Goal: Task Accomplishment & Management: Use online tool/utility

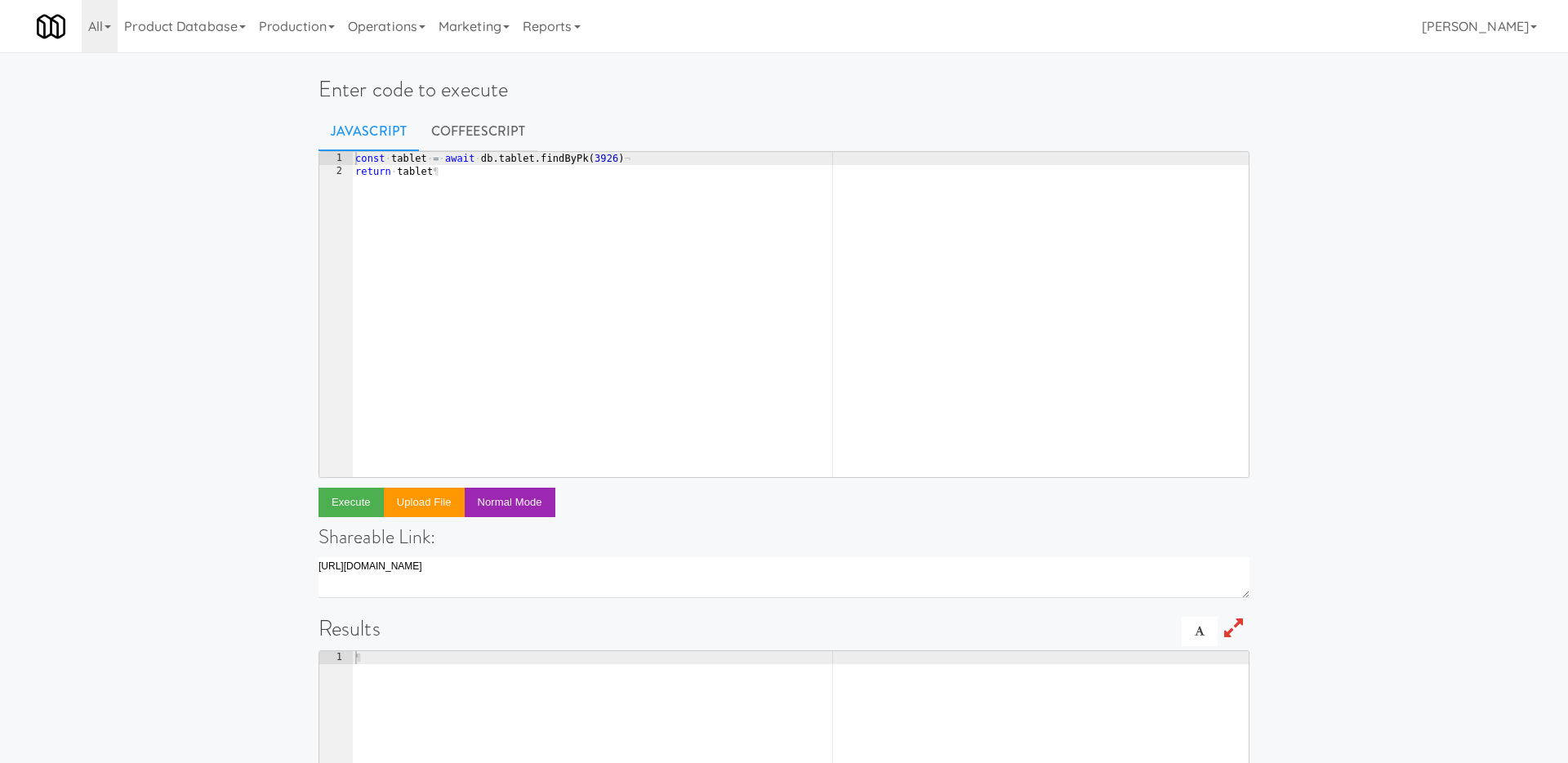
type textarea "return tablet"
click at [485, 175] on div "const · tablet · = · await · db . tablet . findByPk ( 3926 ) ¬ return · tablet ¶" at bounding box center [799, 328] width 897 height 351
click at [411, 28] on link "Operations" at bounding box center [386, 26] width 90 height 52
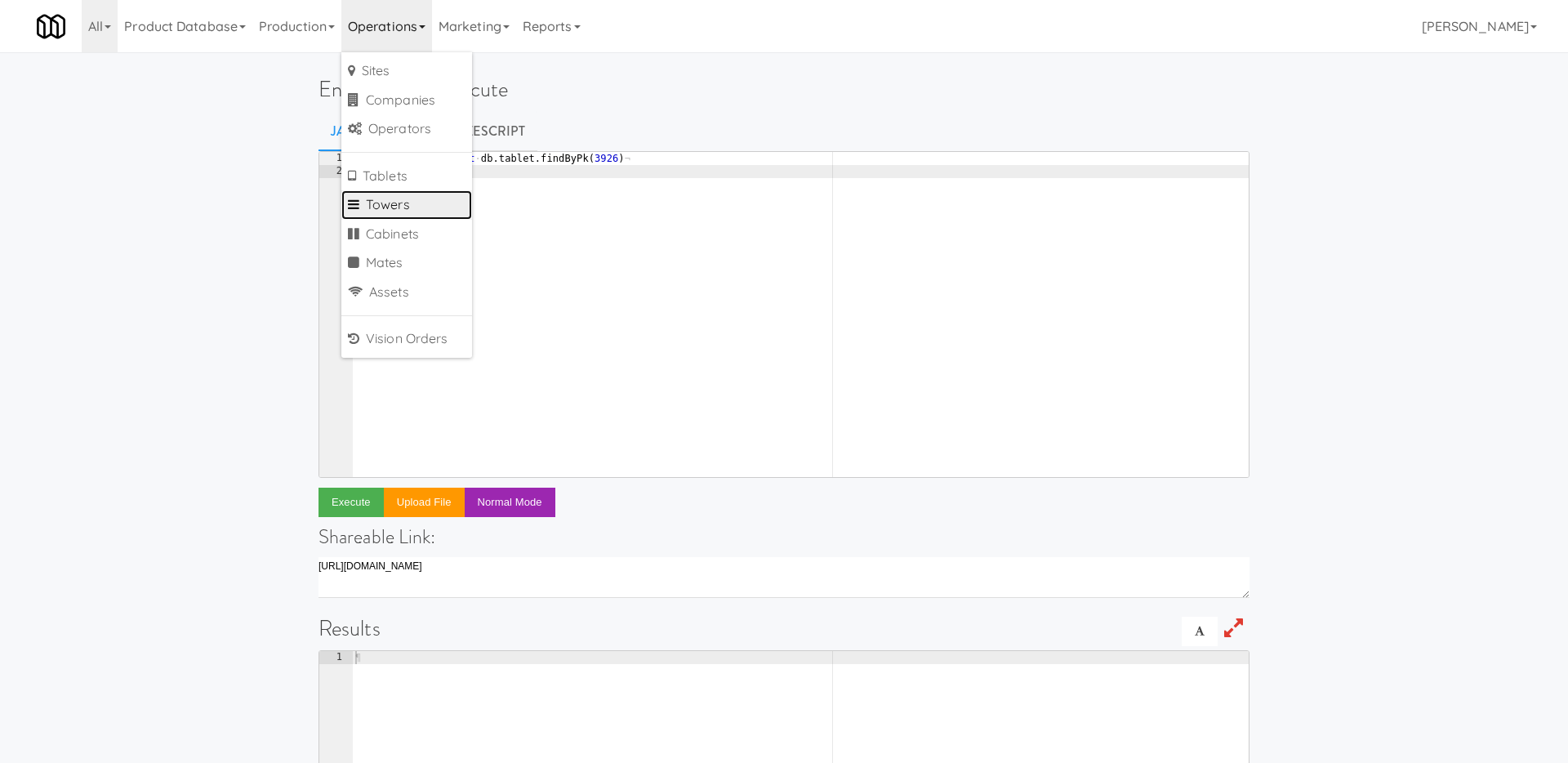
click at [408, 210] on link "Towers" at bounding box center [407, 205] width 131 height 29
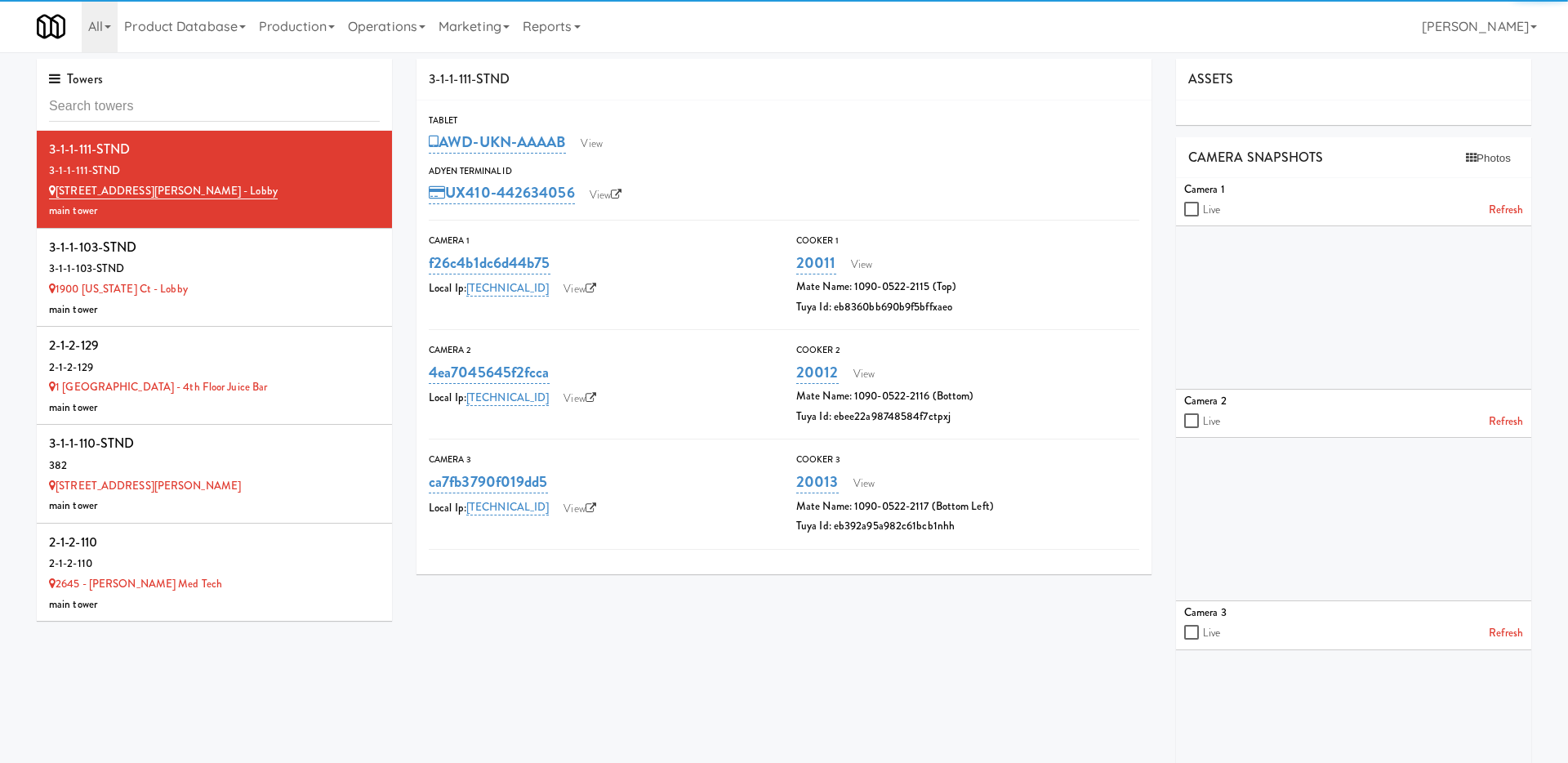
click at [244, 108] on input "text" at bounding box center [214, 106] width 331 height 30
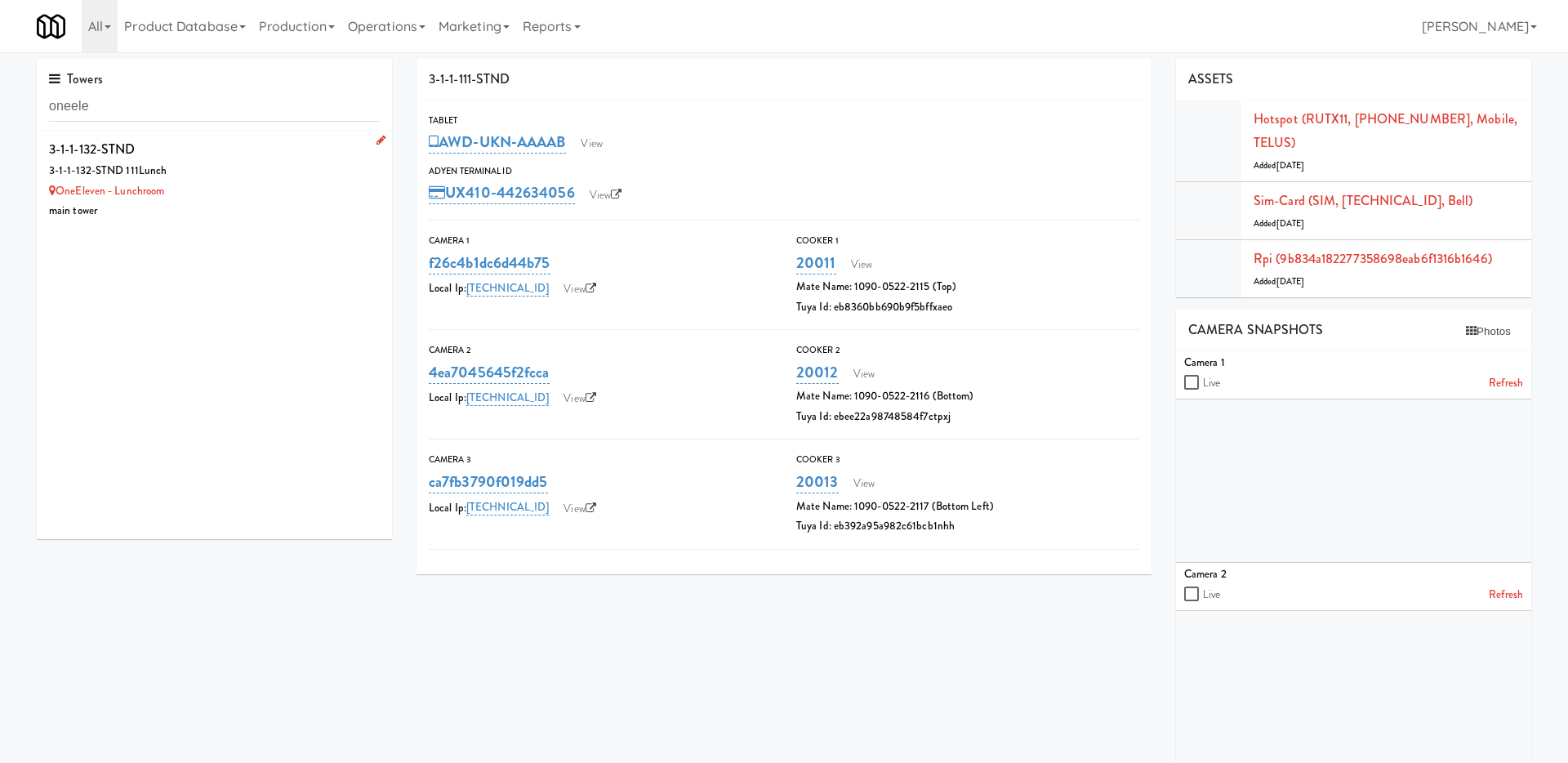
type input "oneele"
click at [285, 174] on div "3-1-1-132-STND 111Lunch" at bounding box center [214, 171] width 331 height 21
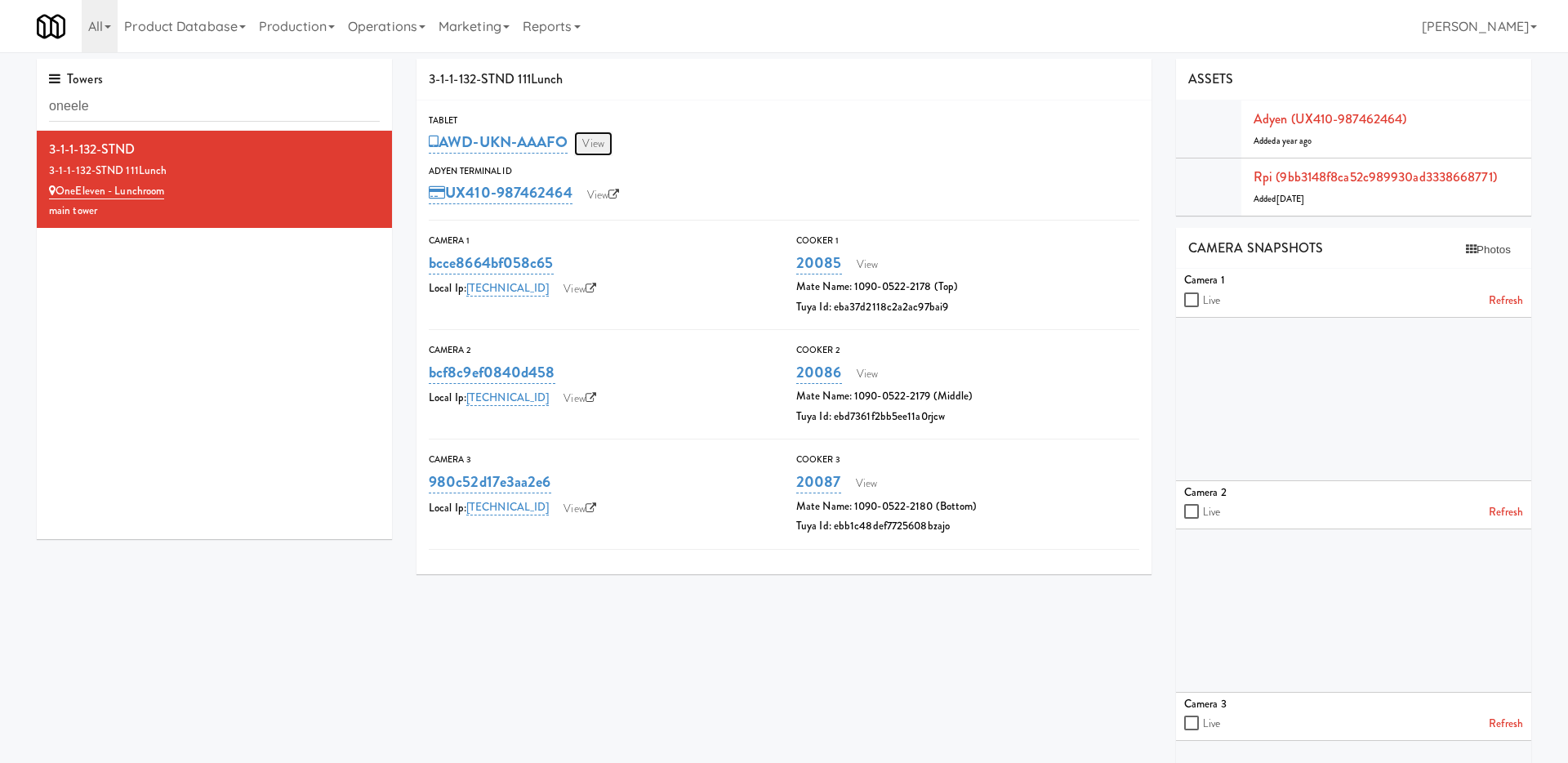
click at [600, 141] on link "View" at bounding box center [593, 144] width 38 height 24
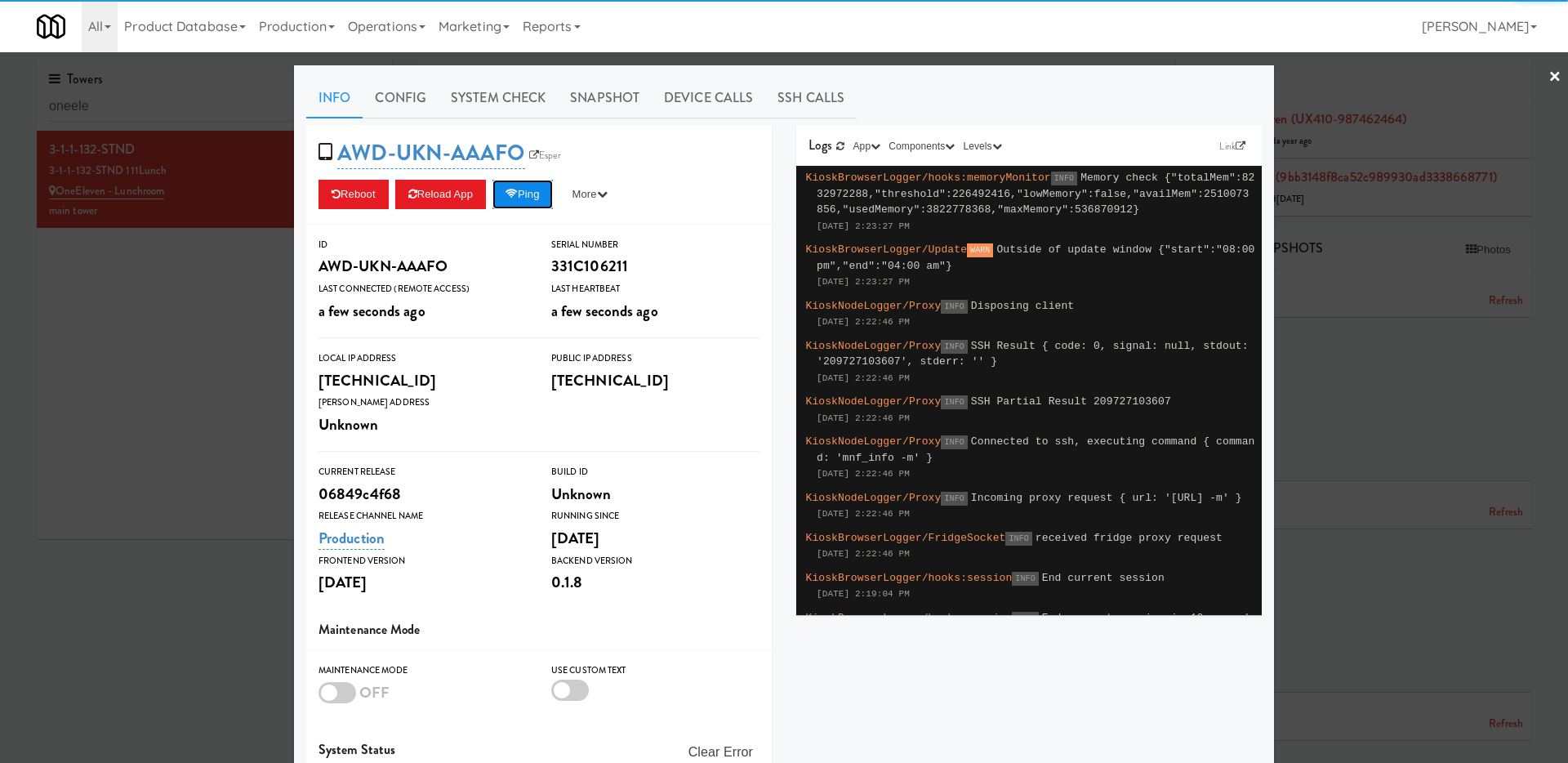
click at [522, 206] on button "Ping" at bounding box center [523, 194] width 60 height 29
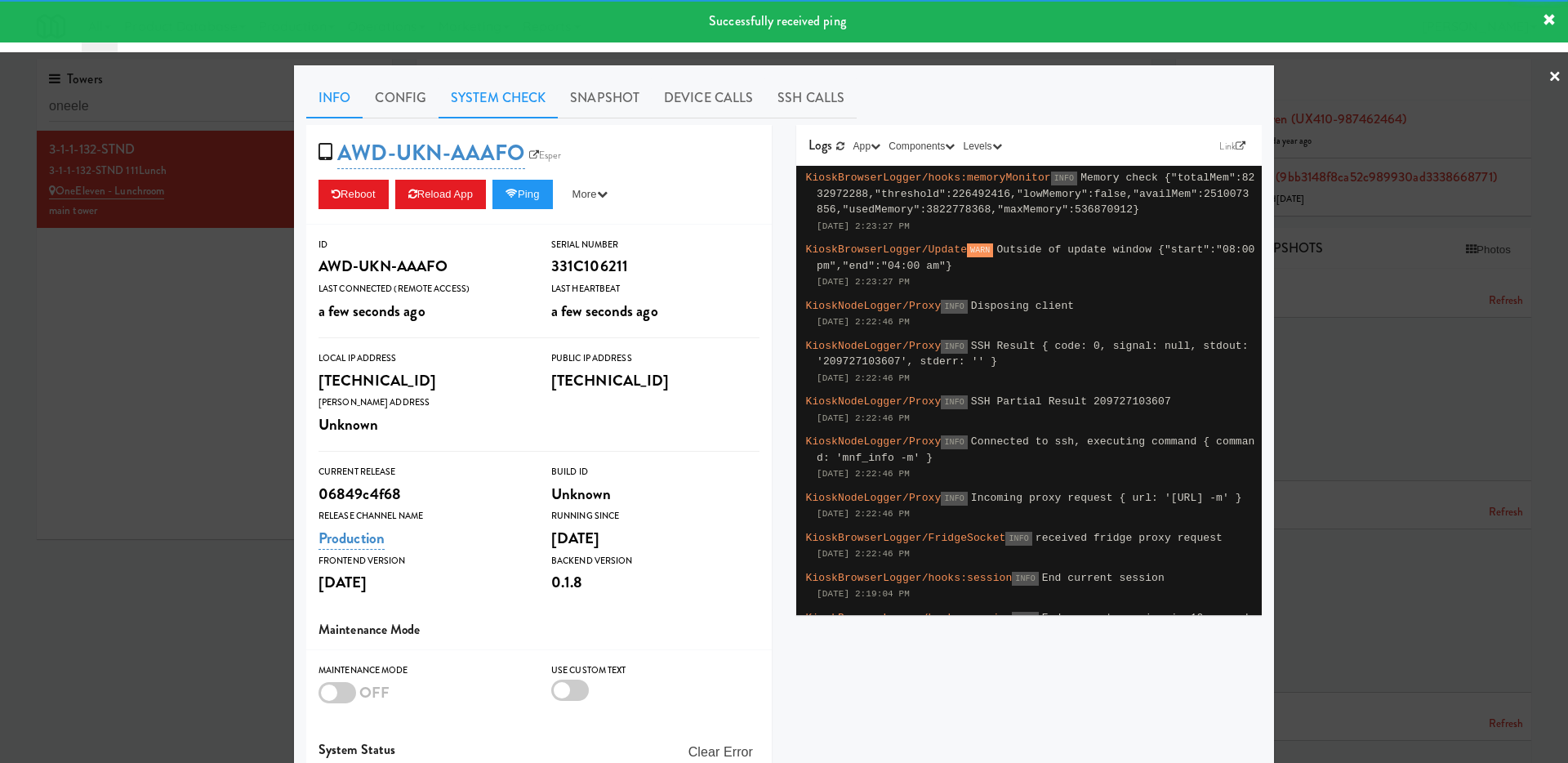
click at [499, 105] on link "System Check" at bounding box center [498, 97] width 119 height 40
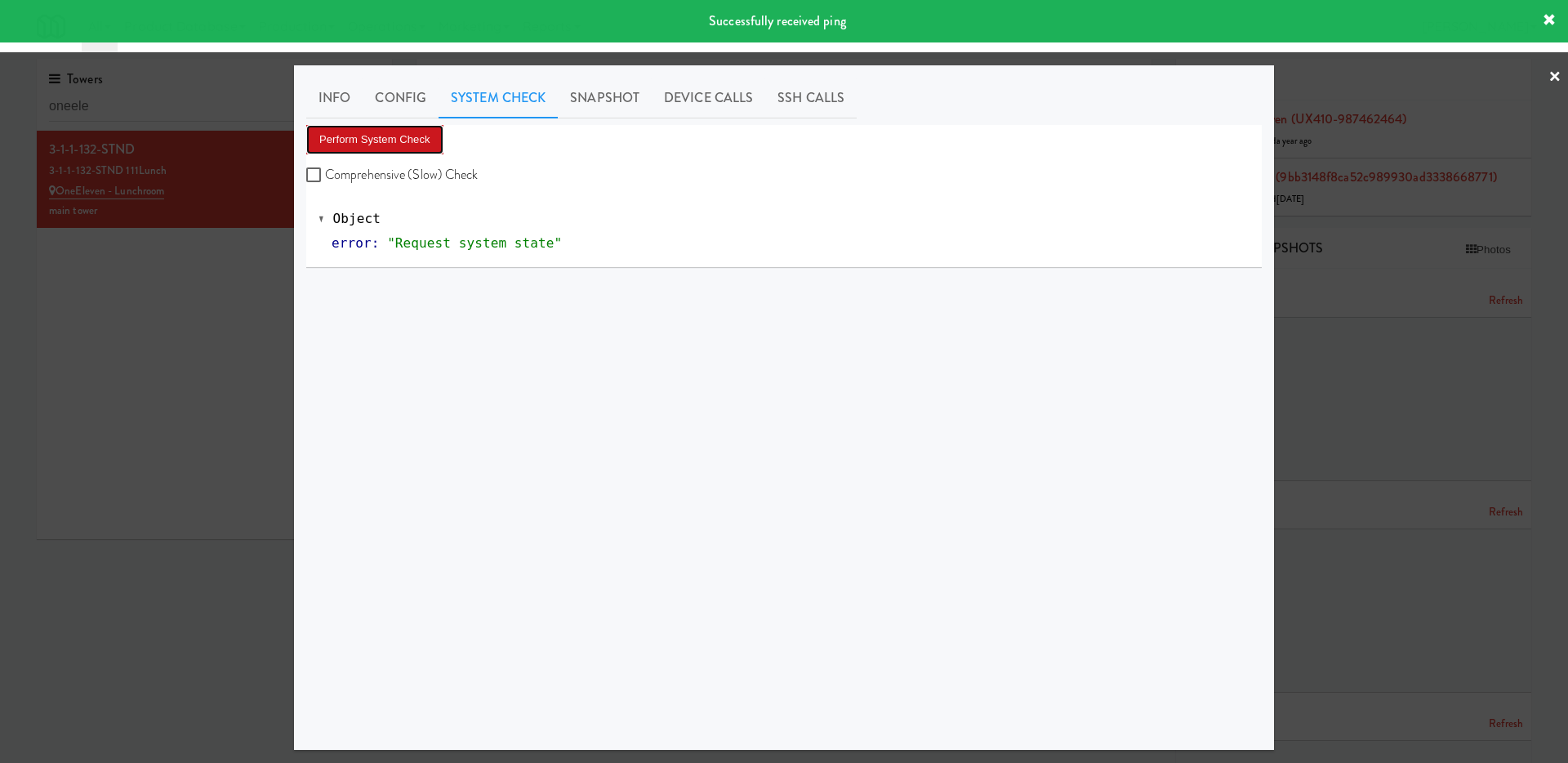
click at [407, 144] on button "Perform System Check" at bounding box center [375, 139] width 138 height 29
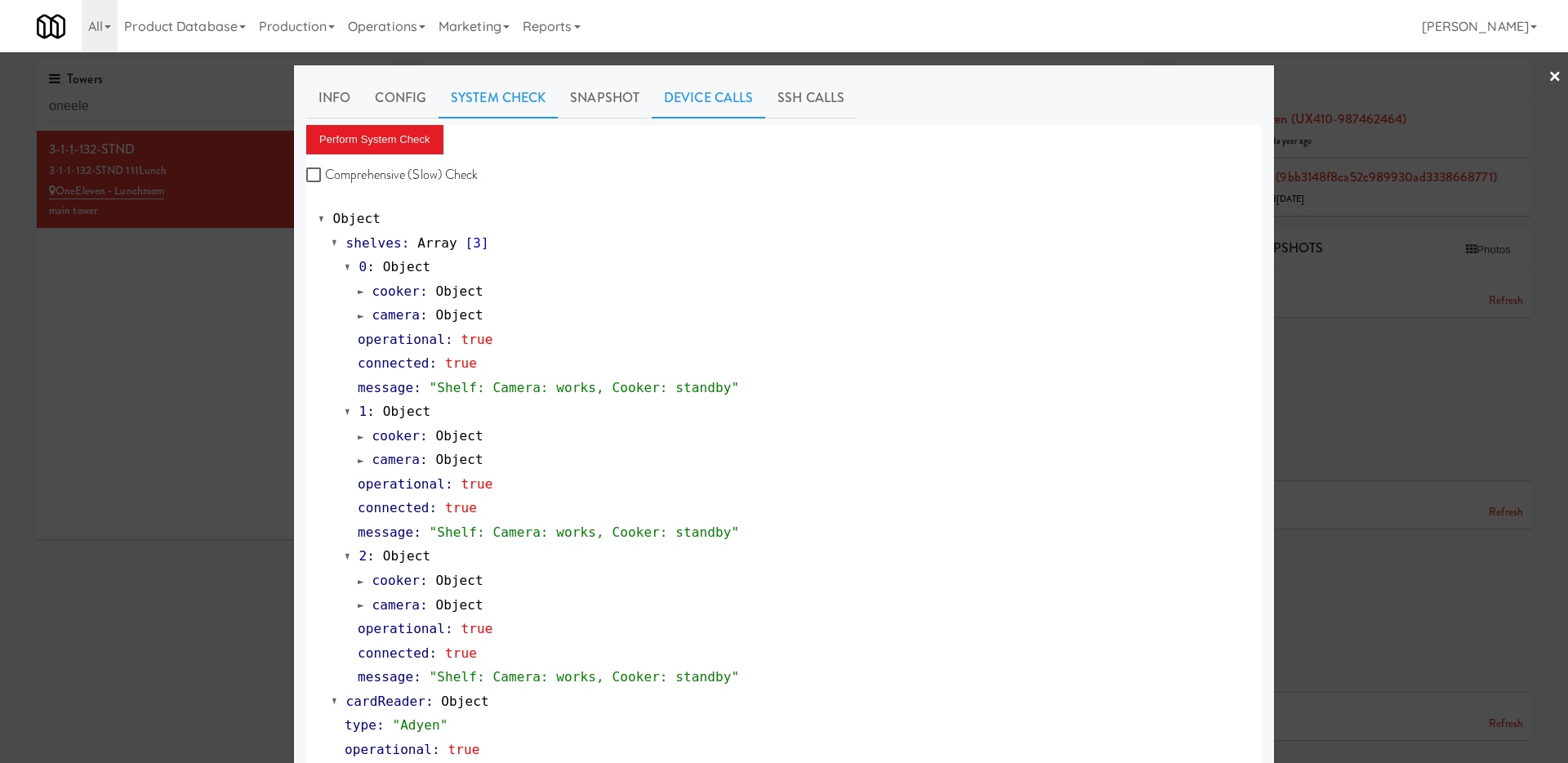
click at [694, 106] on link "Device Calls" at bounding box center [708, 97] width 113 height 40
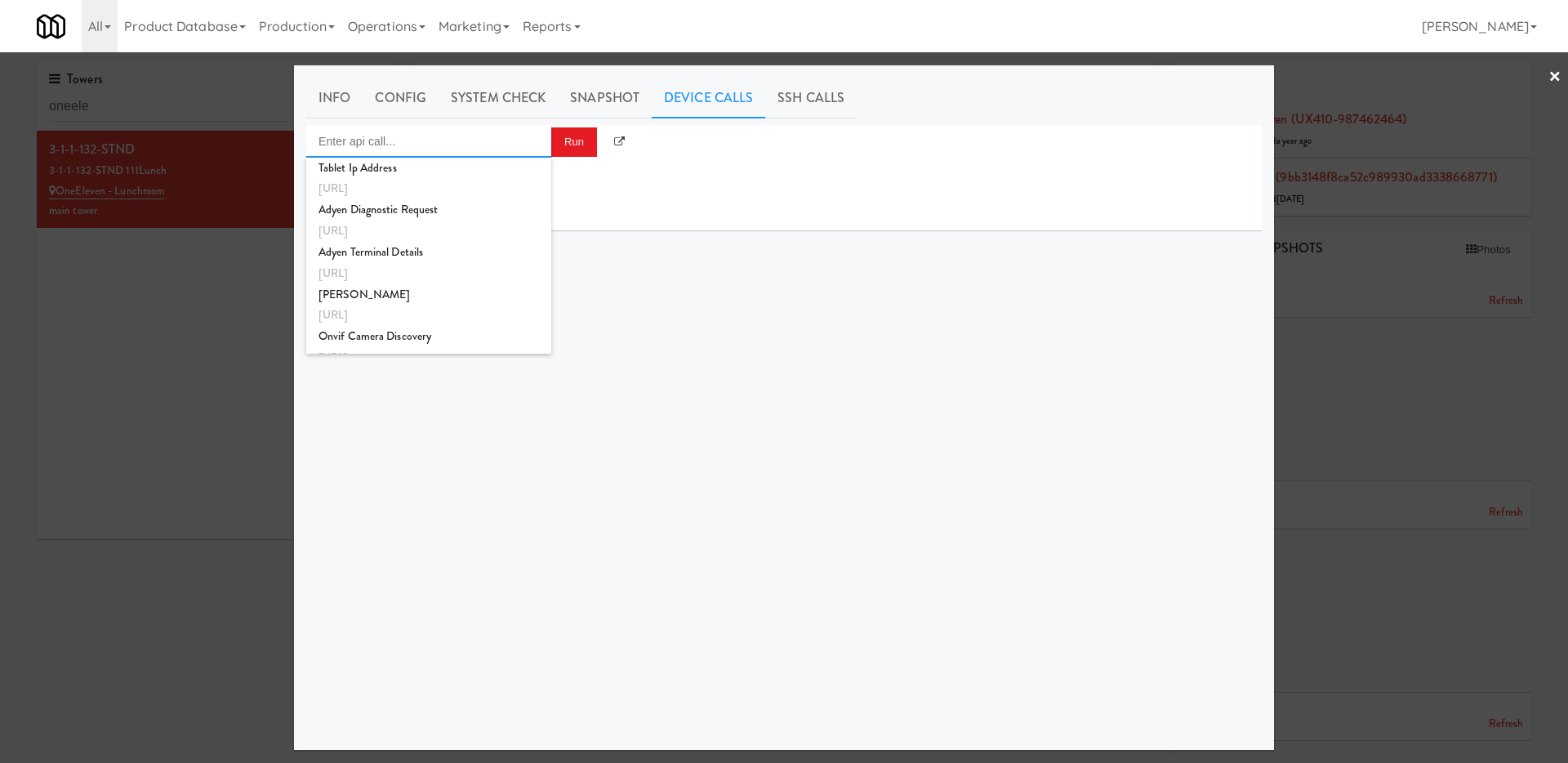
click at [505, 147] on input "Enter api call..." at bounding box center [428, 141] width 245 height 33
click at [493, 211] on div "Vision Gen3 Reboot" at bounding box center [428, 206] width 220 height 22
type input "Vision Gen3 Reboot"
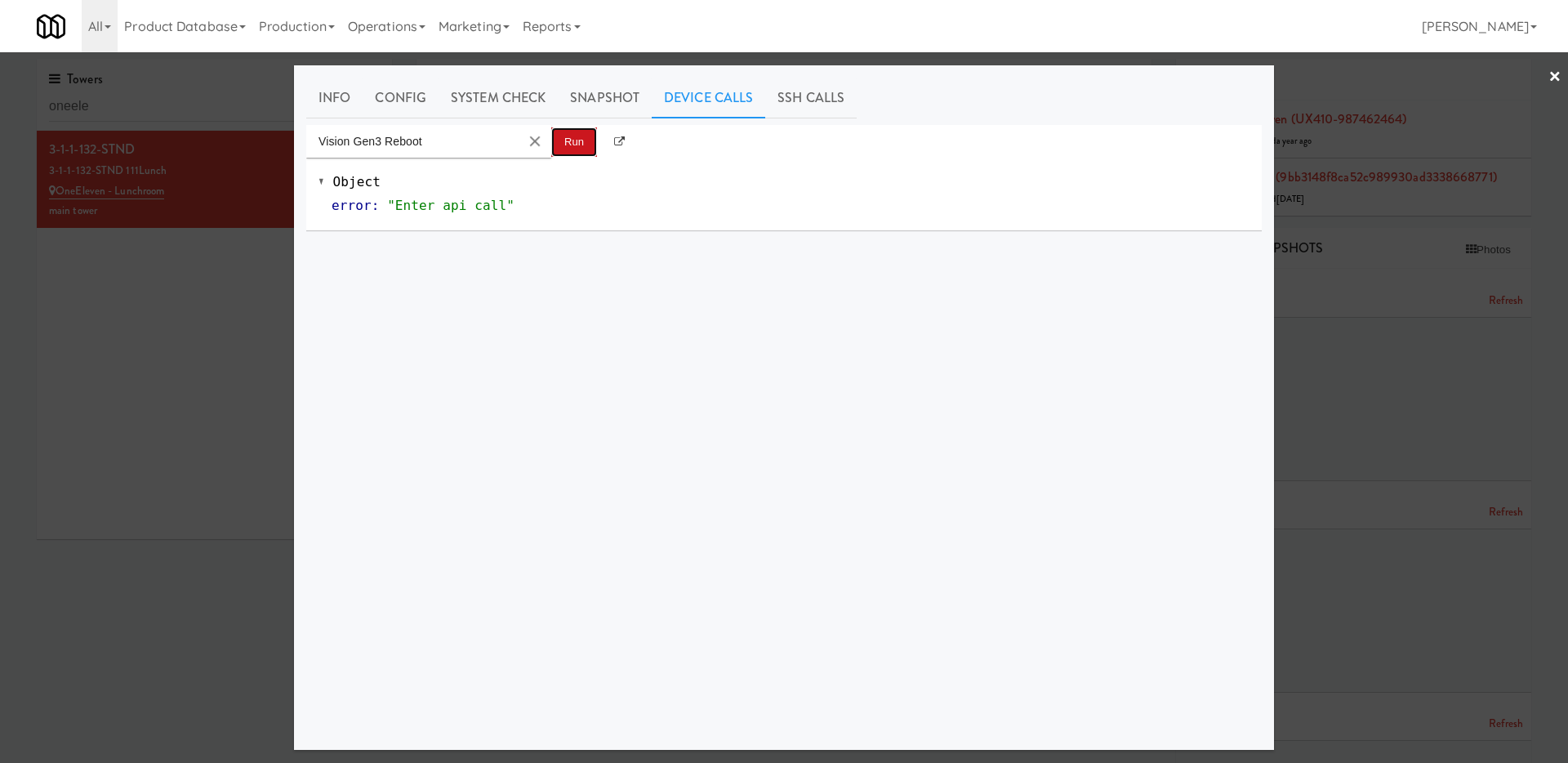
click at [580, 136] on button "Run" at bounding box center [573, 142] width 46 height 29
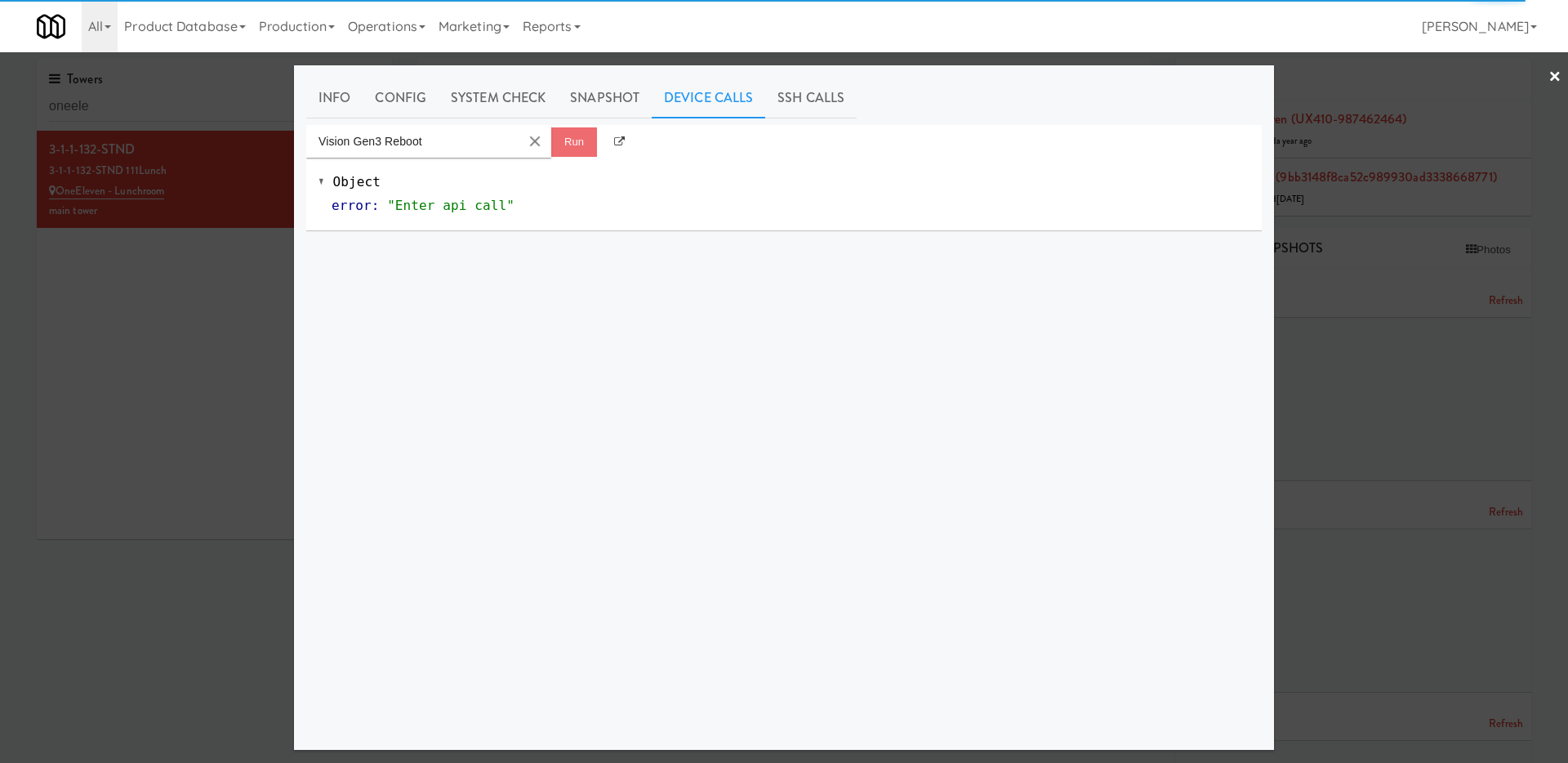
click at [129, 410] on div at bounding box center [784, 381] width 1568 height 763
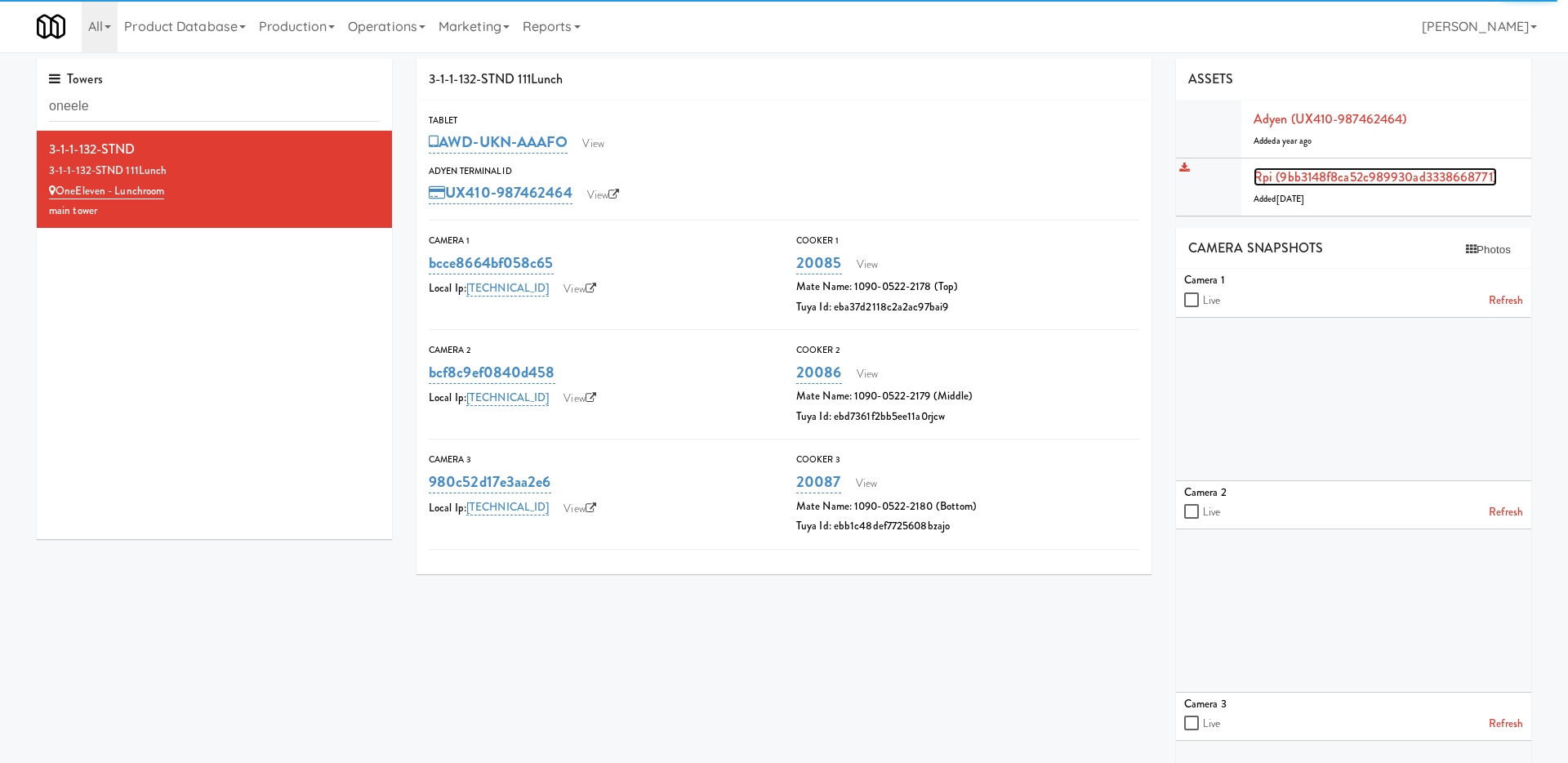
click at [1418, 178] on link "Rpi (9bb3148f8ca52c989930ad3338668771)" at bounding box center [1375, 177] width 243 height 19
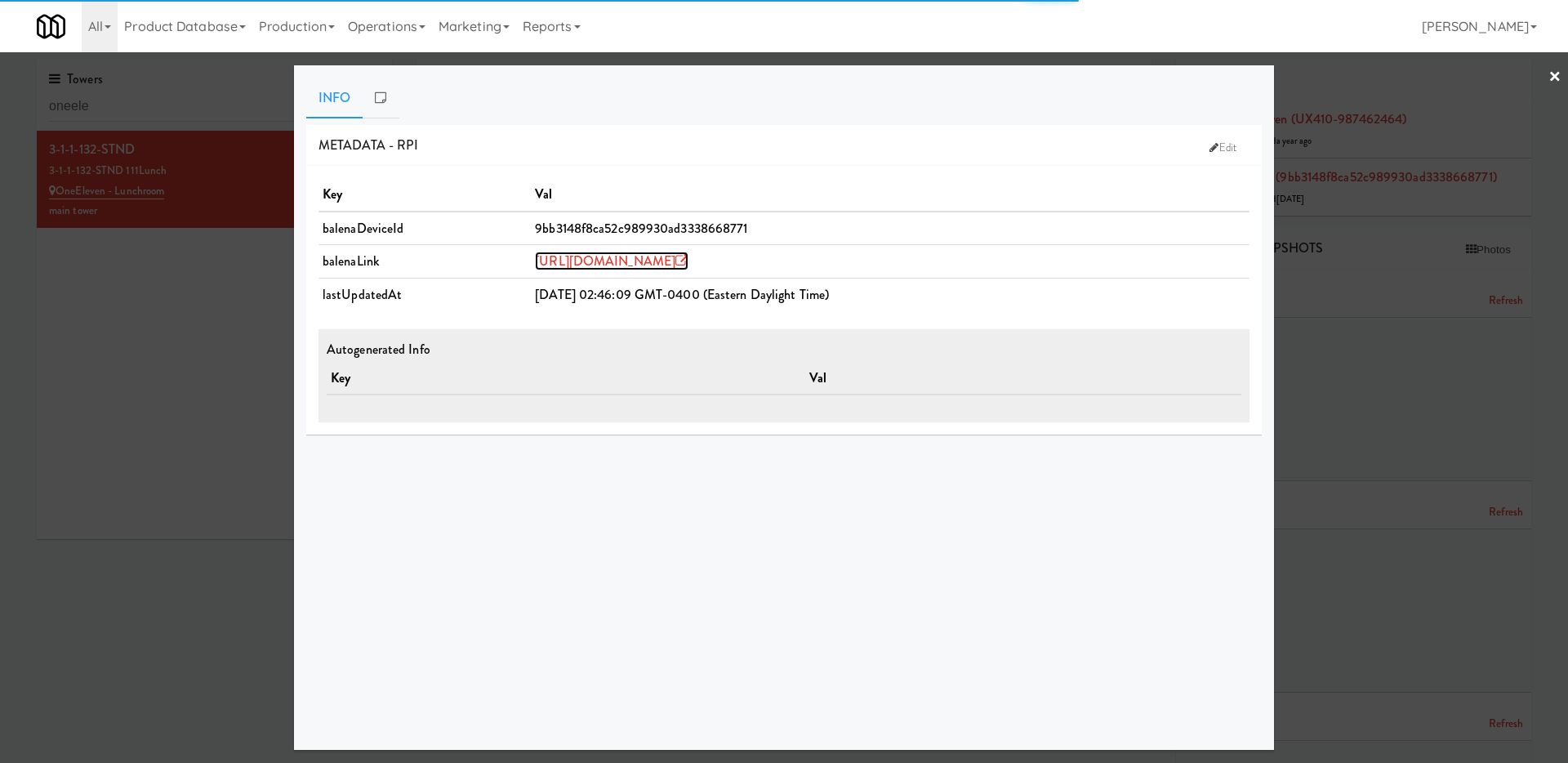
click at [689, 266] on link "https://dashboard.balena-cloud.com/devices/9bb3148f8ca52c989930ad3338668771" at bounding box center [611, 262] width 154 height 19
click at [181, 257] on div at bounding box center [784, 381] width 1568 height 763
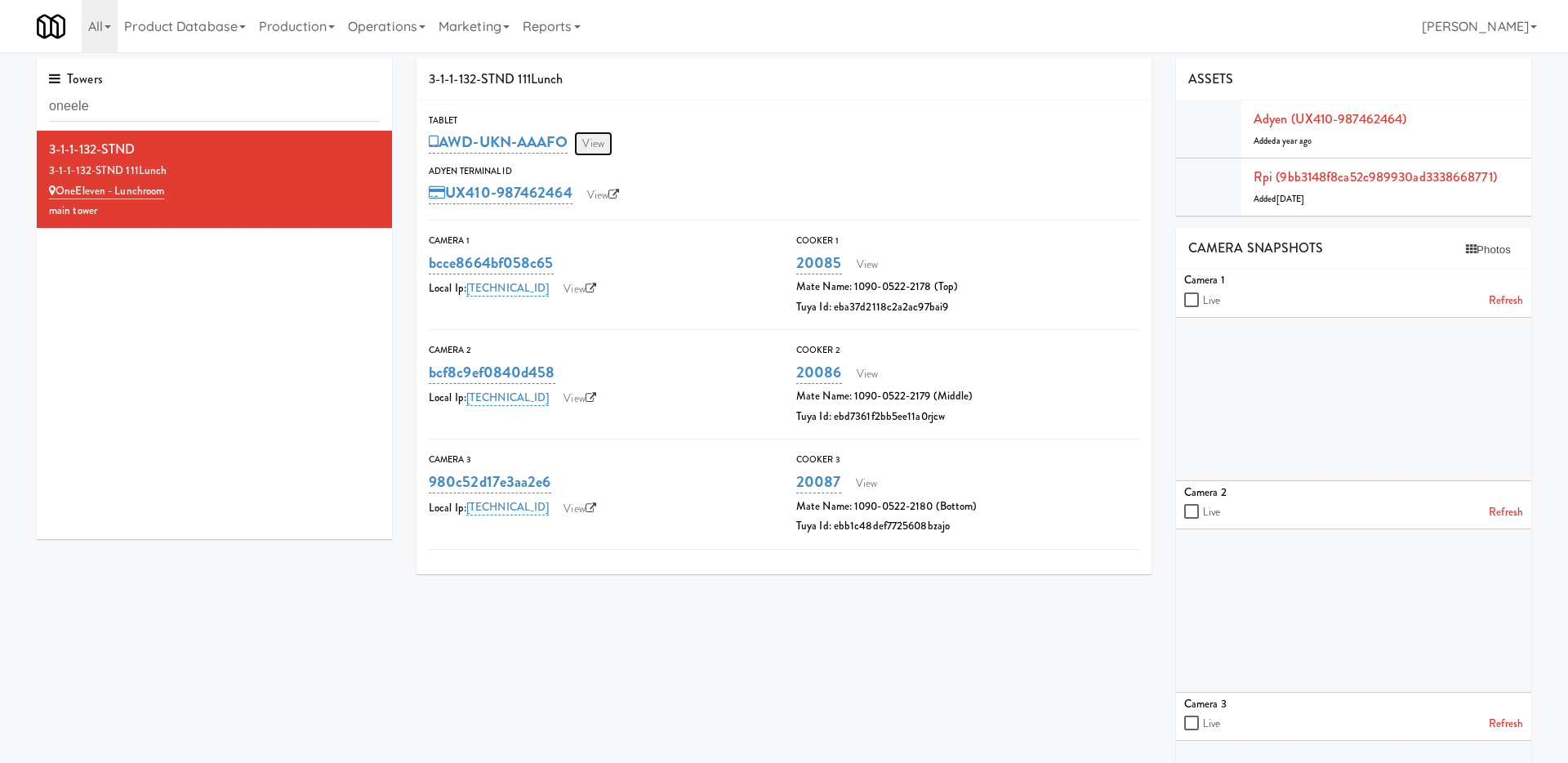
click at [593, 145] on link "View" at bounding box center [593, 144] width 38 height 24
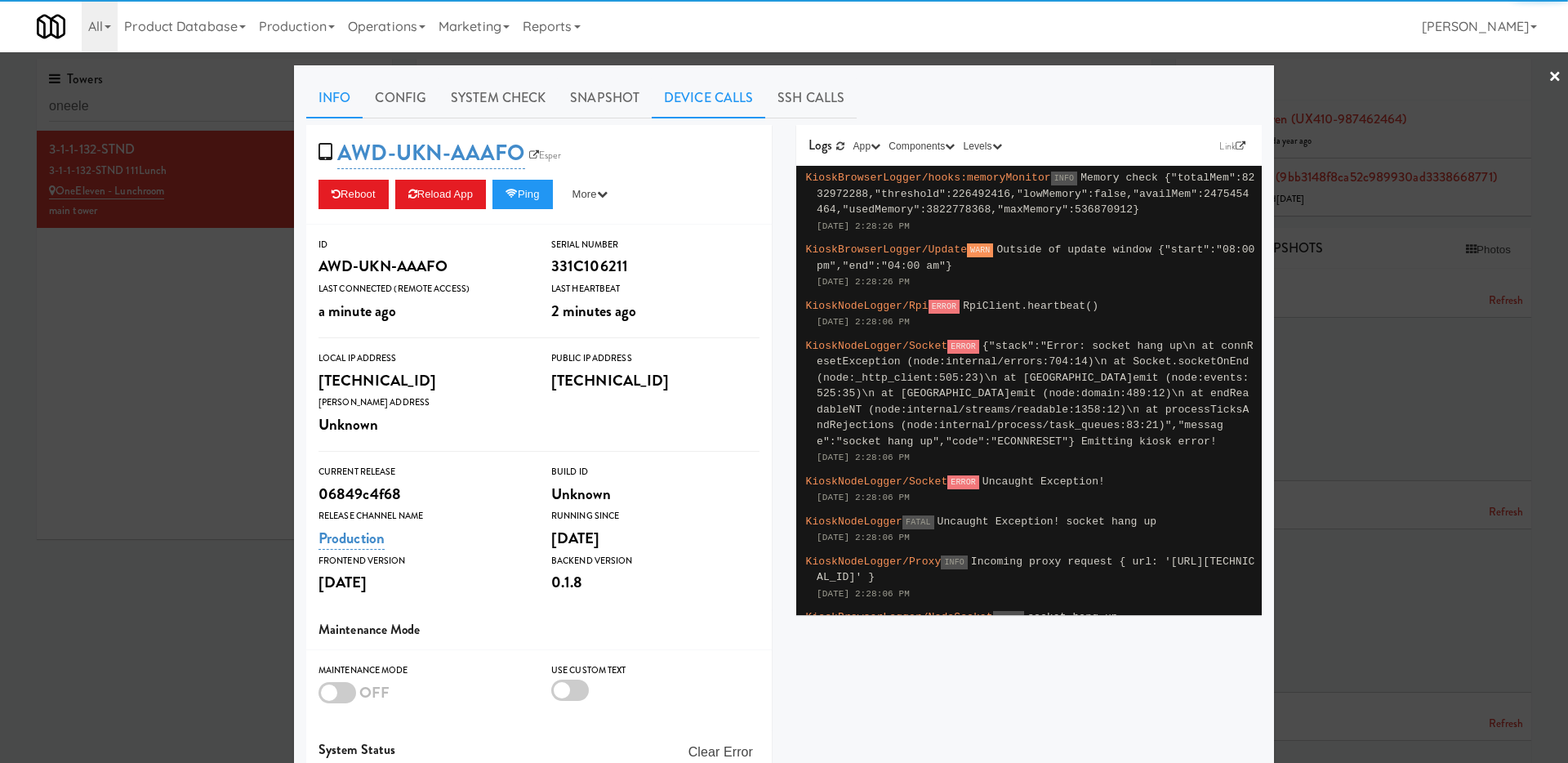
click at [686, 94] on link "Device Calls" at bounding box center [708, 97] width 113 height 40
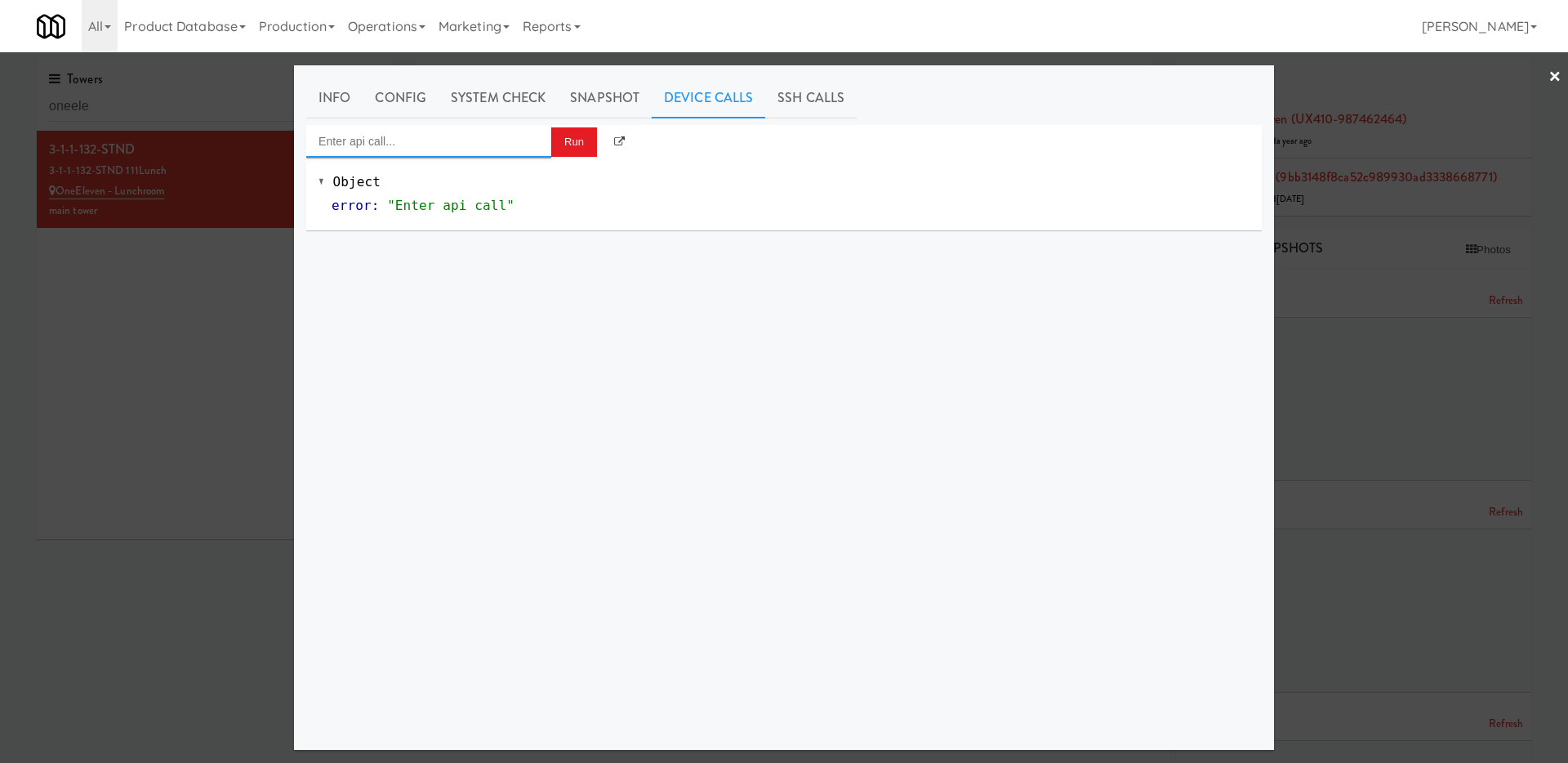
click at [496, 144] on input "Enter api call..." at bounding box center [428, 141] width 245 height 33
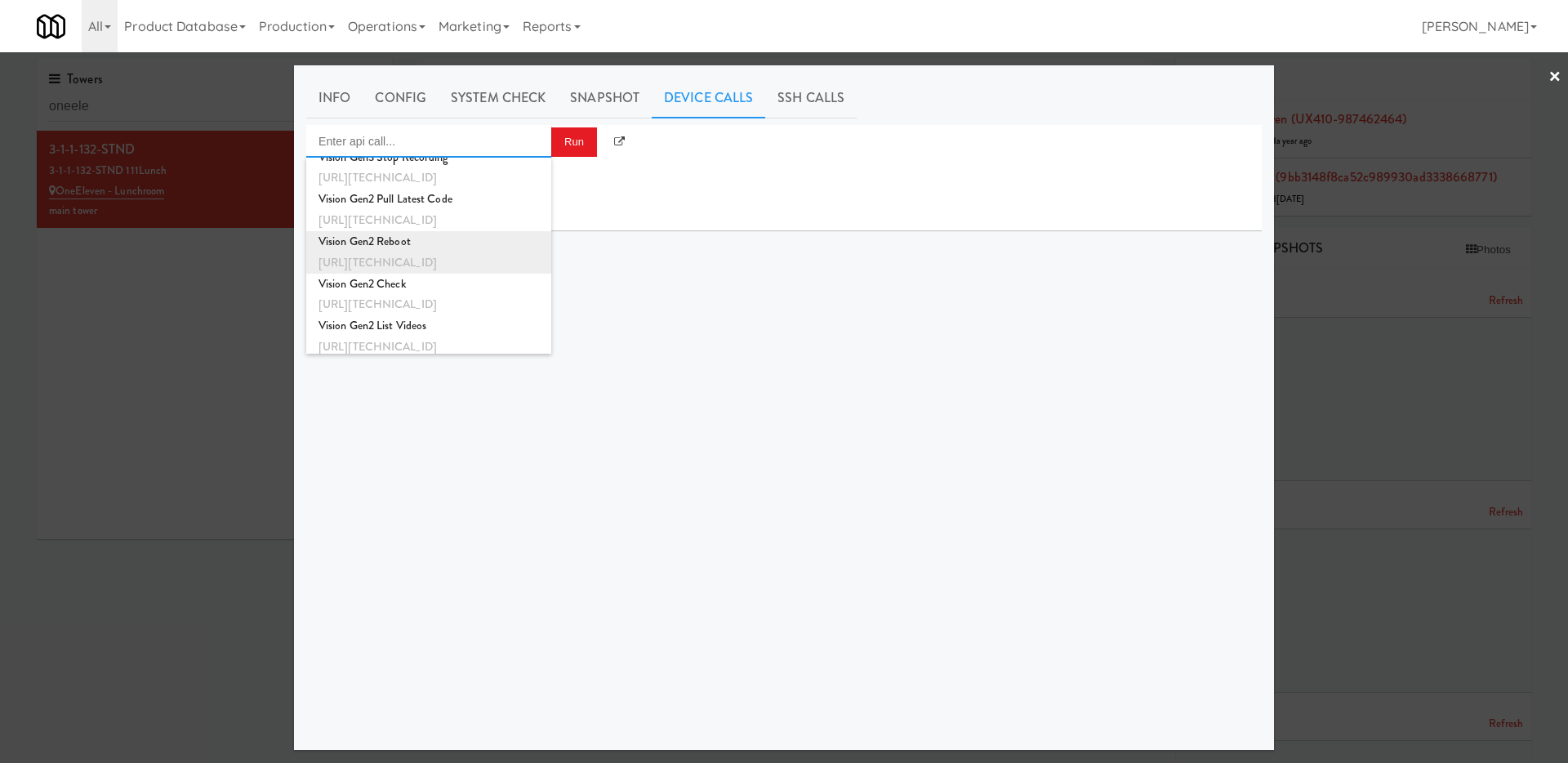
click at [476, 263] on div "http://192.168.1.242:8000/helpers/reboot" at bounding box center [428, 263] width 220 height 22
type input "Vision Gen2 Reboot"
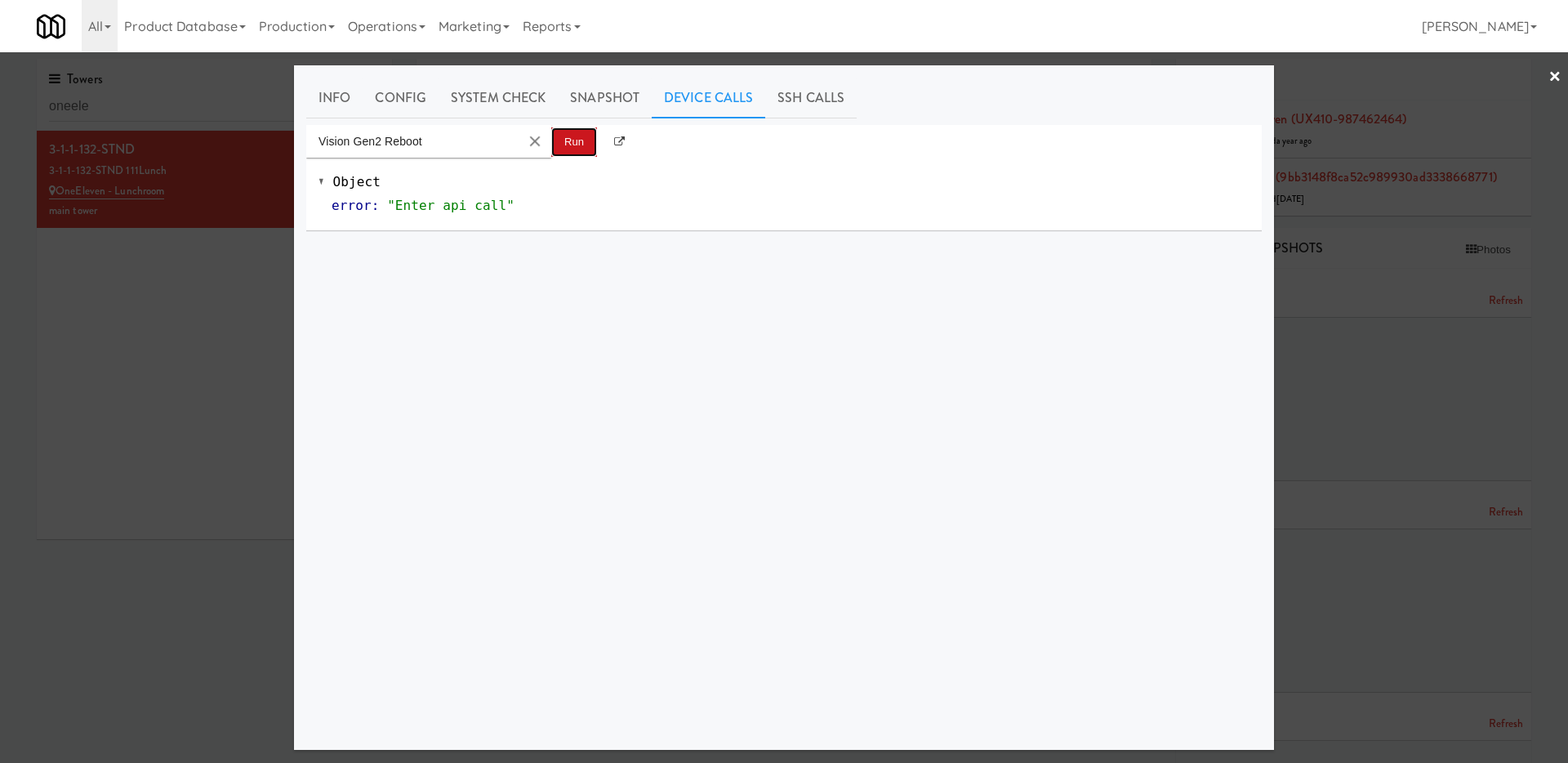
click at [570, 149] on button "Run" at bounding box center [573, 142] width 46 height 29
click at [245, 402] on div at bounding box center [784, 381] width 1568 height 763
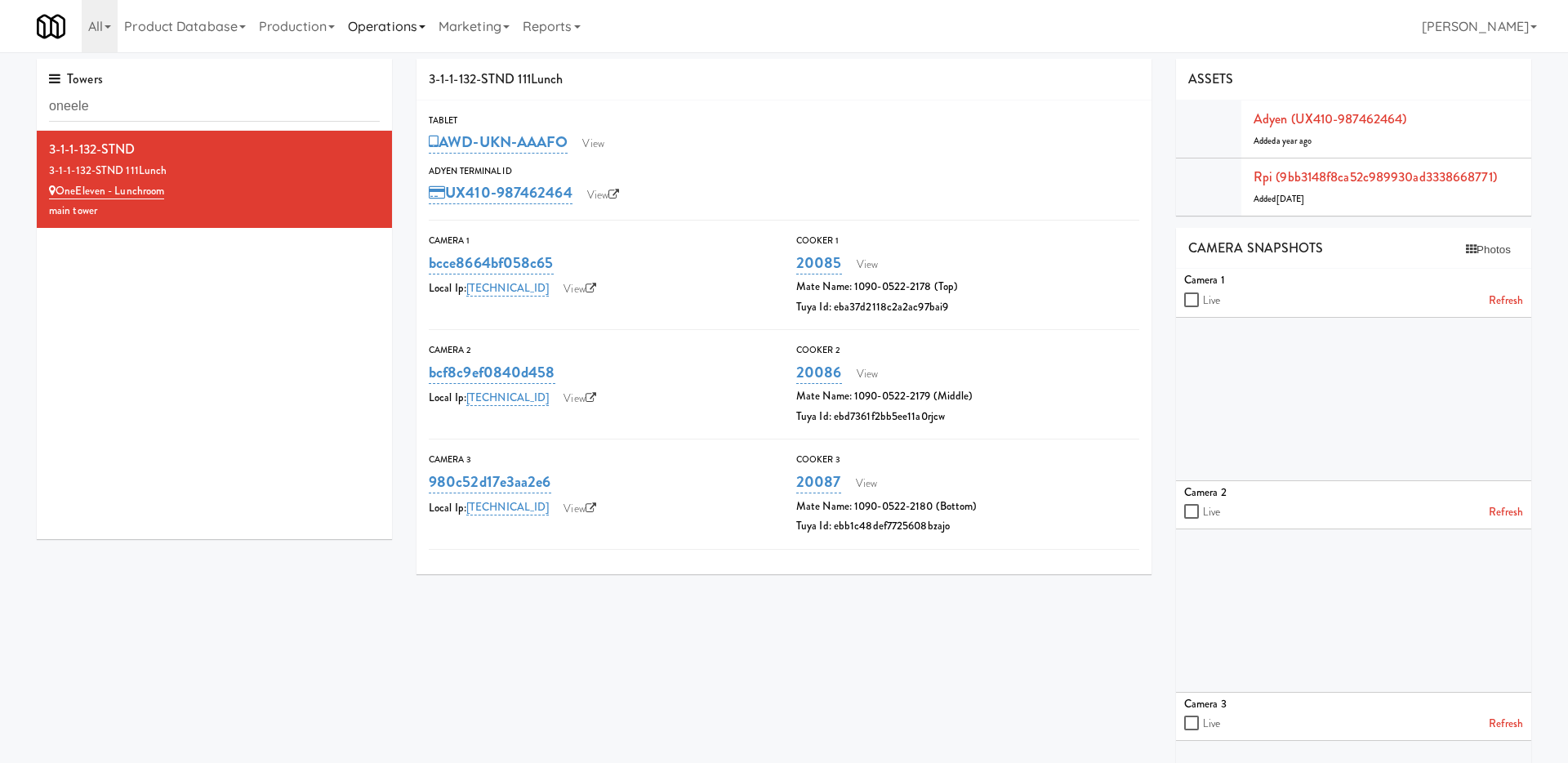
click at [389, 28] on link "Operations" at bounding box center [386, 26] width 90 height 52
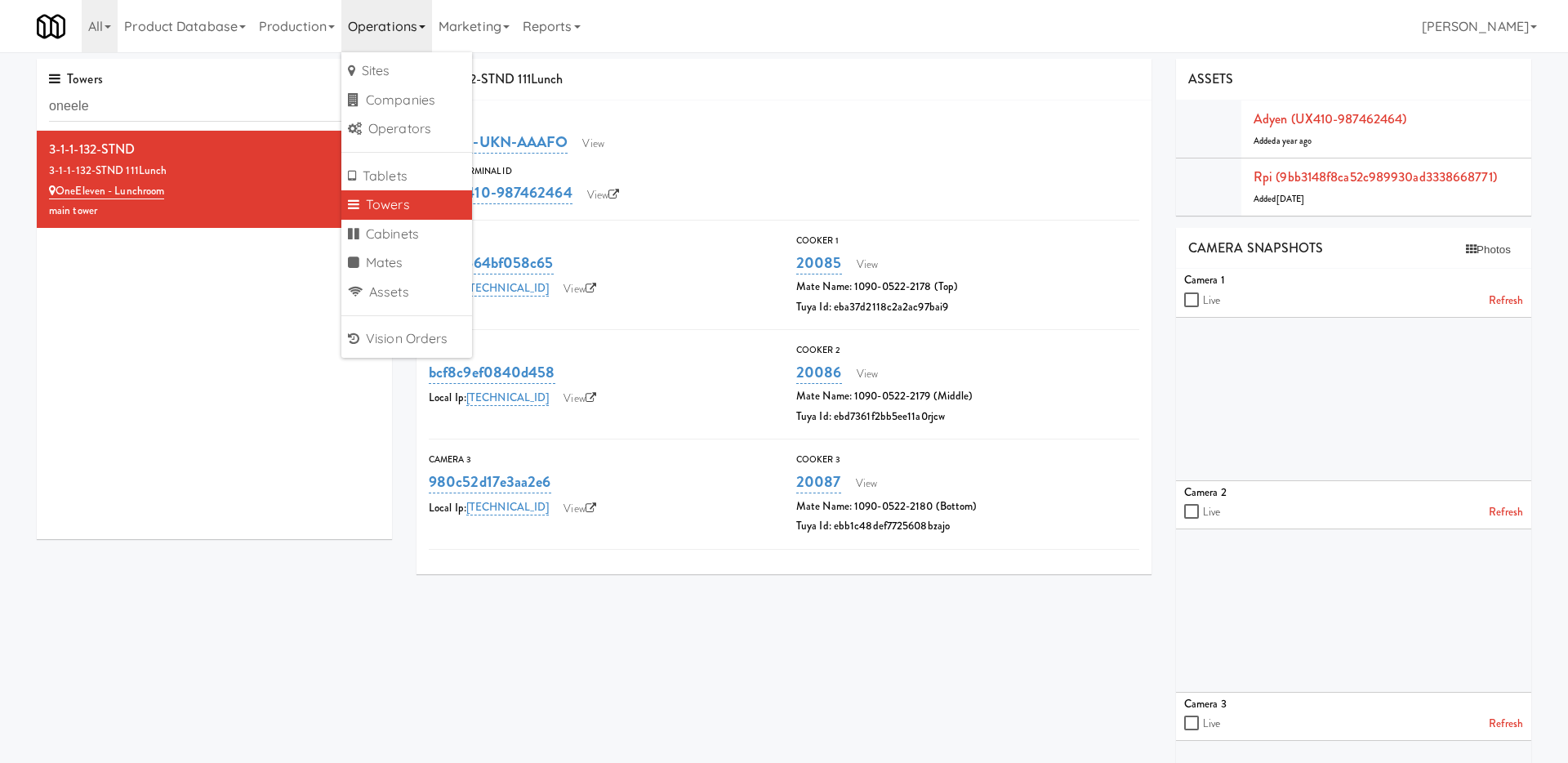
click at [403, 200] on link "Towers" at bounding box center [407, 205] width 131 height 29
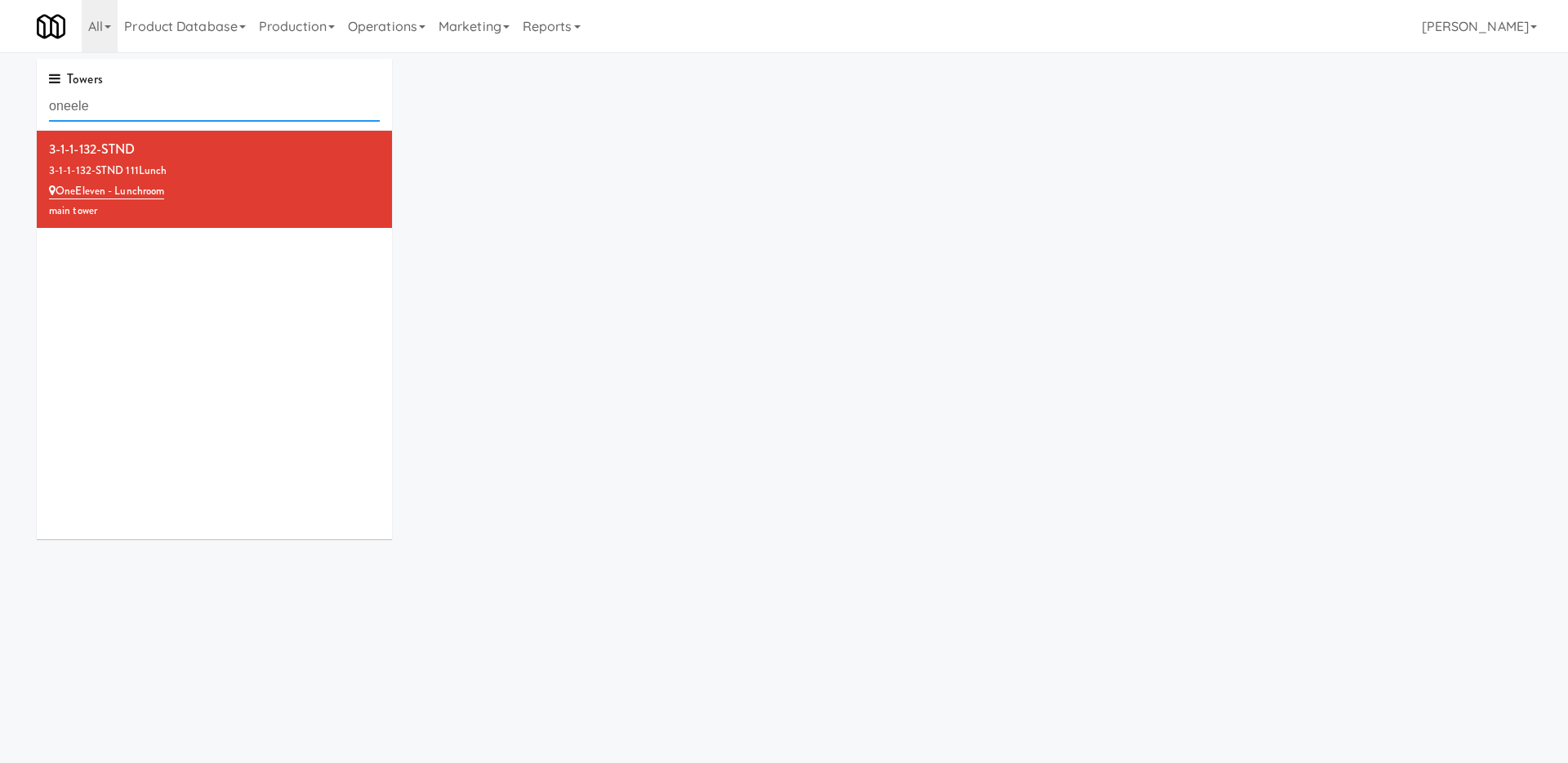
drag, startPoint x: 247, startPoint y: 110, endPoint x: 0, endPoint y: 110, distance: 247.0
click at [0, 110] on div "Towers oneele 3-1-1-132-STND 3-1-1-132-STND 111Lunch OneEleven - Lunchroom main…" at bounding box center [784, 305] width 1568 height 493
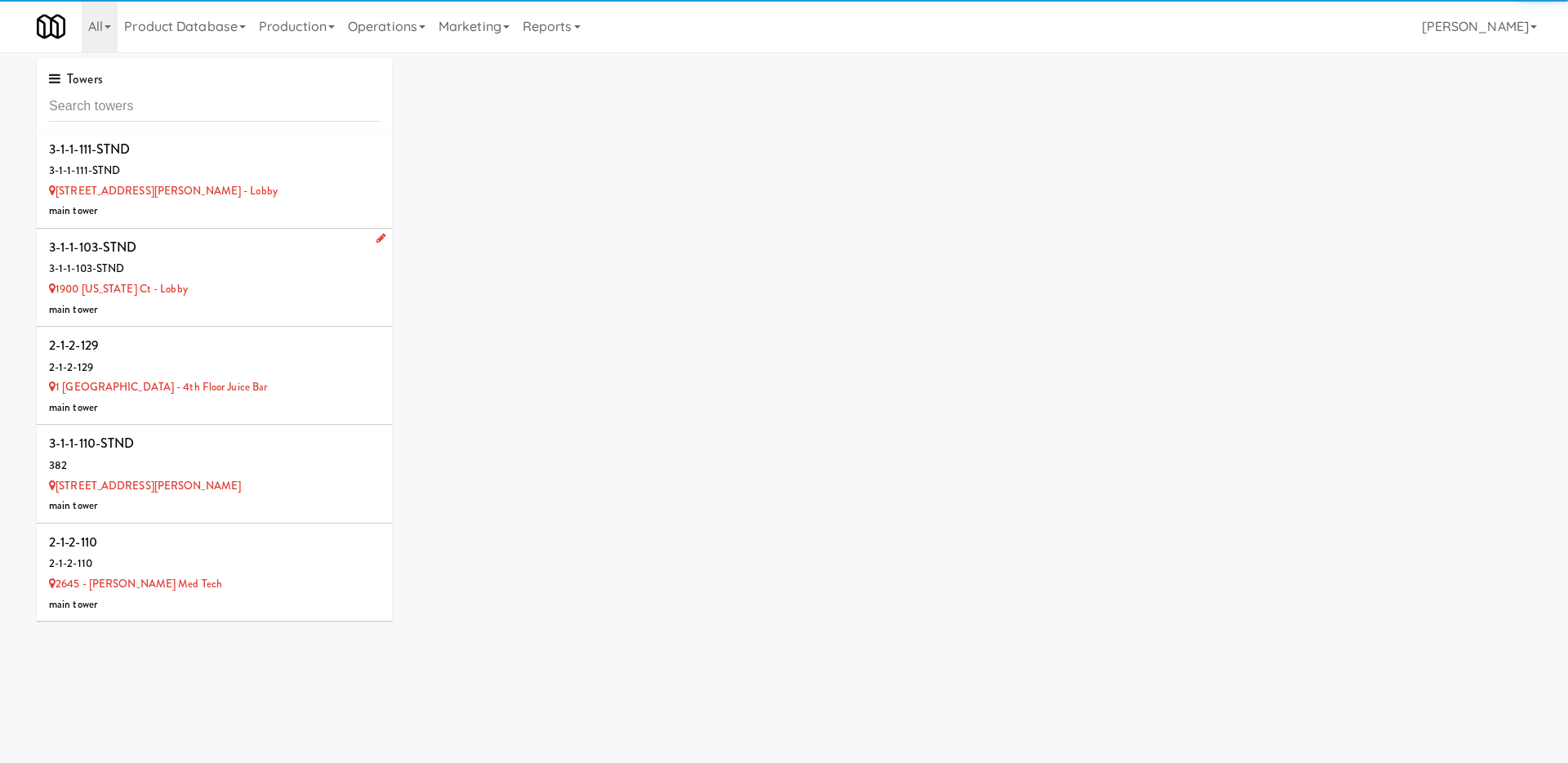
click at [262, 274] on div "3-1-1-103-STND" at bounding box center [214, 269] width 331 height 21
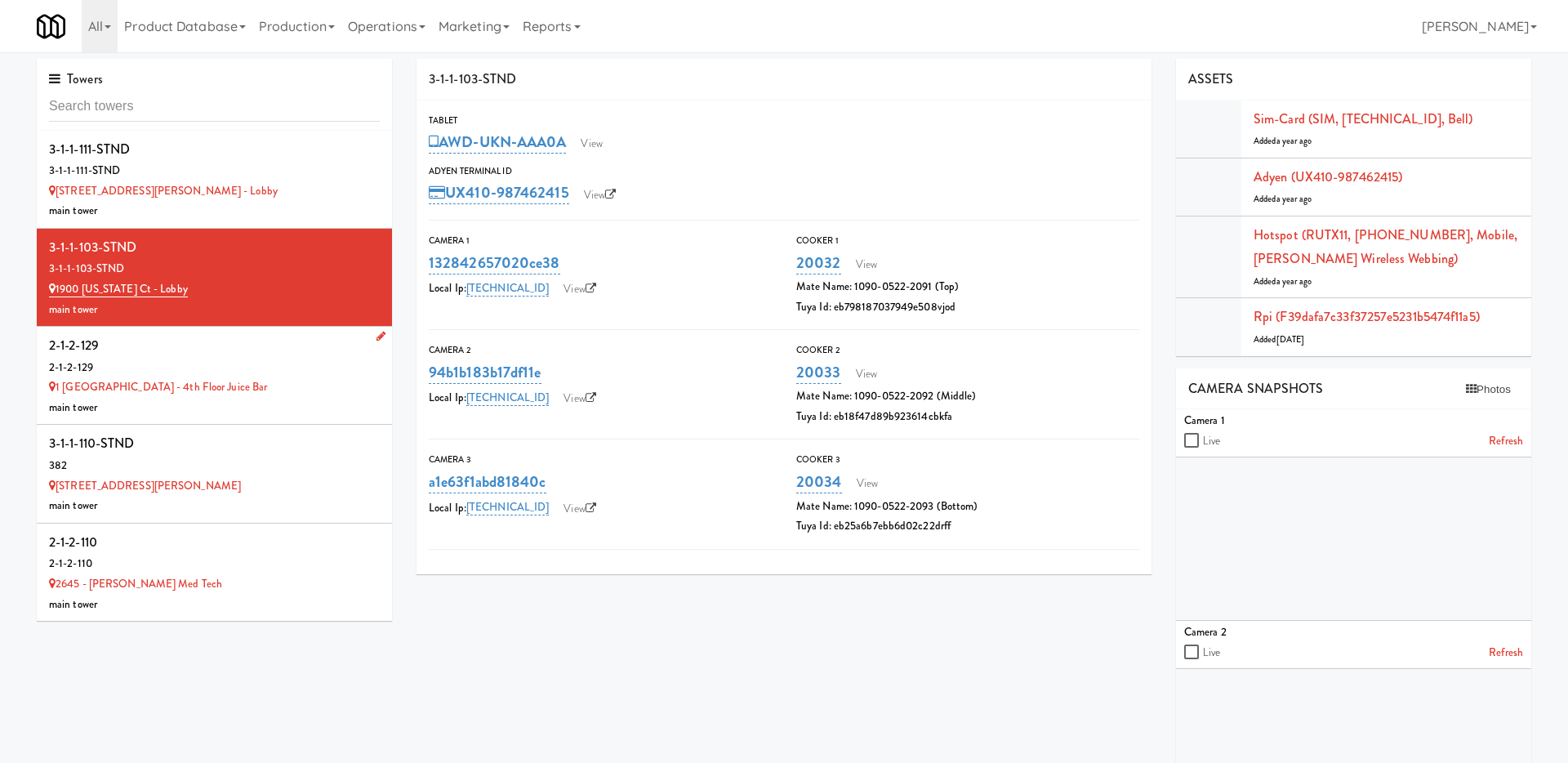
click at [268, 373] on div "2-1-2-129" at bounding box center [214, 368] width 331 height 21
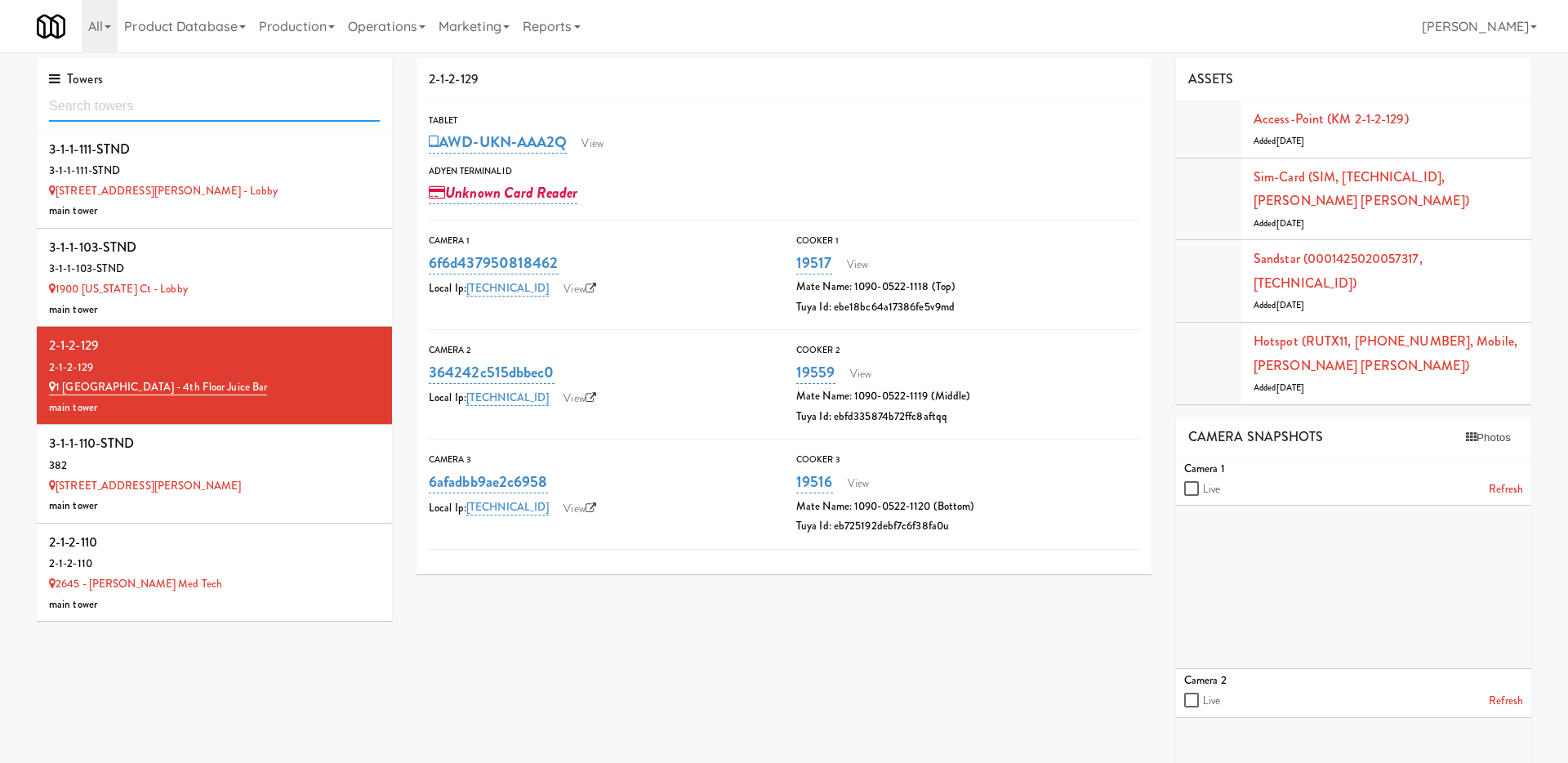
click at [227, 110] on input "text" at bounding box center [214, 106] width 331 height 30
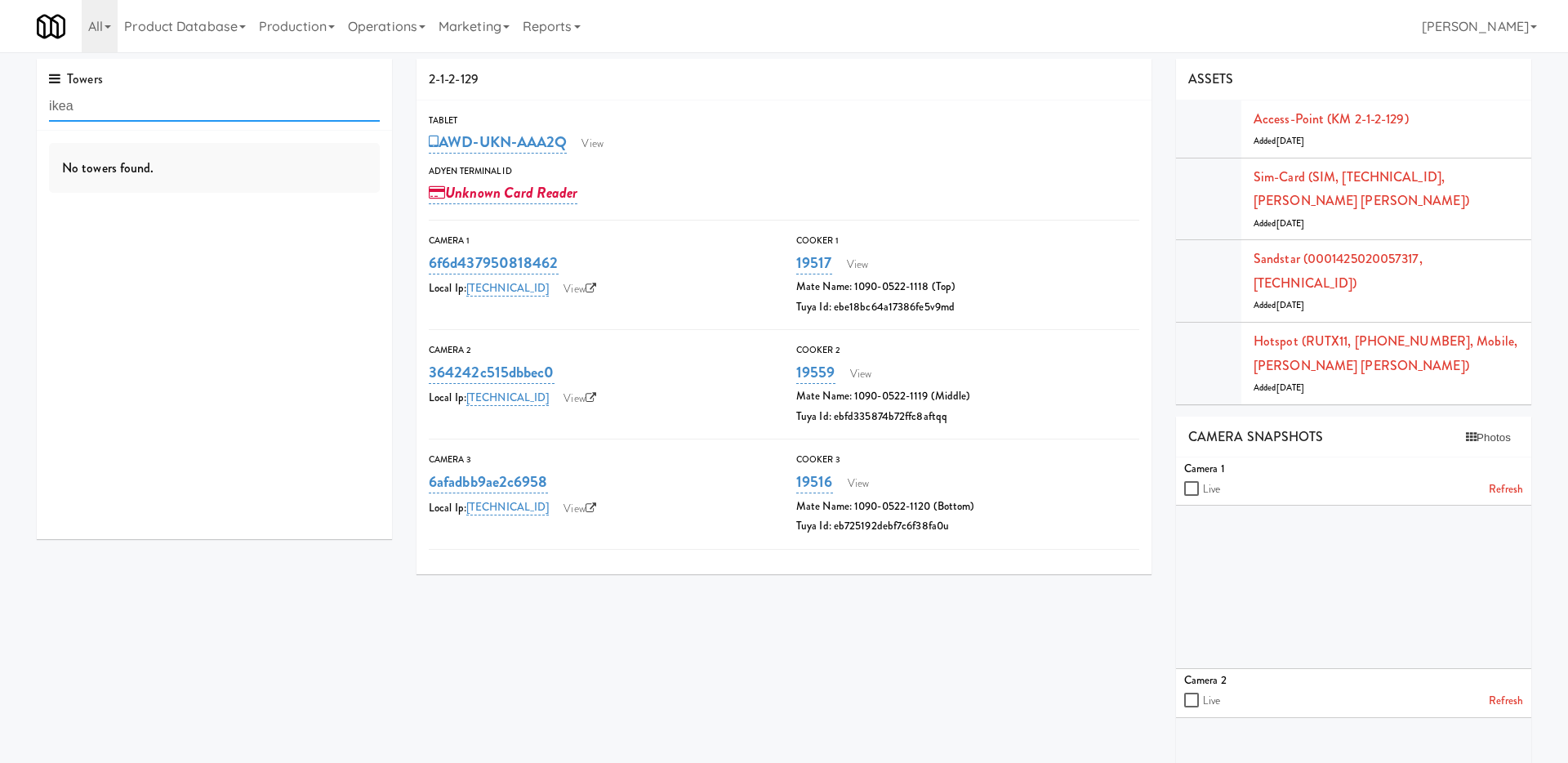
type input "ikea"
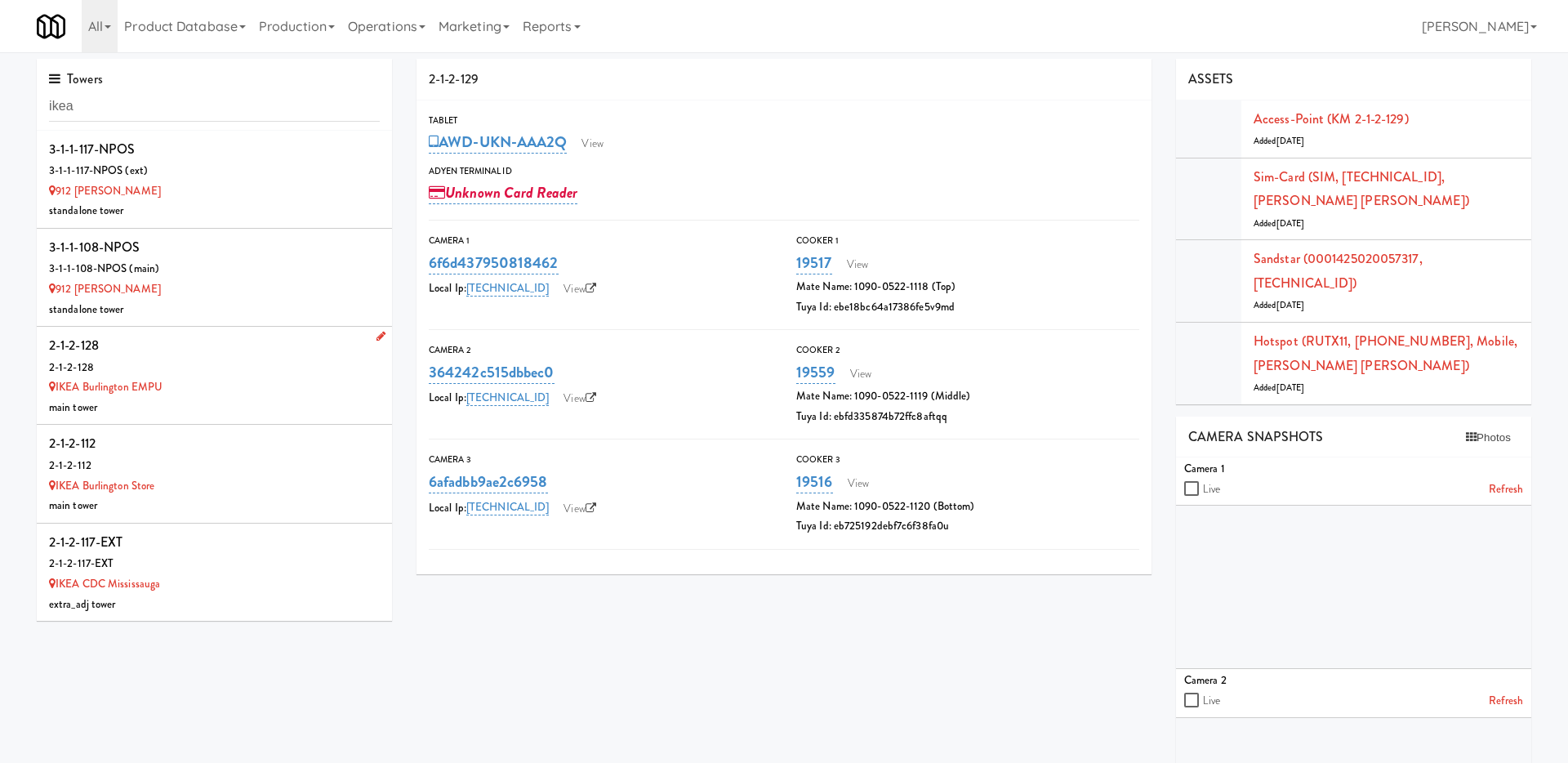
click at [209, 383] on div "IKEA Burlington EMPU" at bounding box center [214, 388] width 331 height 21
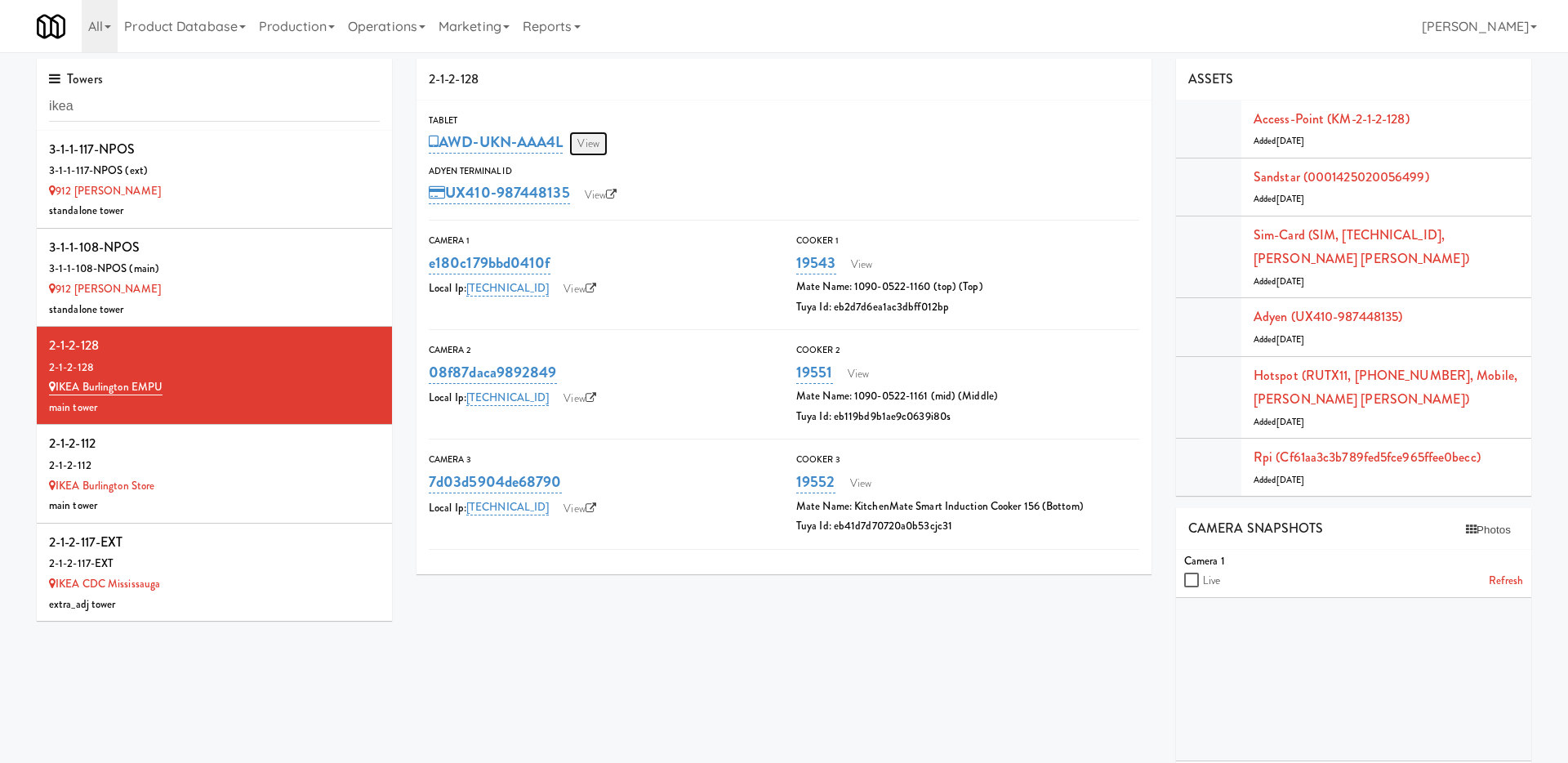
click at [596, 139] on link "View" at bounding box center [588, 144] width 38 height 24
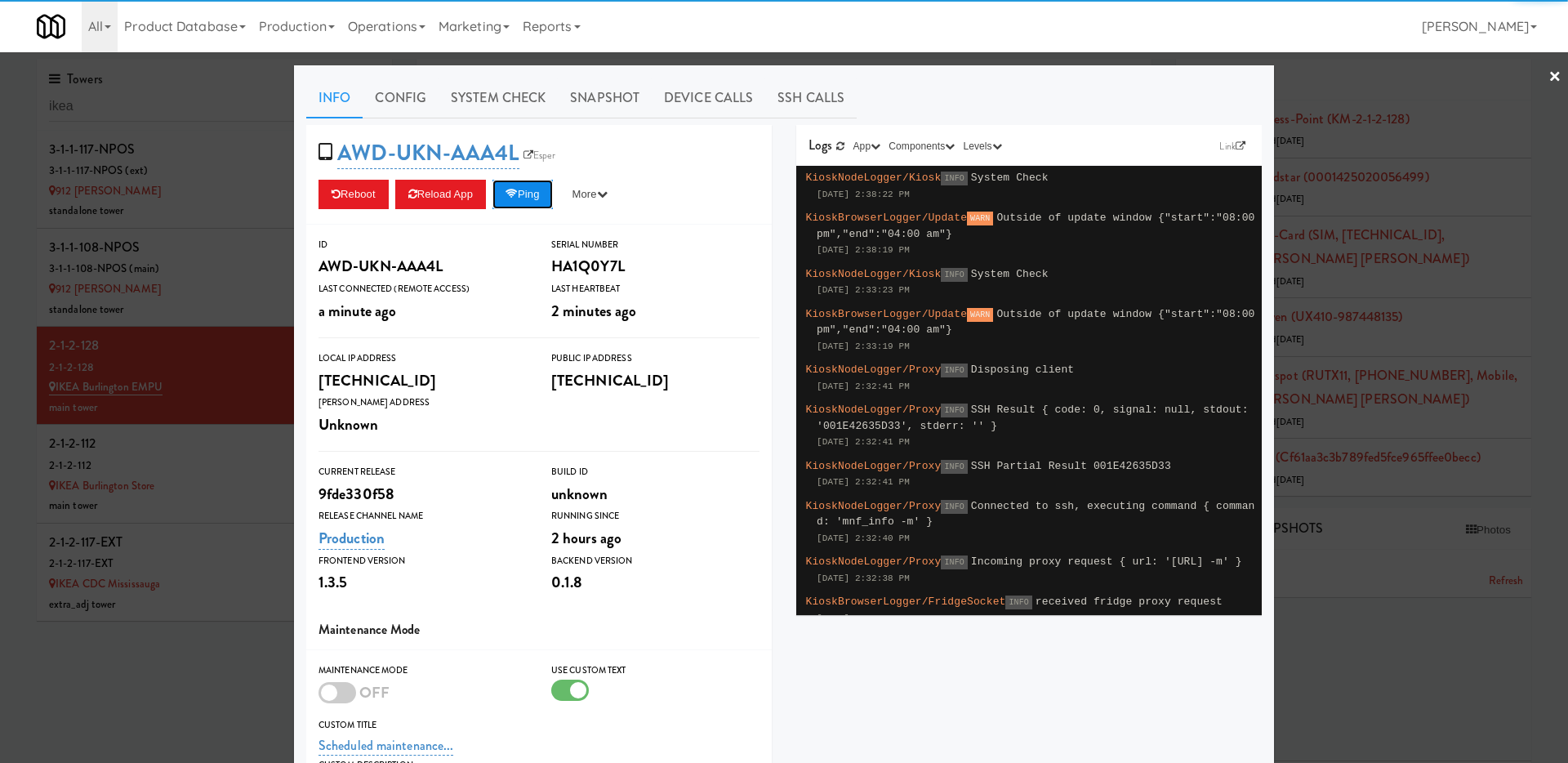
click at [514, 187] on button "Ping" at bounding box center [523, 194] width 60 height 29
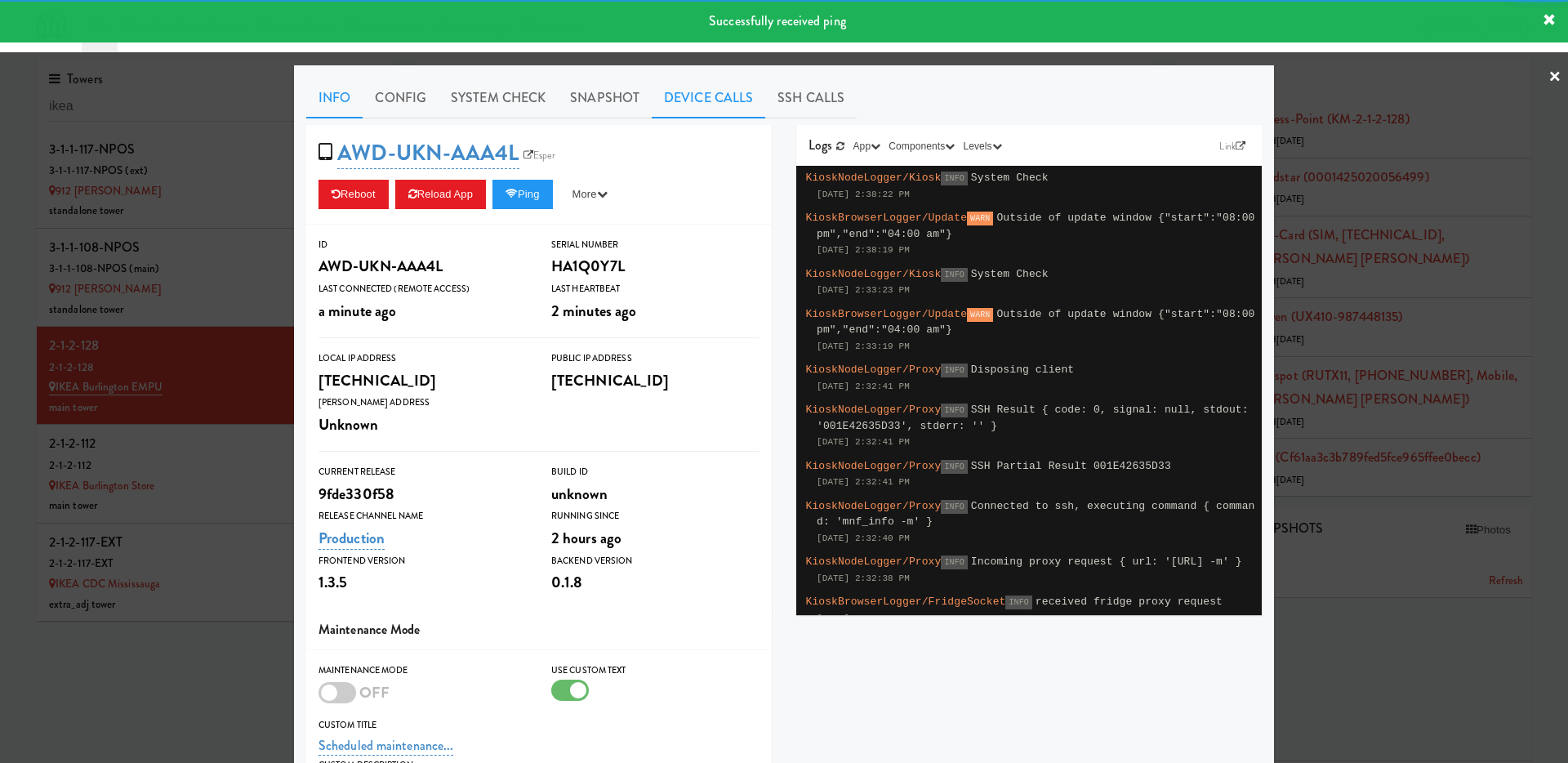
click at [690, 98] on link "Device Calls" at bounding box center [708, 97] width 113 height 40
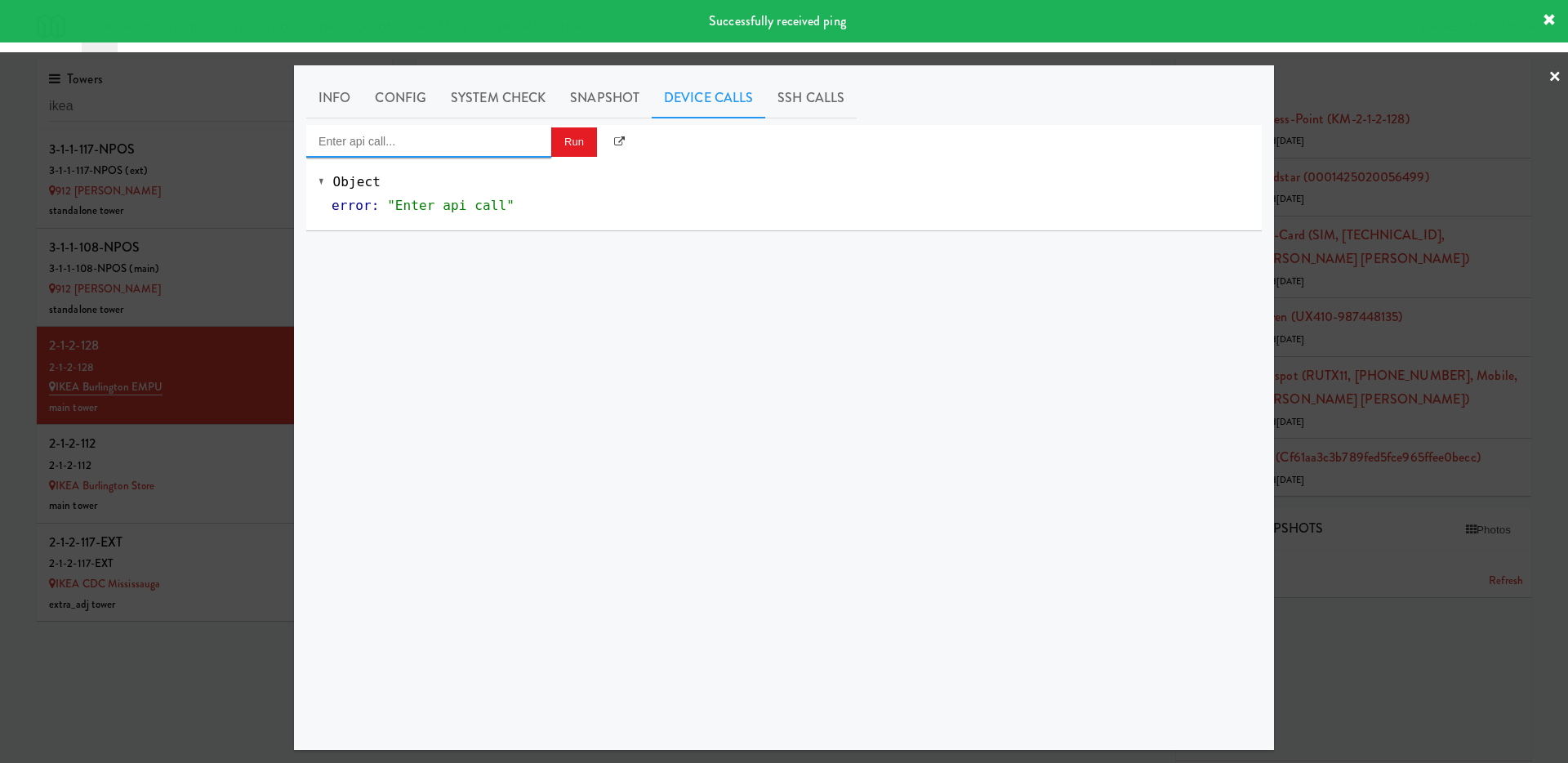
click at [498, 143] on input "Enter api call..." at bounding box center [428, 141] width 245 height 33
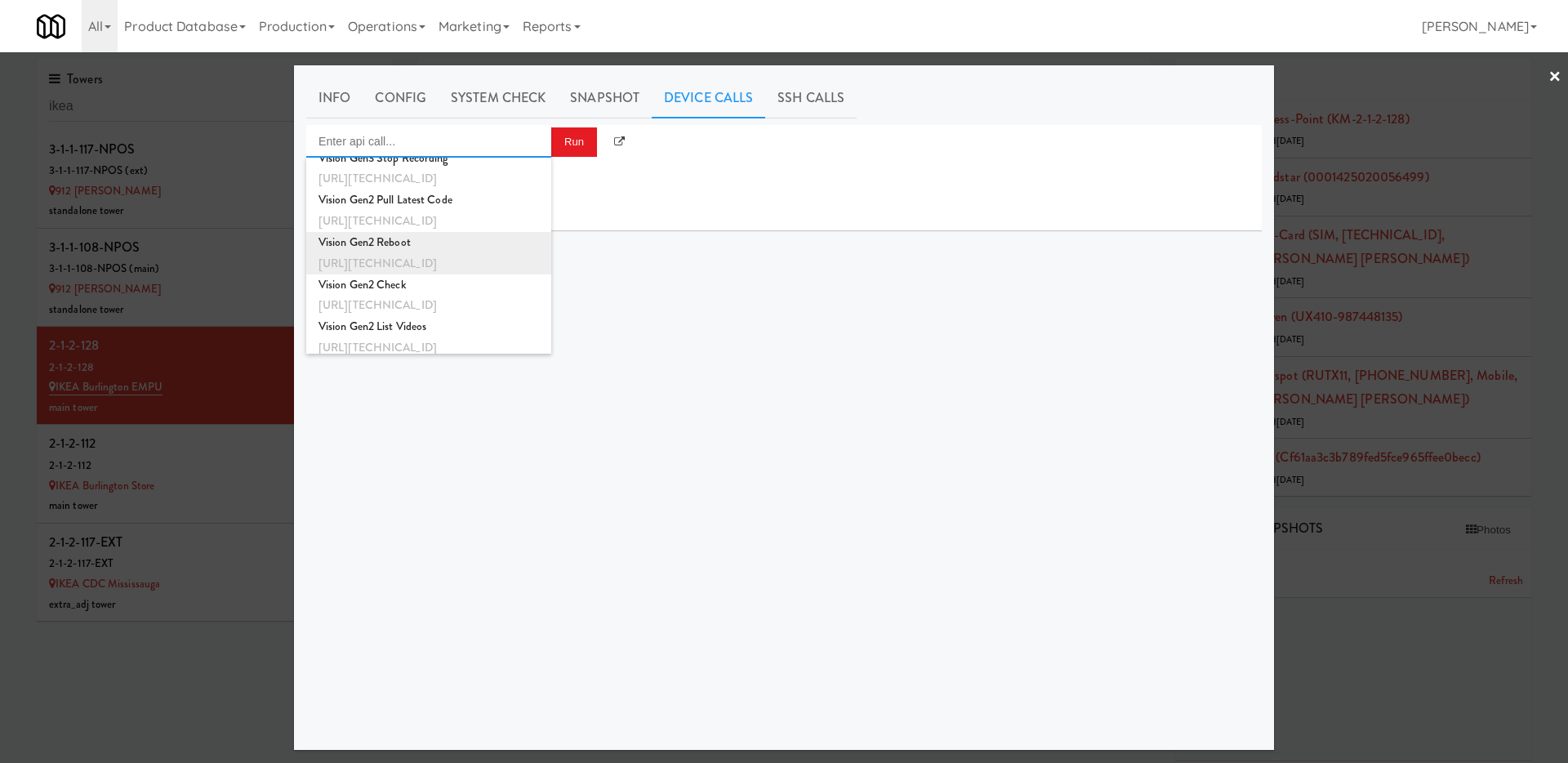
click at [469, 252] on div "Vision Gen2 Reboot" at bounding box center [428, 243] width 220 height 22
type input "Vision Gen2 Reboot"
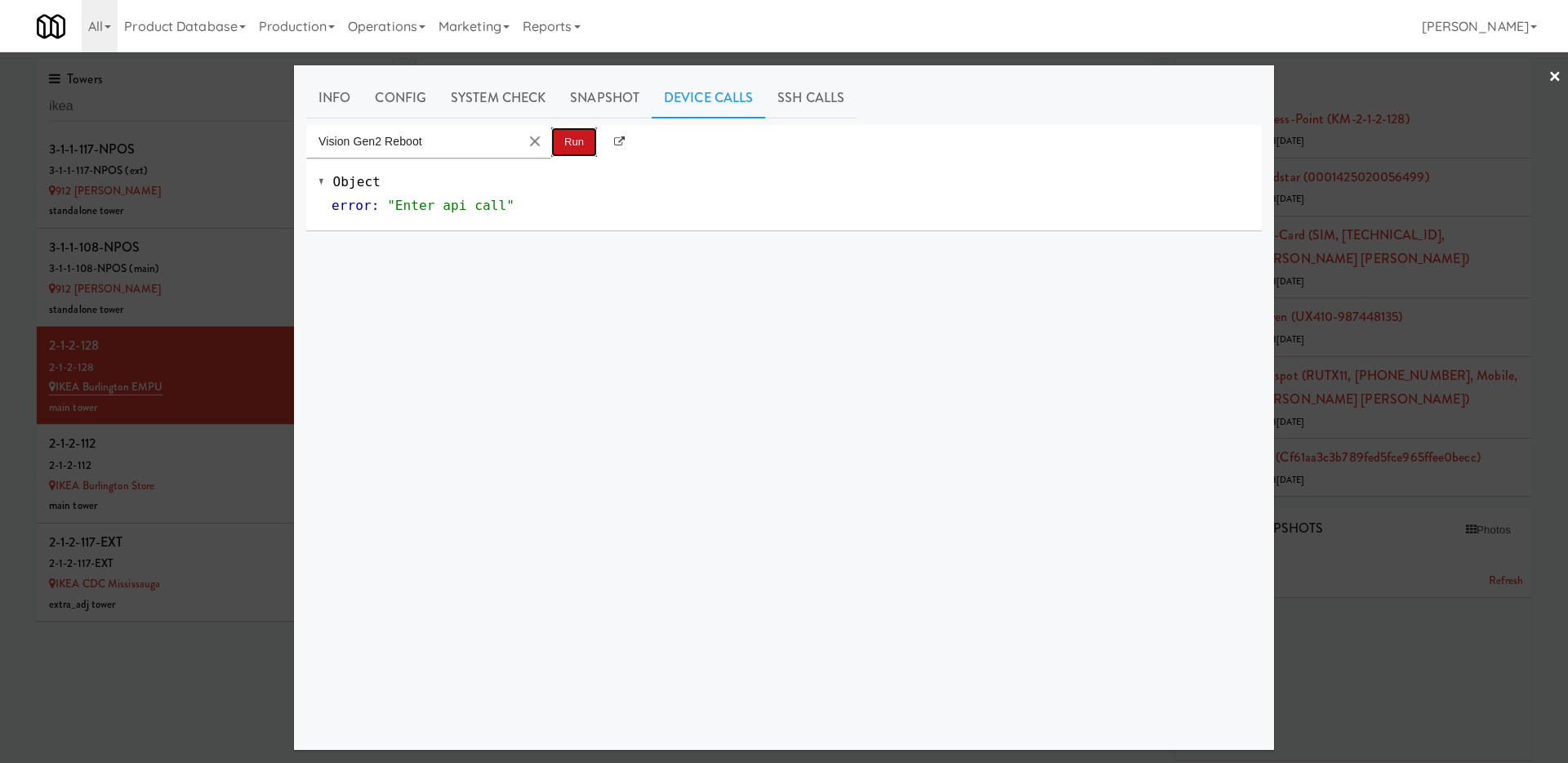
click at [578, 143] on button "Run" at bounding box center [573, 142] width 46 height 29
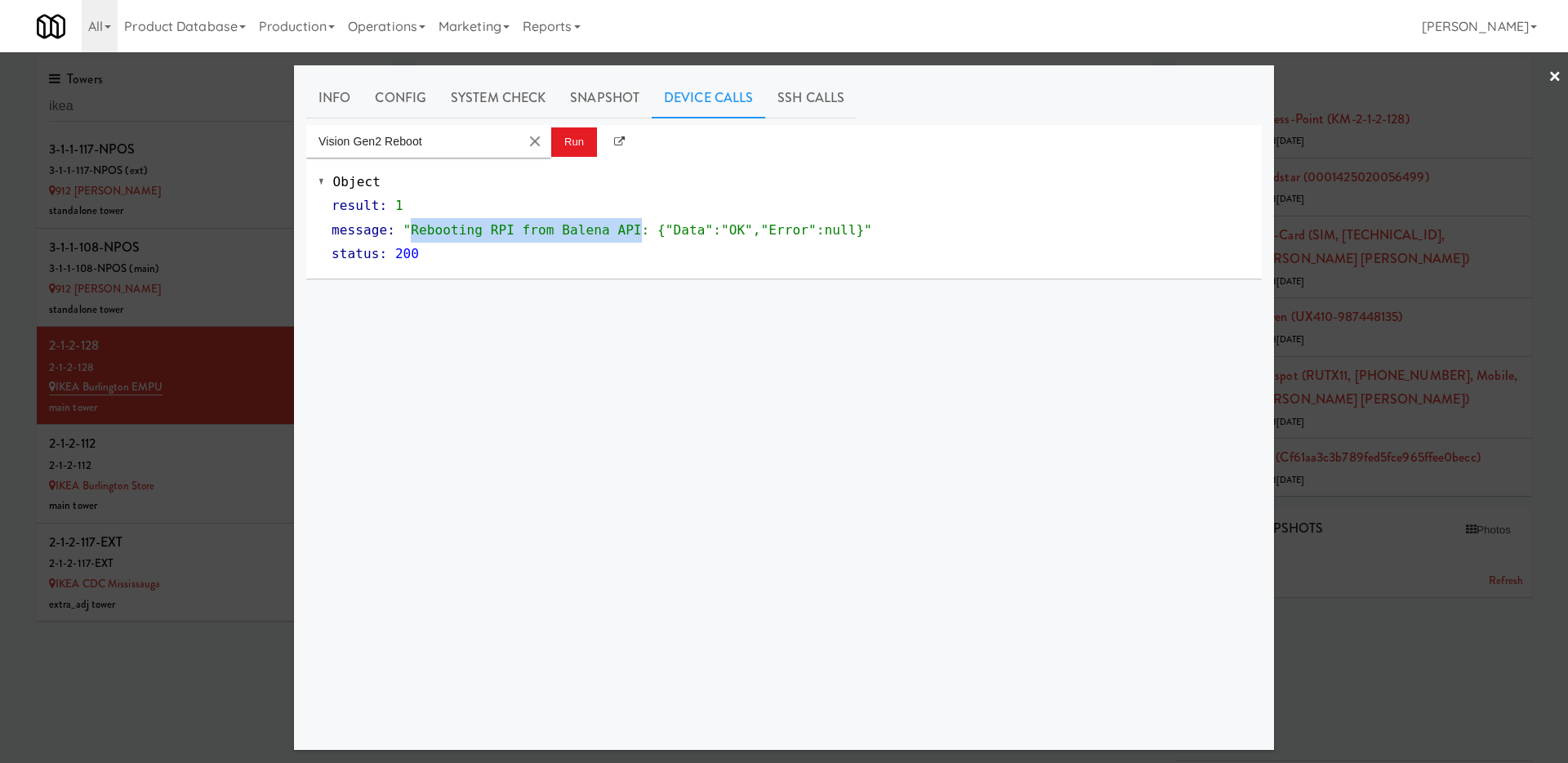
drag, startPoint x: 644, startPoint y: 232, endPoint x: 413, endPoint y: 234, distance: 231.0
click at [413, 234] on span ""Rebooting RPI from Balena API: {"Data":"OK","Error":null}"" at bounding box center [637, 230] width 469 height 15
copy span "Rebooting RPI from Balena API"
click at [1559, 75] on link "×" at bounding box center [1554, 77] width 13 height 51
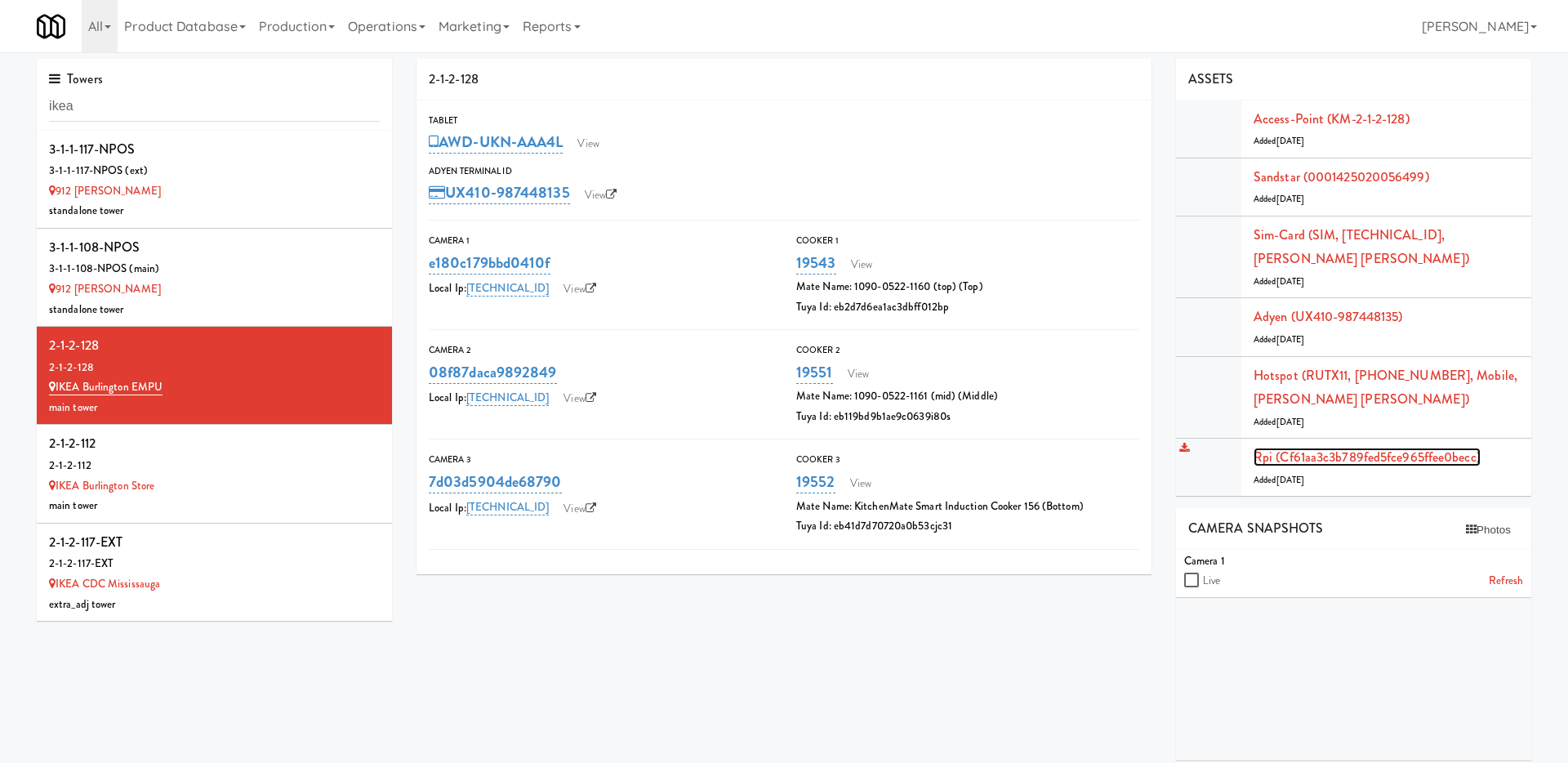
click at [1267, 459] on link "Rpi (cf61aa3c3b789fed5fce965ffee0becc)" at bounding box center [1367, 458] width 227 height 19
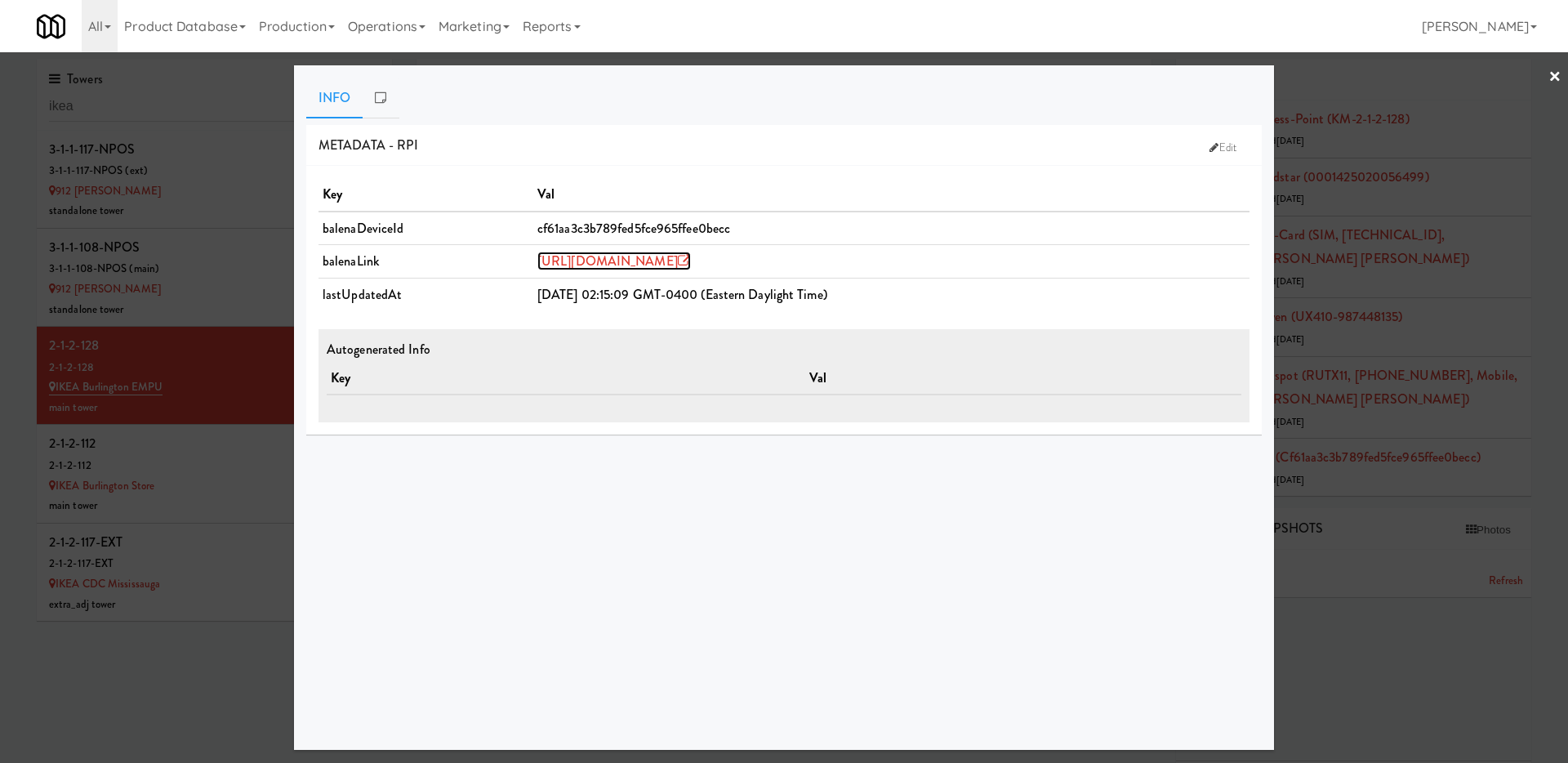
click at [537, 258] on link "https://dashboard.balena-cloud.com/devices/cf61aa3c3b789fed5fce965ffee0becc" at bounding box center [614, 262] width 154 height 19
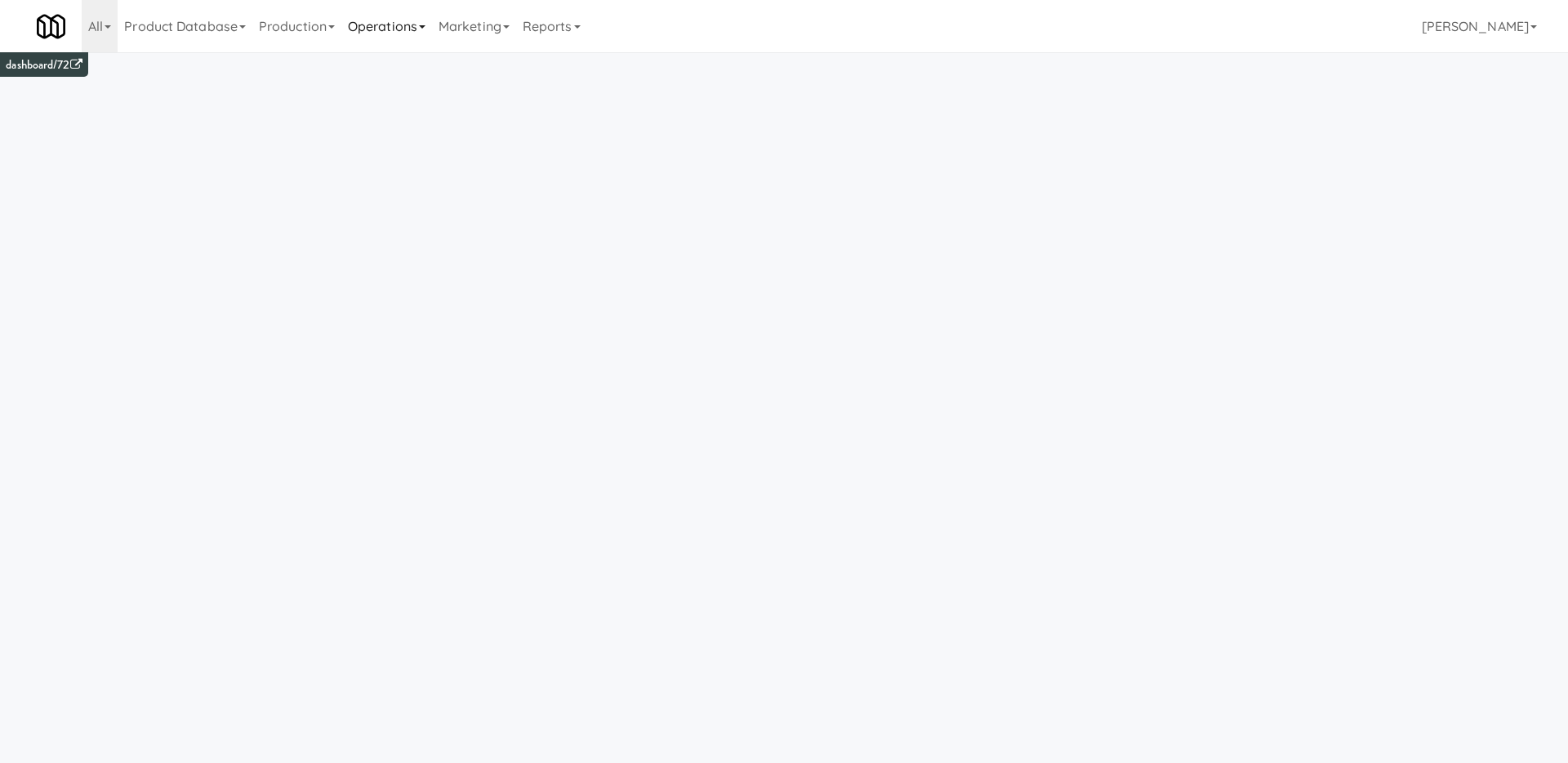
click at [426, 28] on link "Operations" at bounding box center [386, 26] width 90 height 52
click at [421, 212] on link "Towers" at bounding box center [407, 205] width 131 height 29
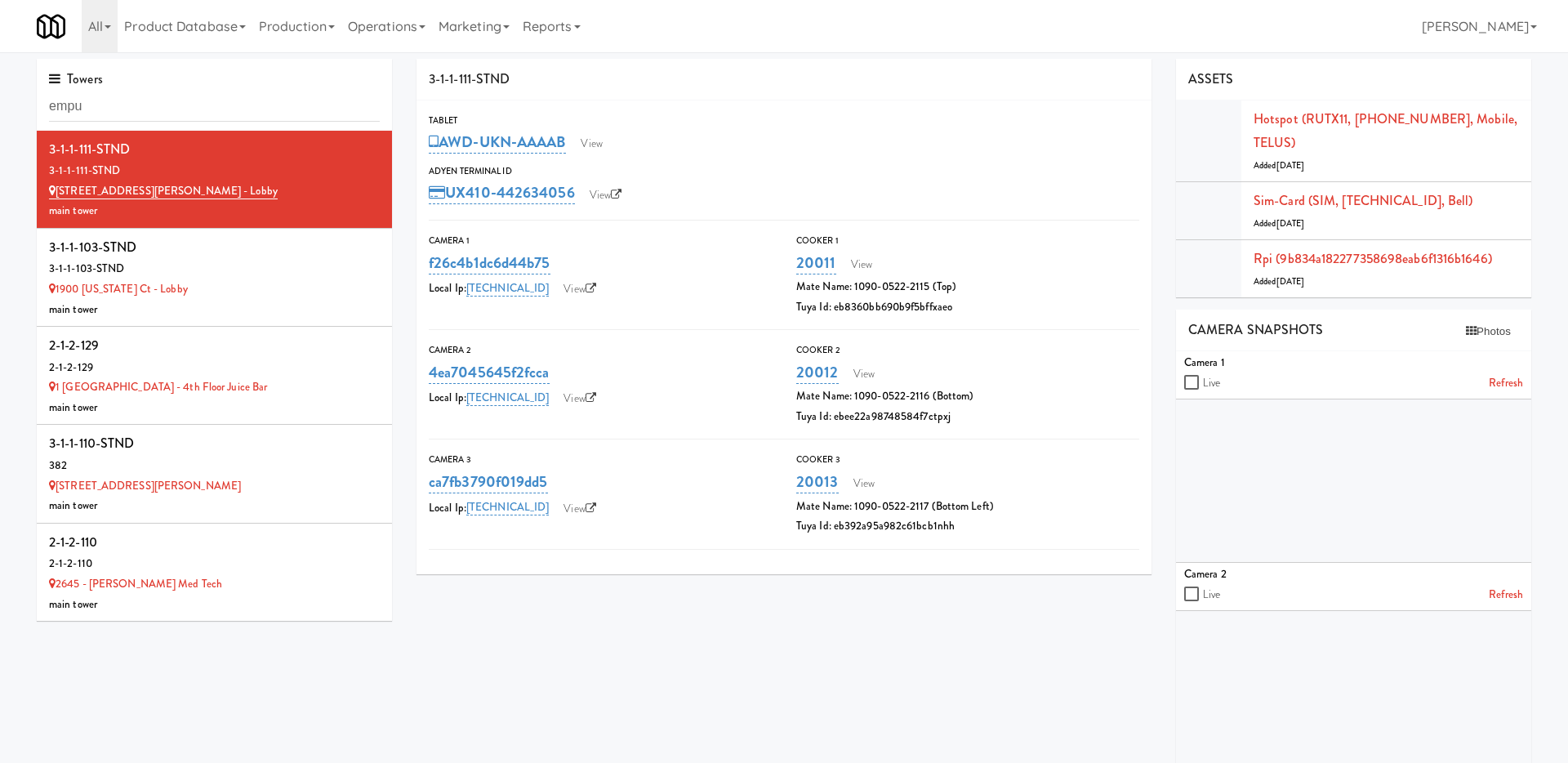
type input "empu"
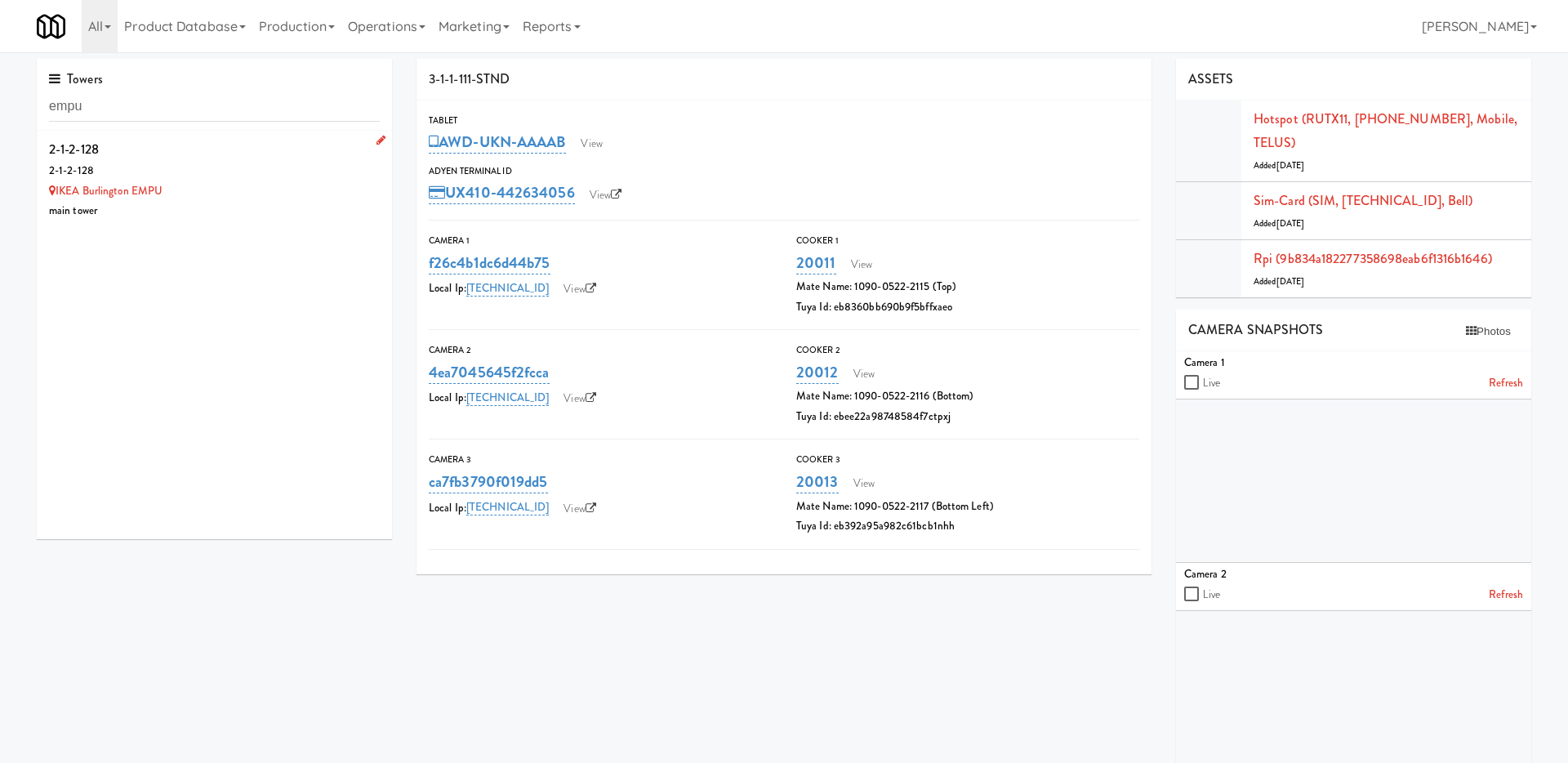
click at [217, 175] on div "2-1-2-128" at bounding box center [214, 171] width 331 height 21
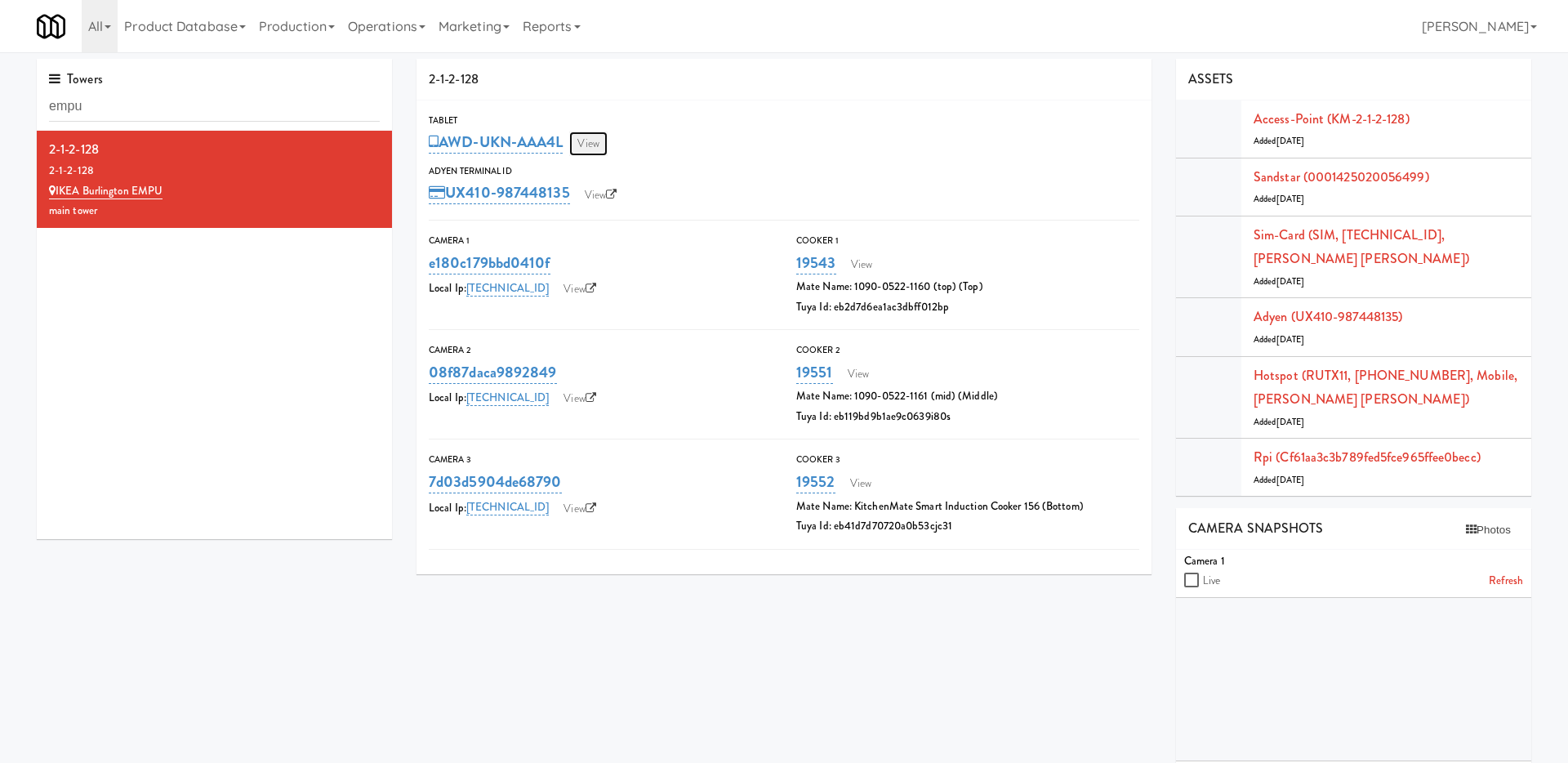
click at [596, 149] on link "View" at bounding box center [588, 144] width 38 height 24
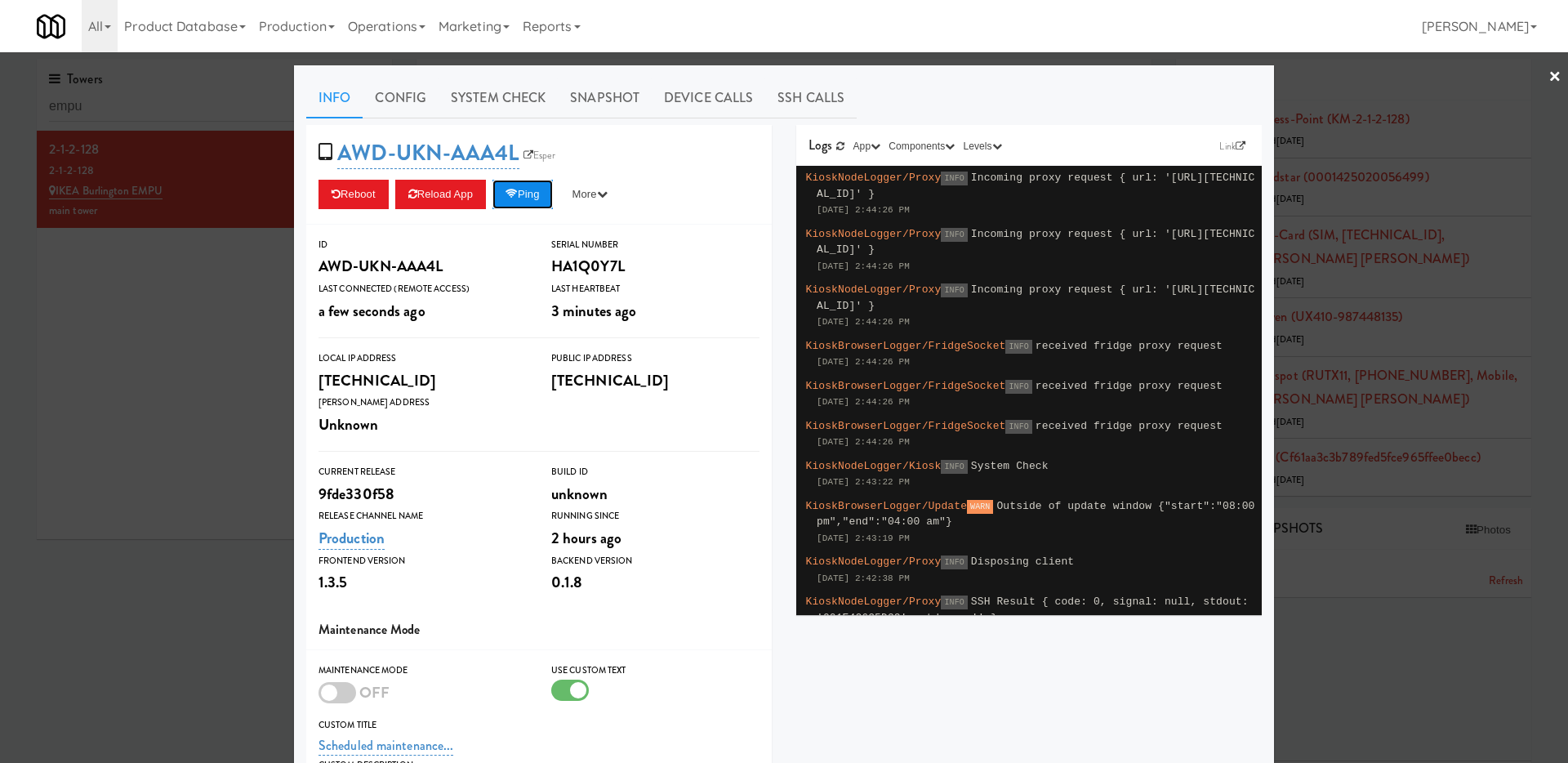
click at [528, 200] on button "Ping" at bounding box center [523, 194] width 60 height 29
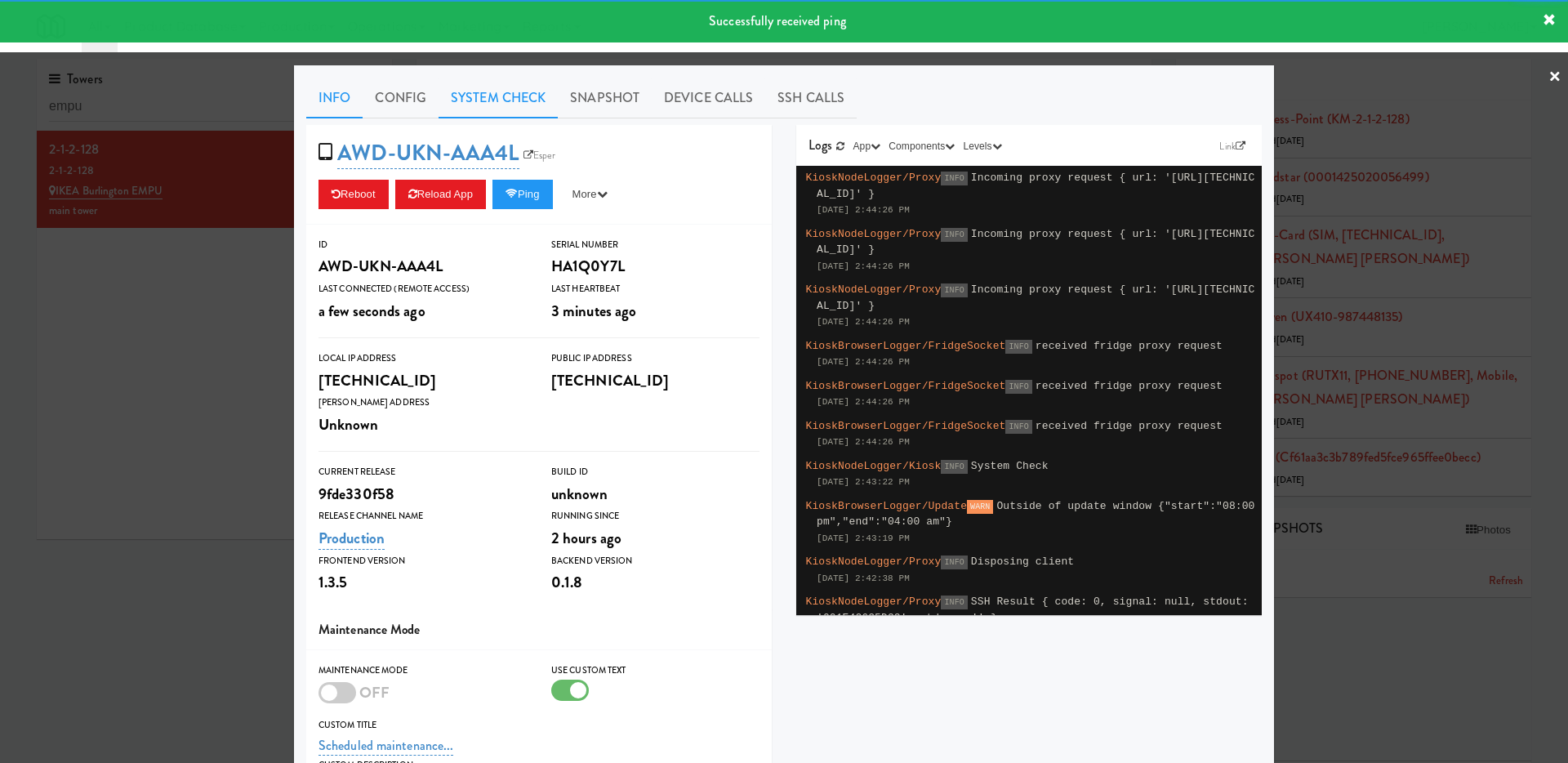
click at [508, 105] on link "System Check" at bounding box center [498, 97] width 119 height 40
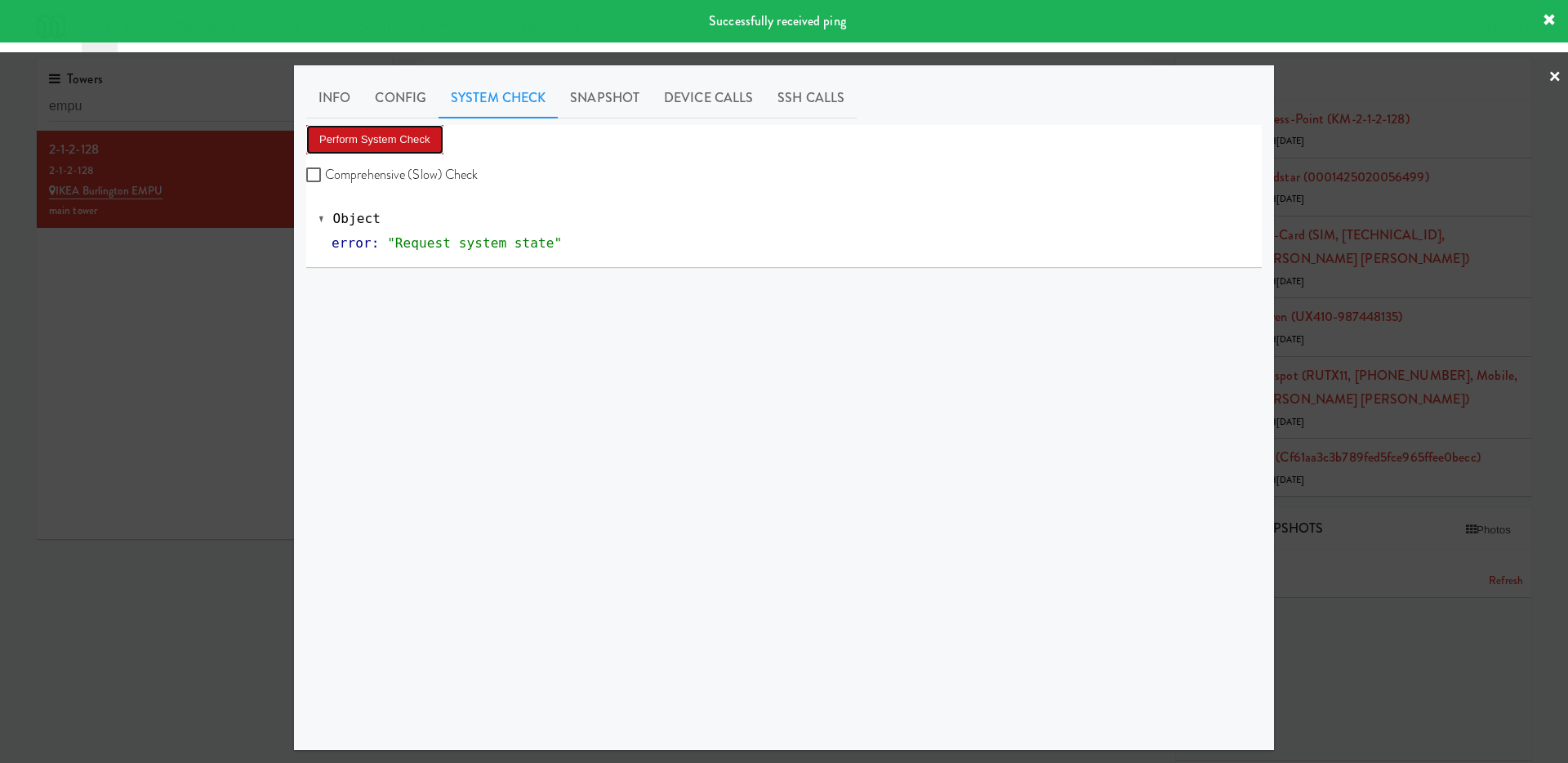
click at [421, 142] on button "Perform System Check" at bounding box center [375, 139] width 138 height 29
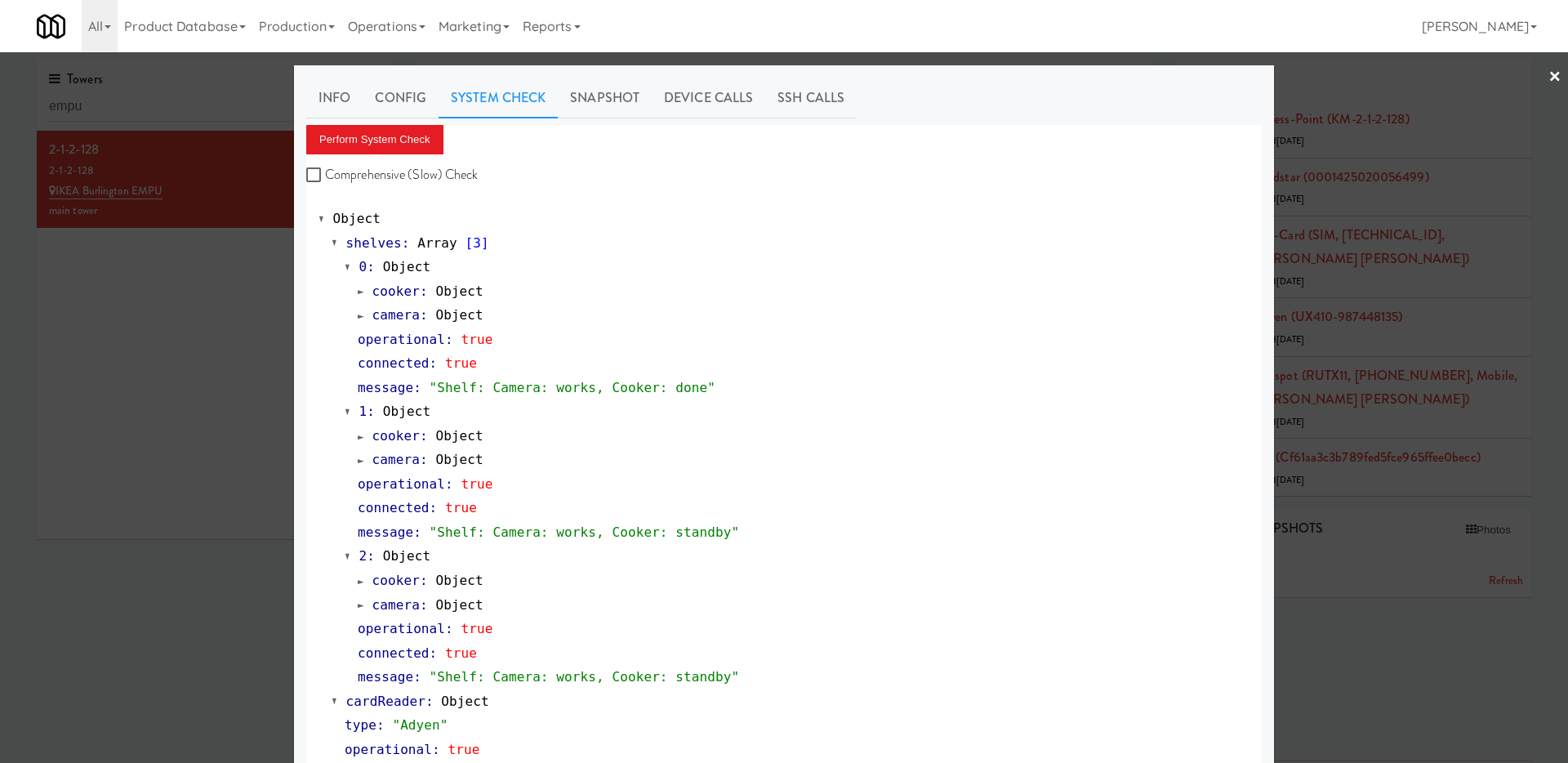
click at [181, 323] on div at bounding box center [784, 381] width 1568 height 763
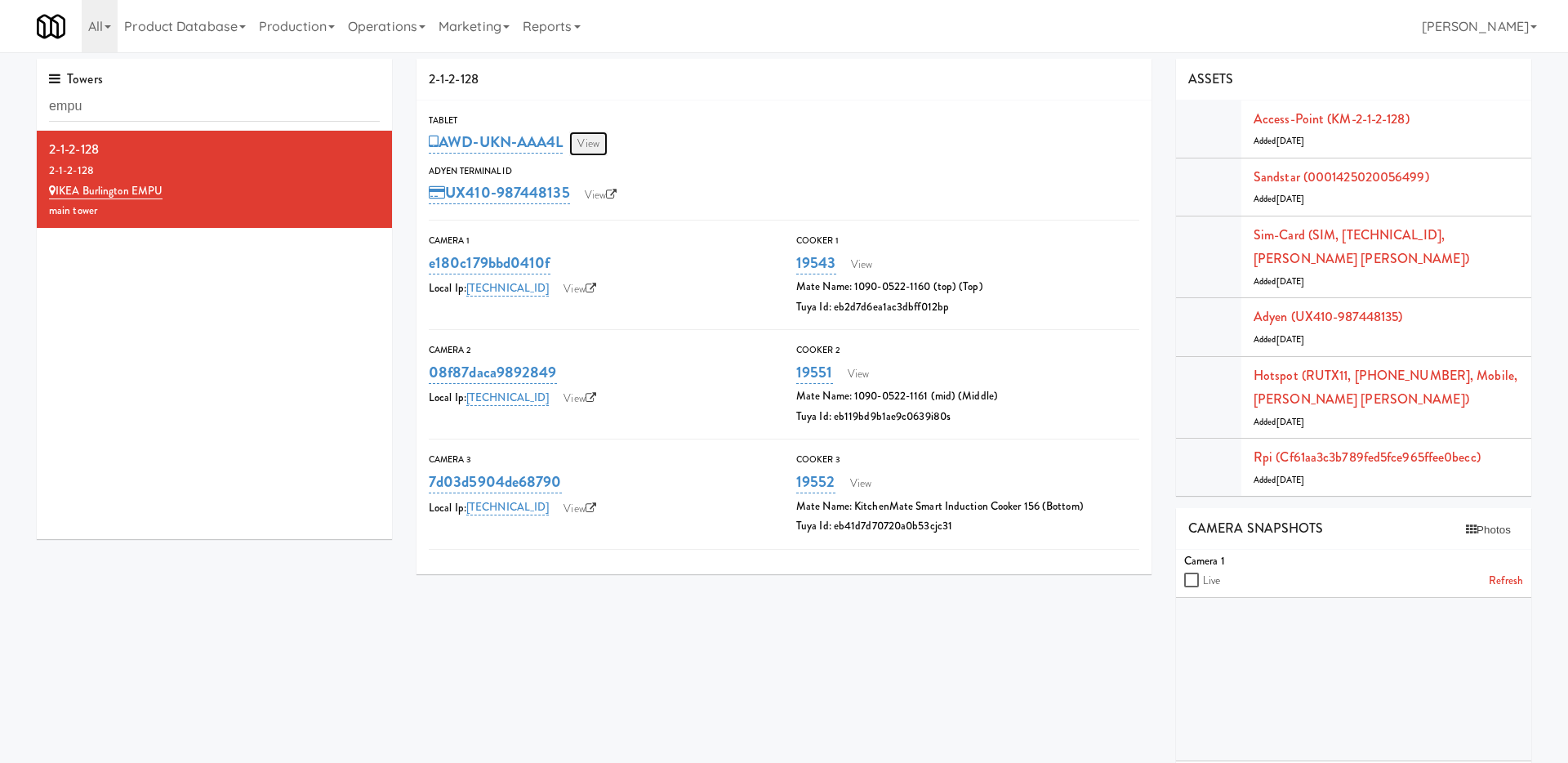
click at [601, 145] on link "View" at bounding box center [588, 144] width 38 height 24
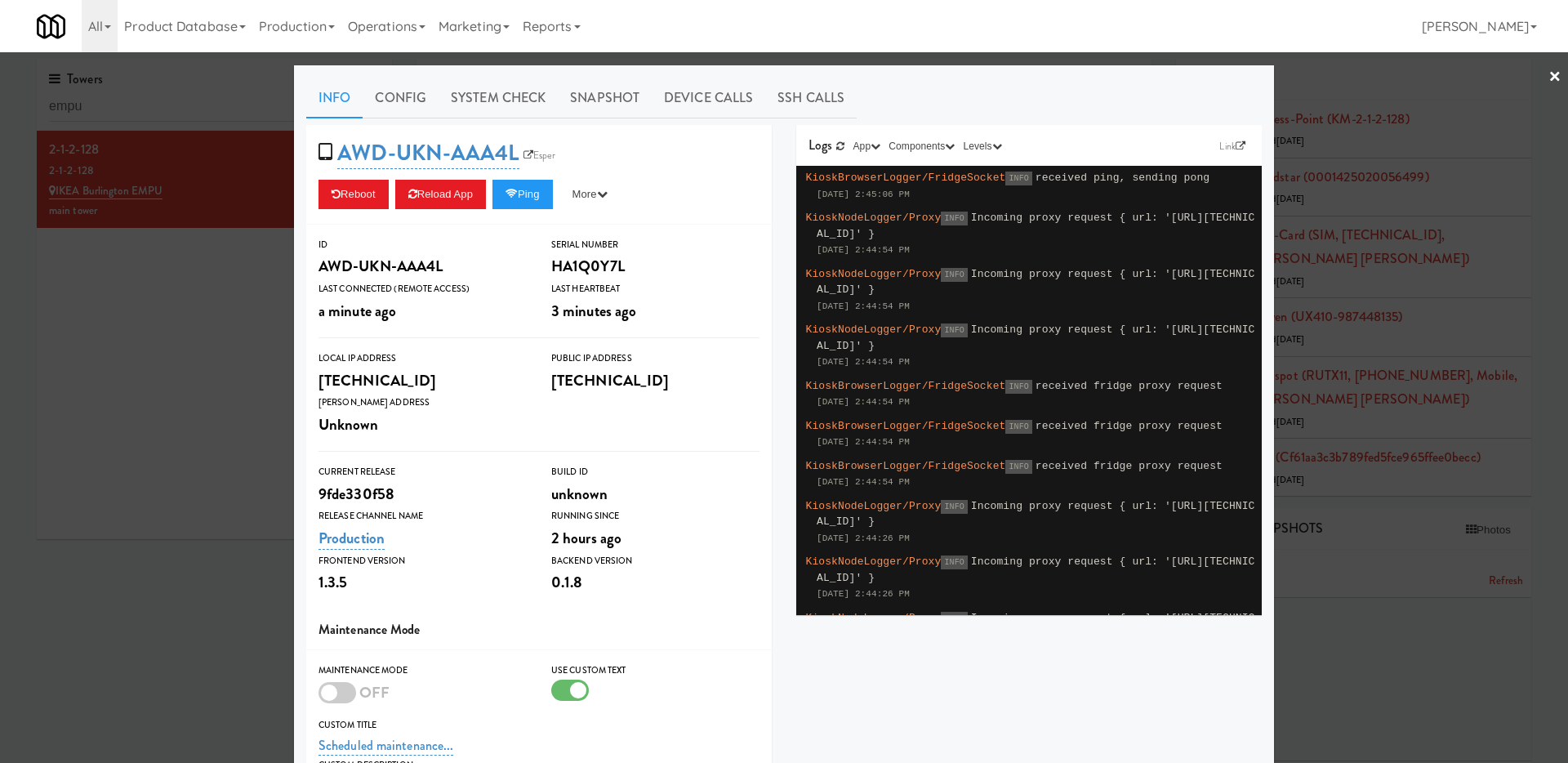
click at [113, 305] on div at bounding box center [784, 381] width 1568 height 763
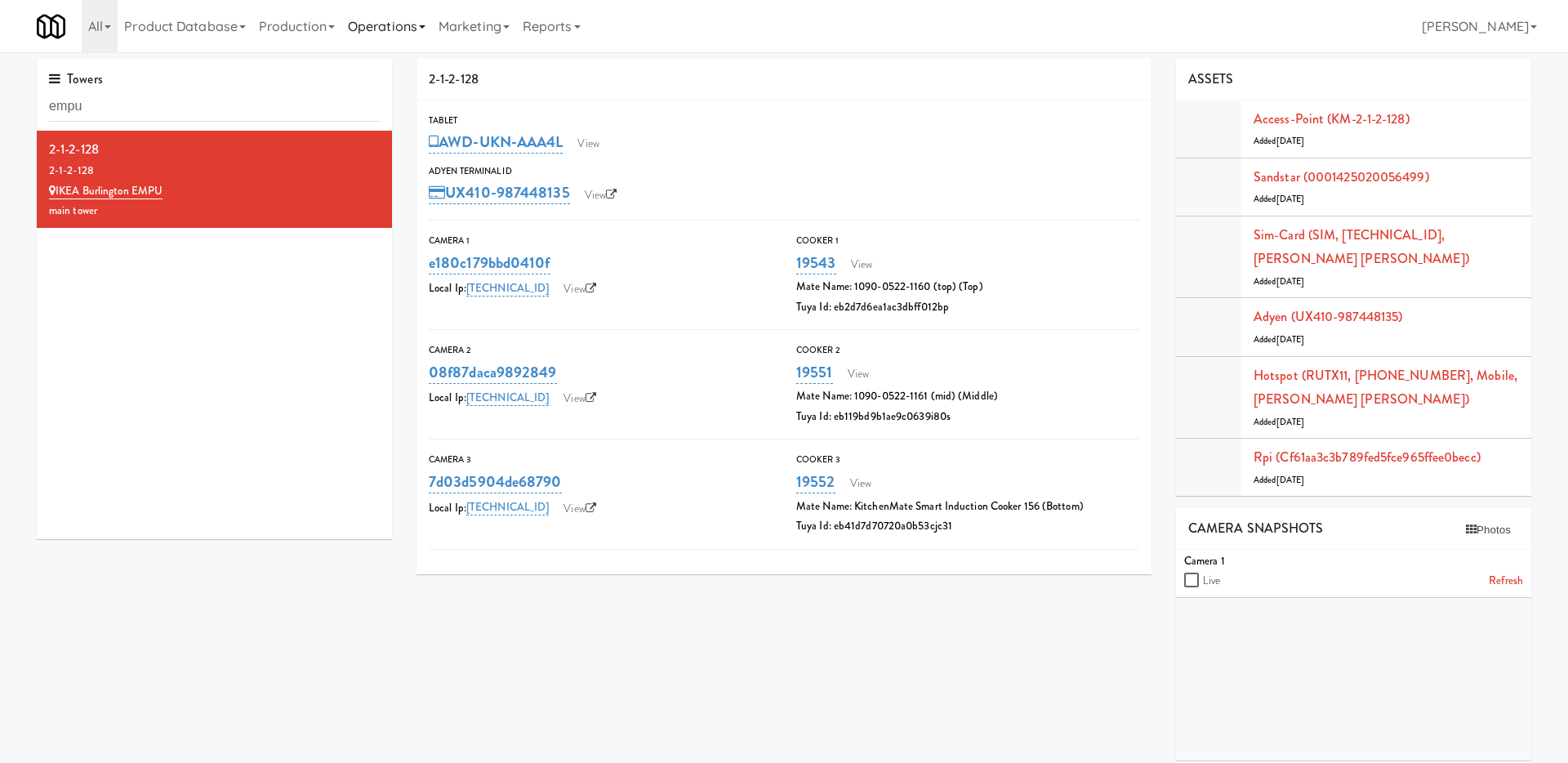
click at [404, 33] on link "Operations" at bounding box center [386, 26] width 90 height 52
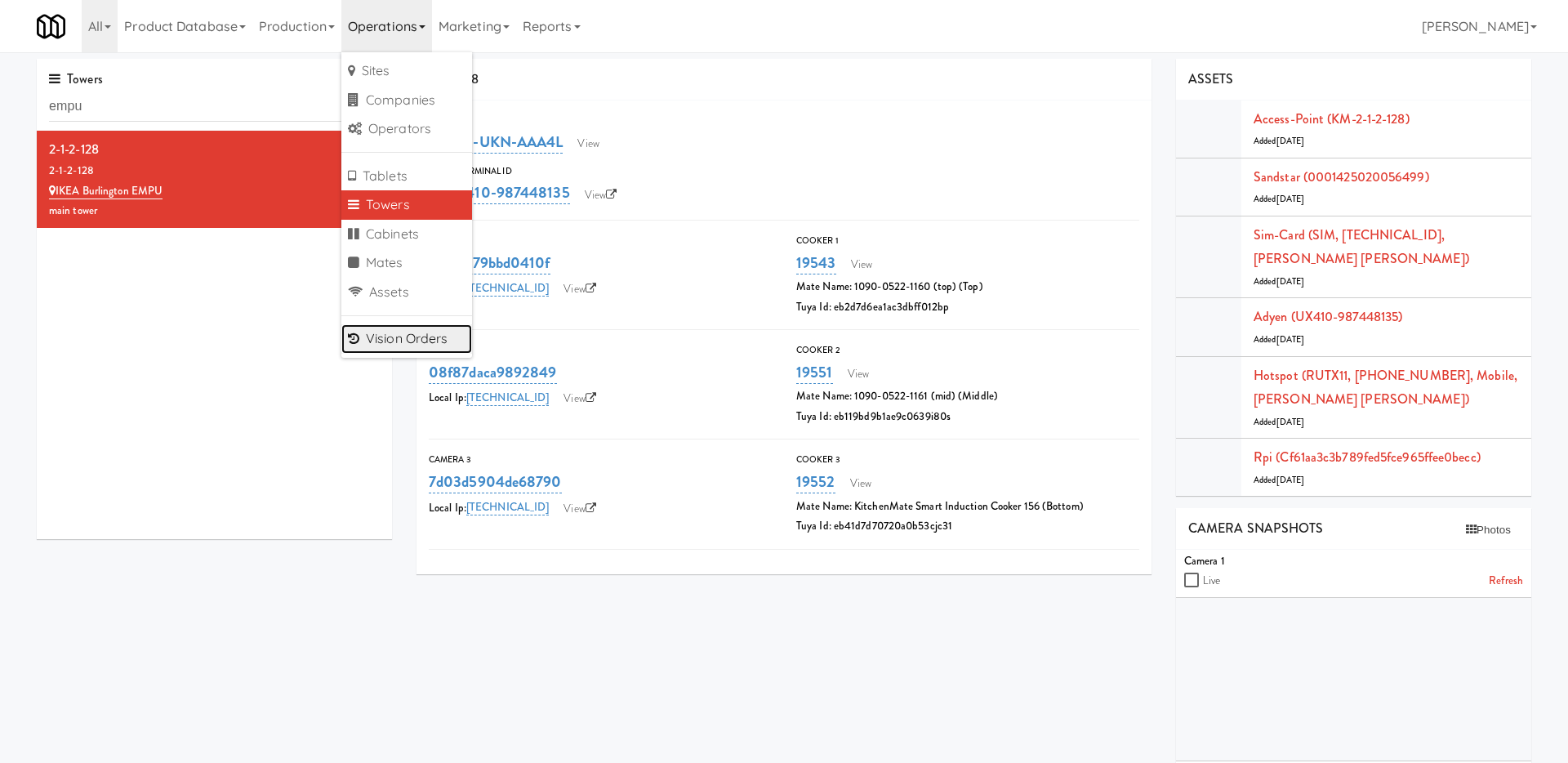
click at [407, 336] on link "Vision Orders" at bounding box center [407, 339] width 131 height 29
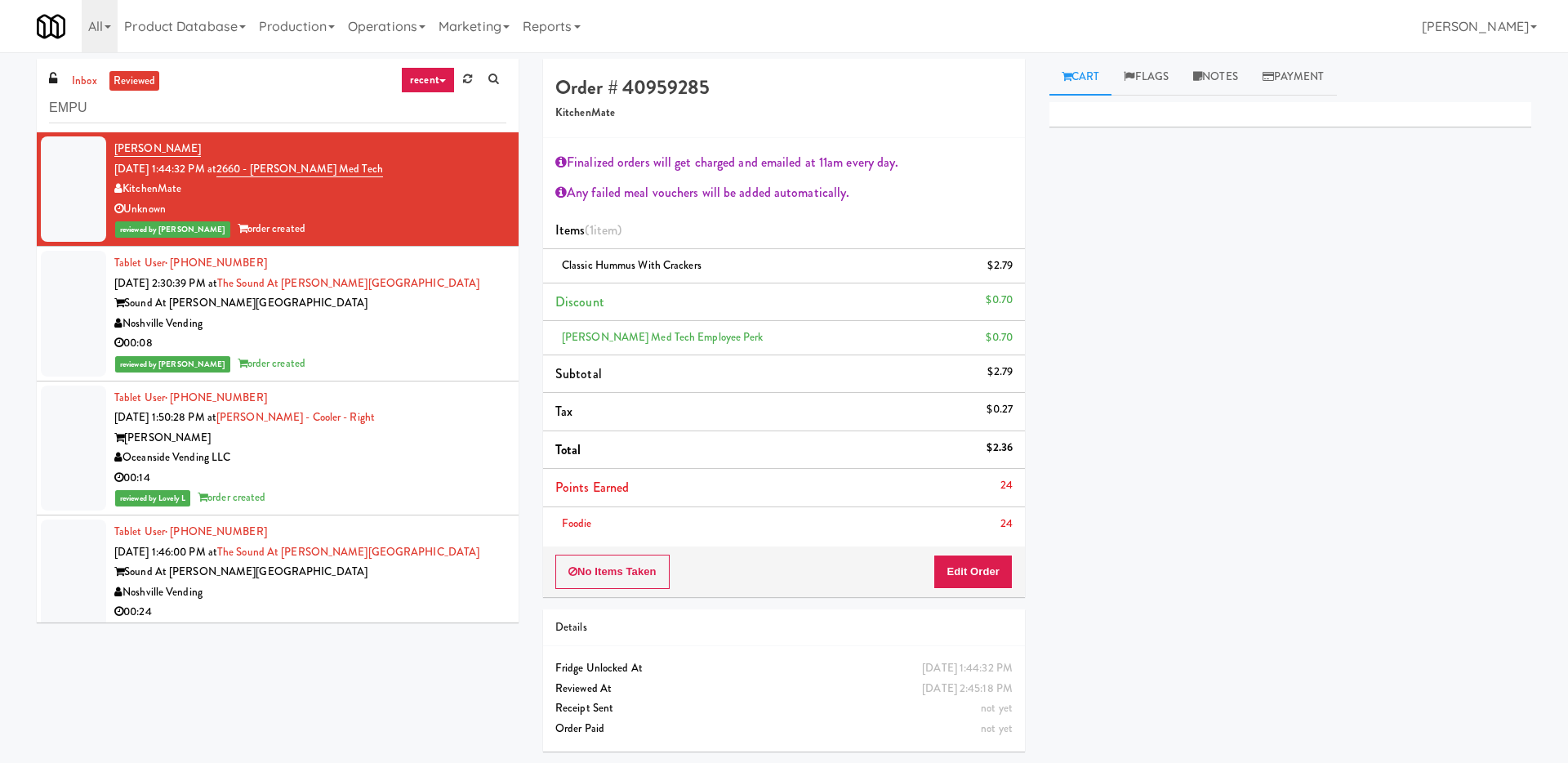
type input "EMPU"
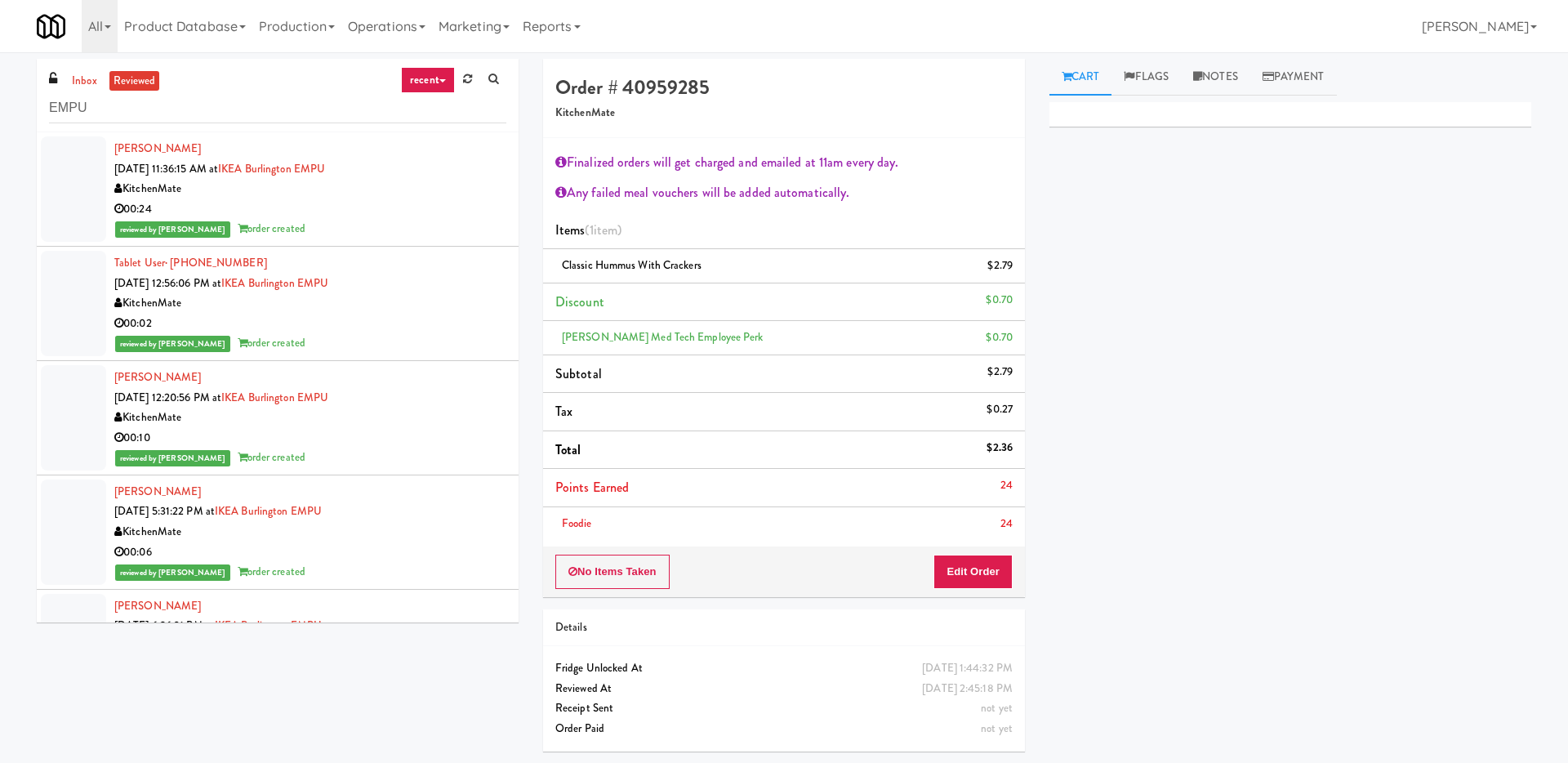
click at [403, 193] on div "KitchenMate" at bounding box center [310, 189] width 392 height 21
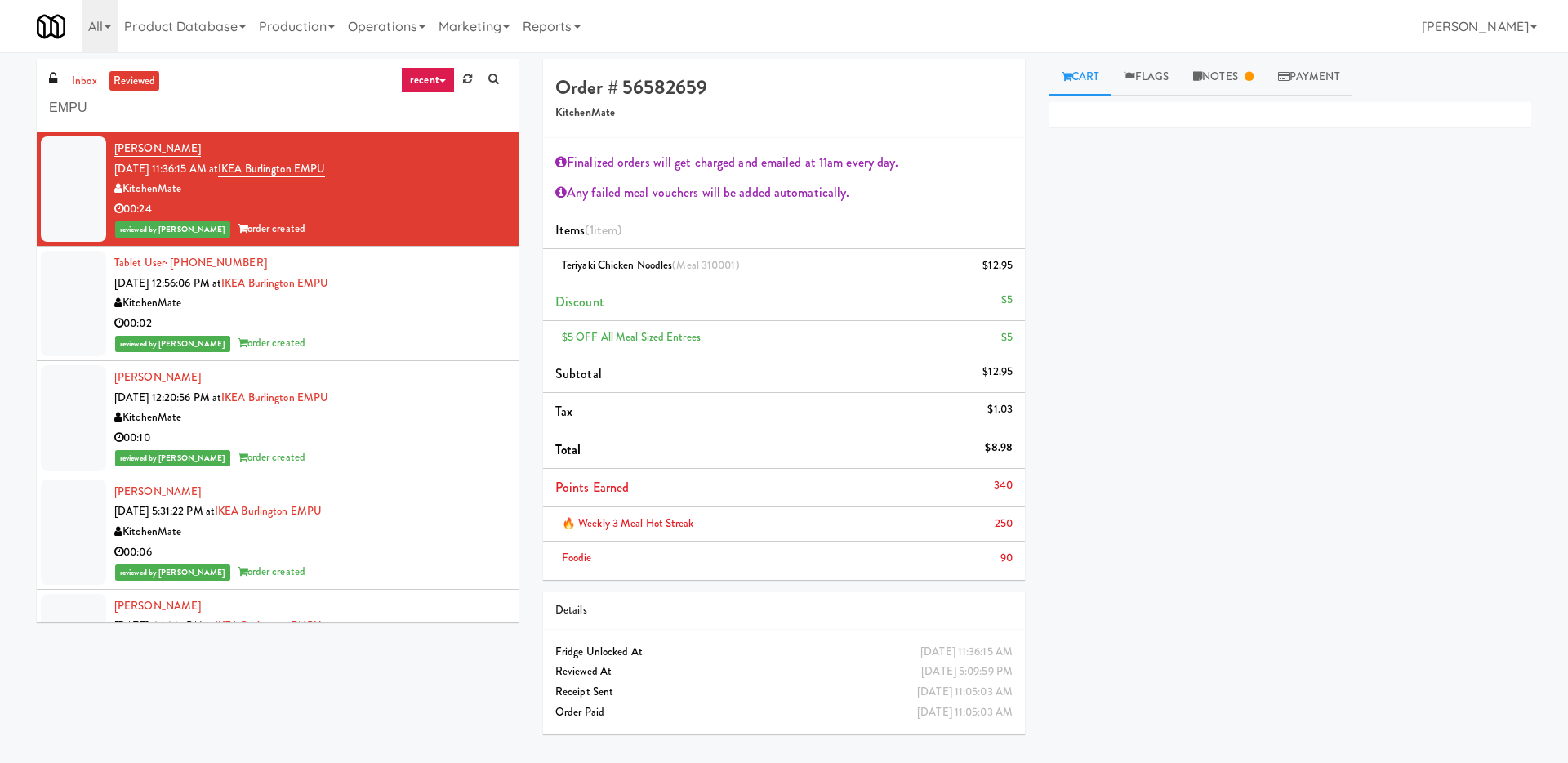
click at [468, 311] on div "KitchenMate" at bounding box center [310, 304] width 392 height 21
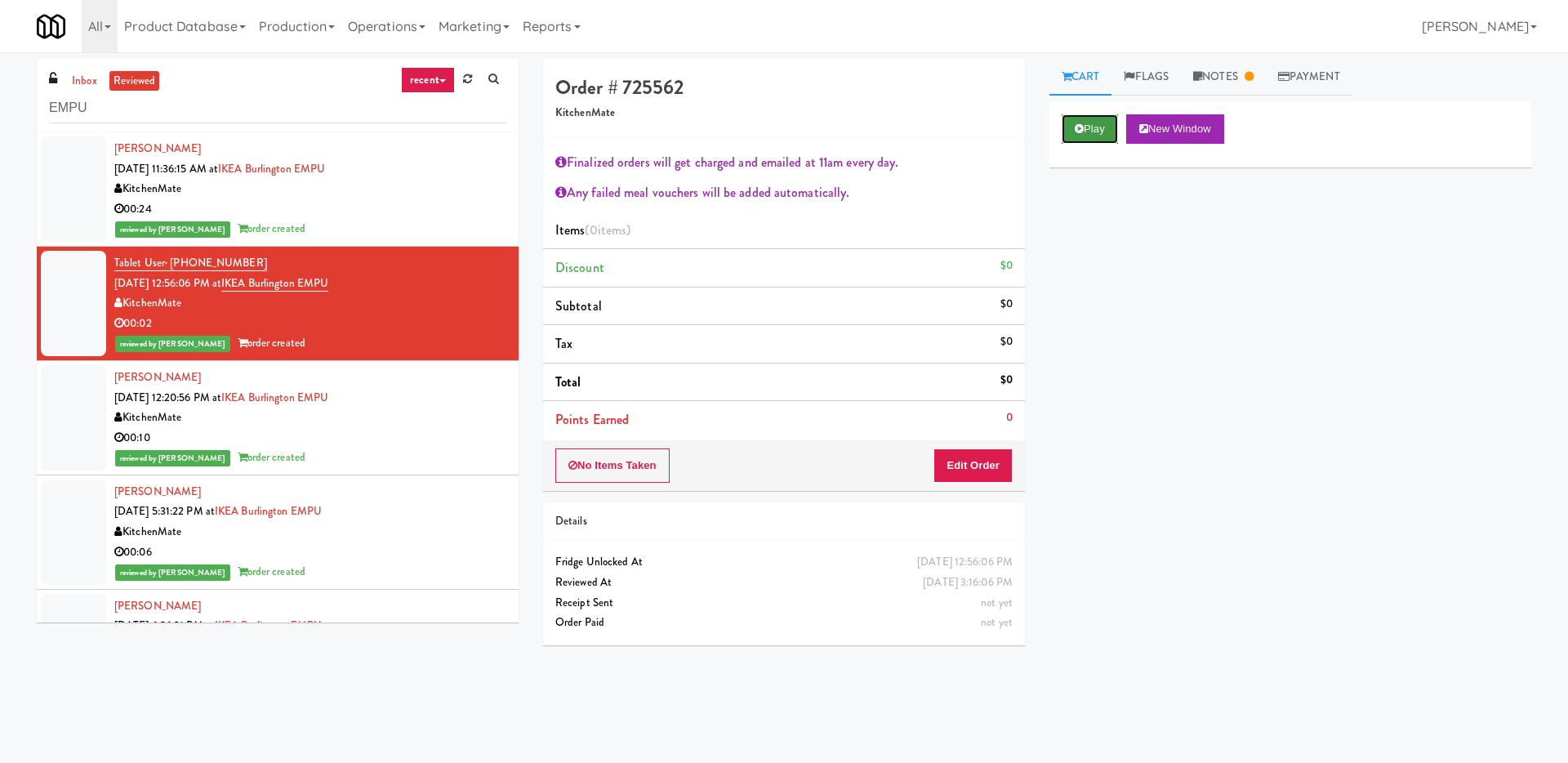
click at [1082, 140] on button "Play" at bounding box center [1090, 129] width 57 height 29
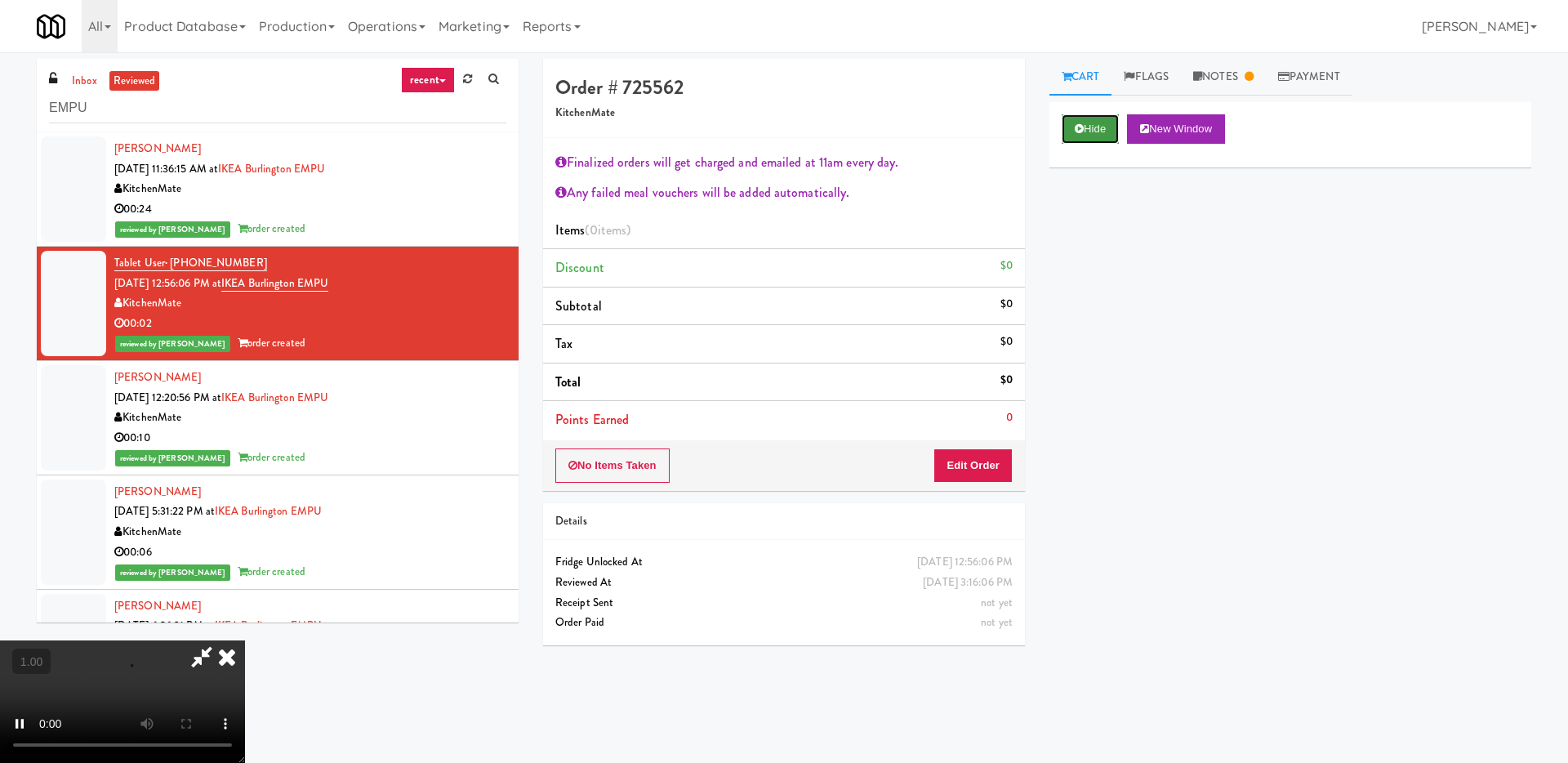
click at [1084, 135] on button "Hide" at bounding box center [1090, 129] width 57 height 29
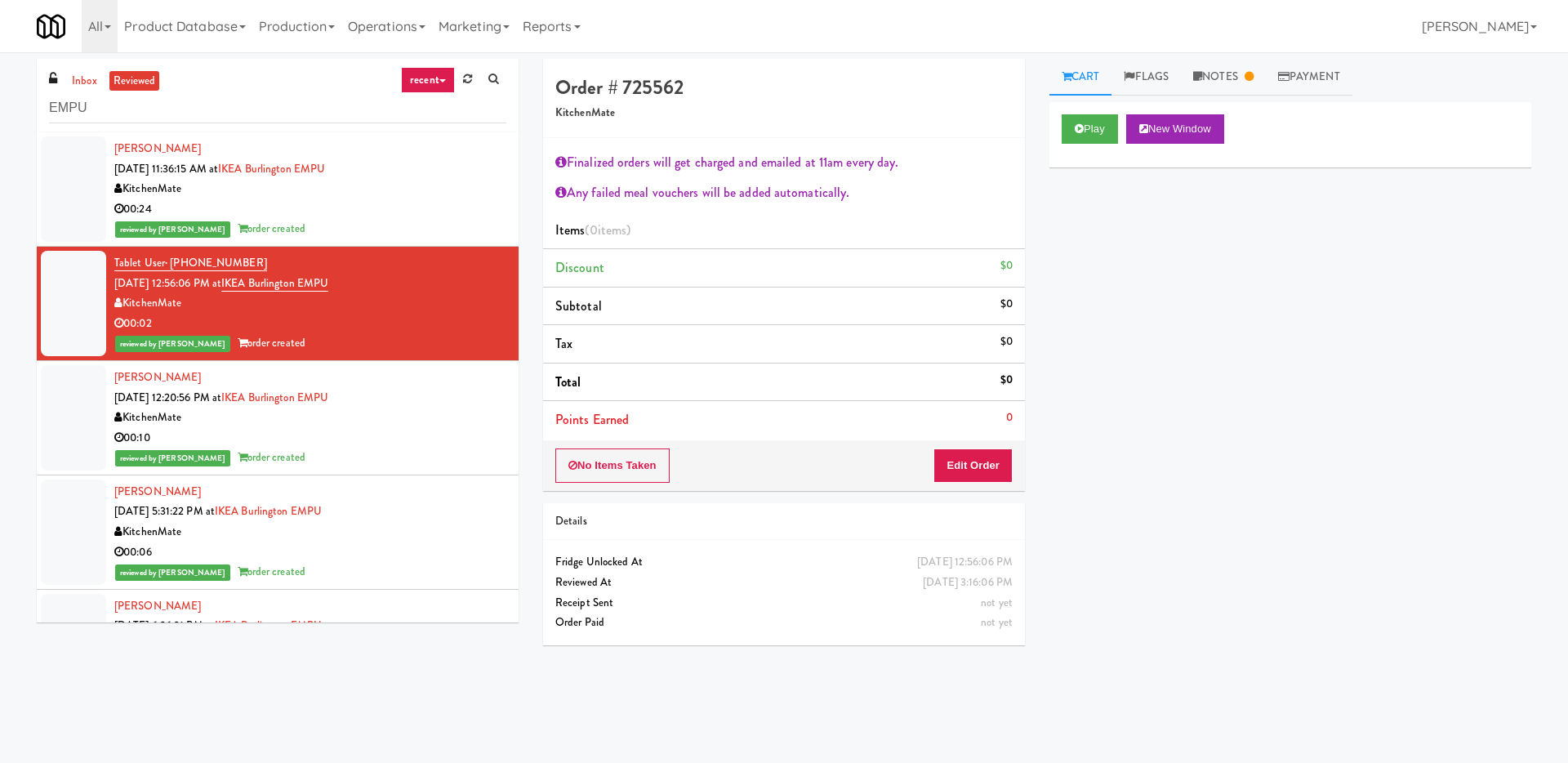
click at [452, 214] on div "00:24" at bounding box center [310, 210] width 392 height 21
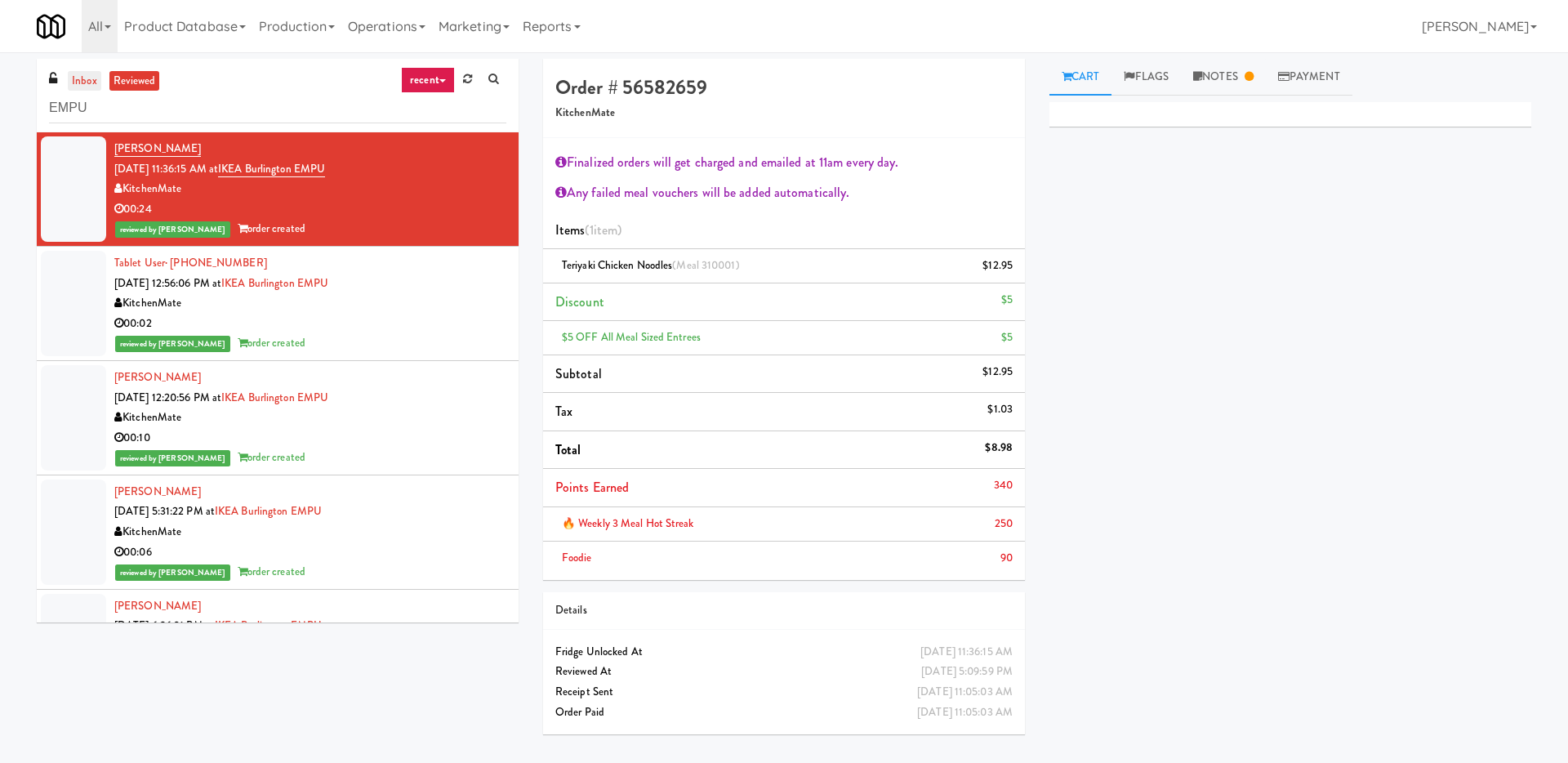
click at [87, 81] on link "inbox" at bounding box center [84, 82] width 34 height 21
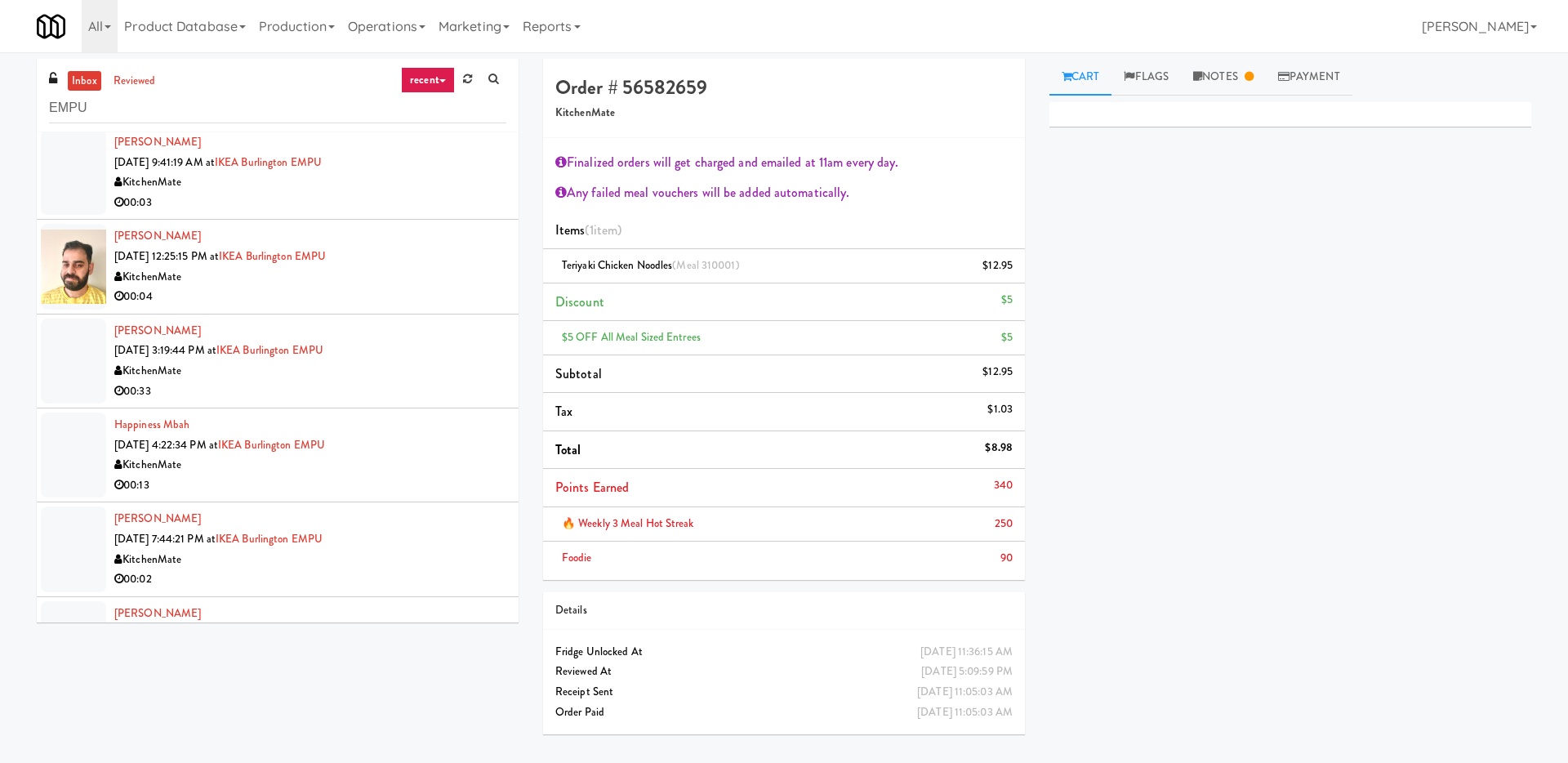
scroll to position [726, 0]
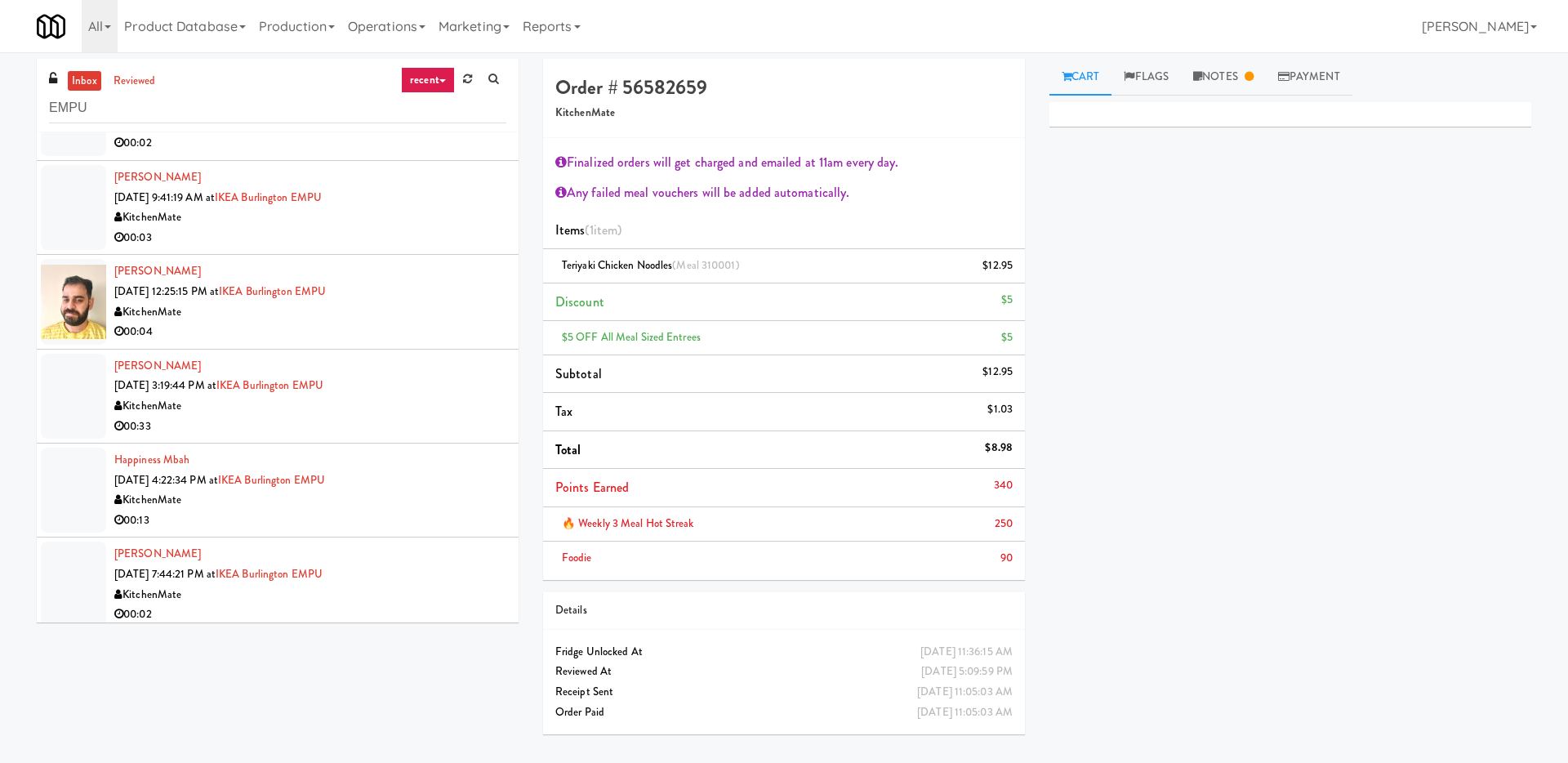
click at [383, 311] on div "KitchenMate" at bounding box center [310, 312] width 392 height 21
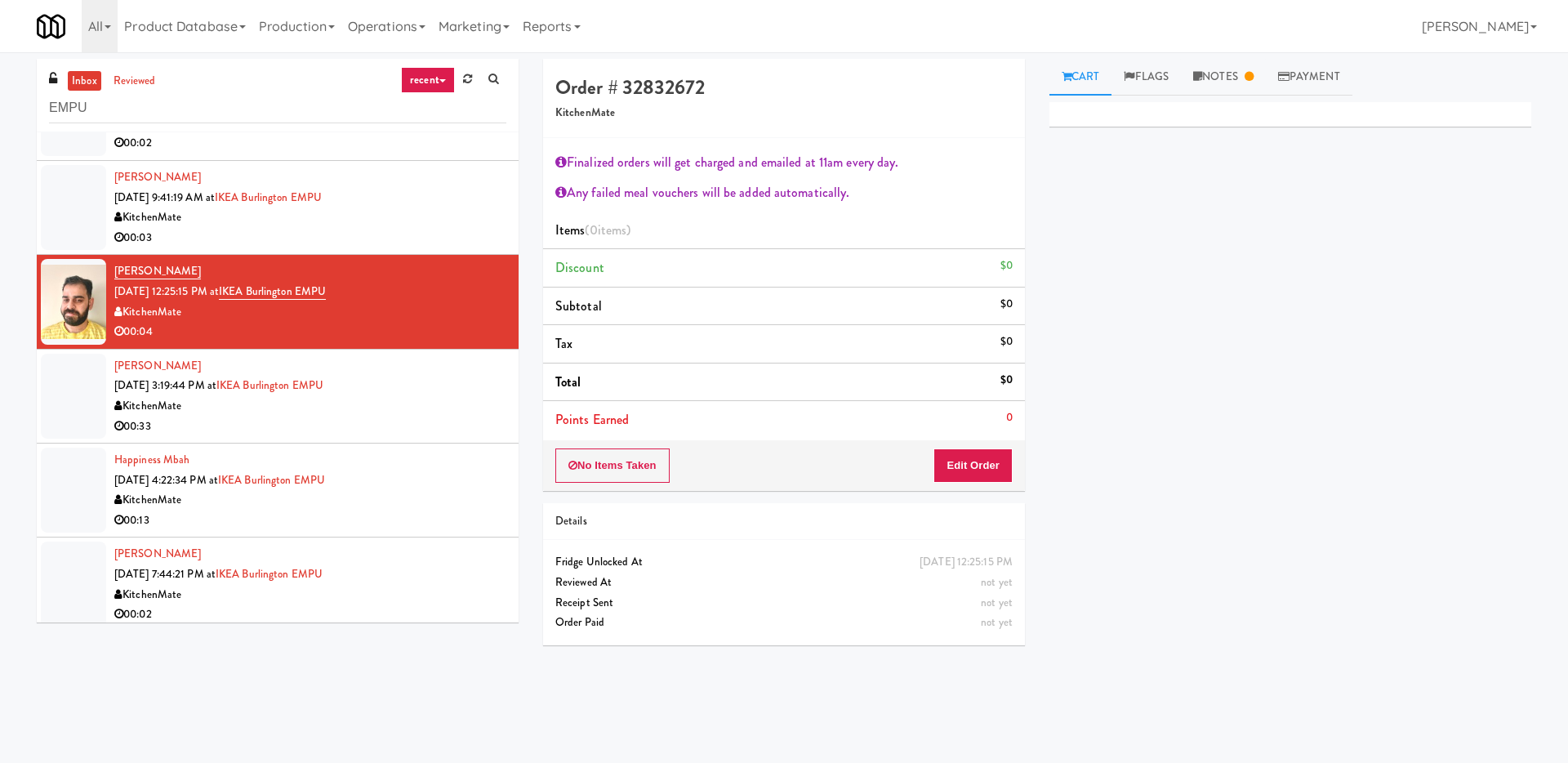
click at [420, 418] on div "00:33" at bounding box center [310, 427] width 392 height 21
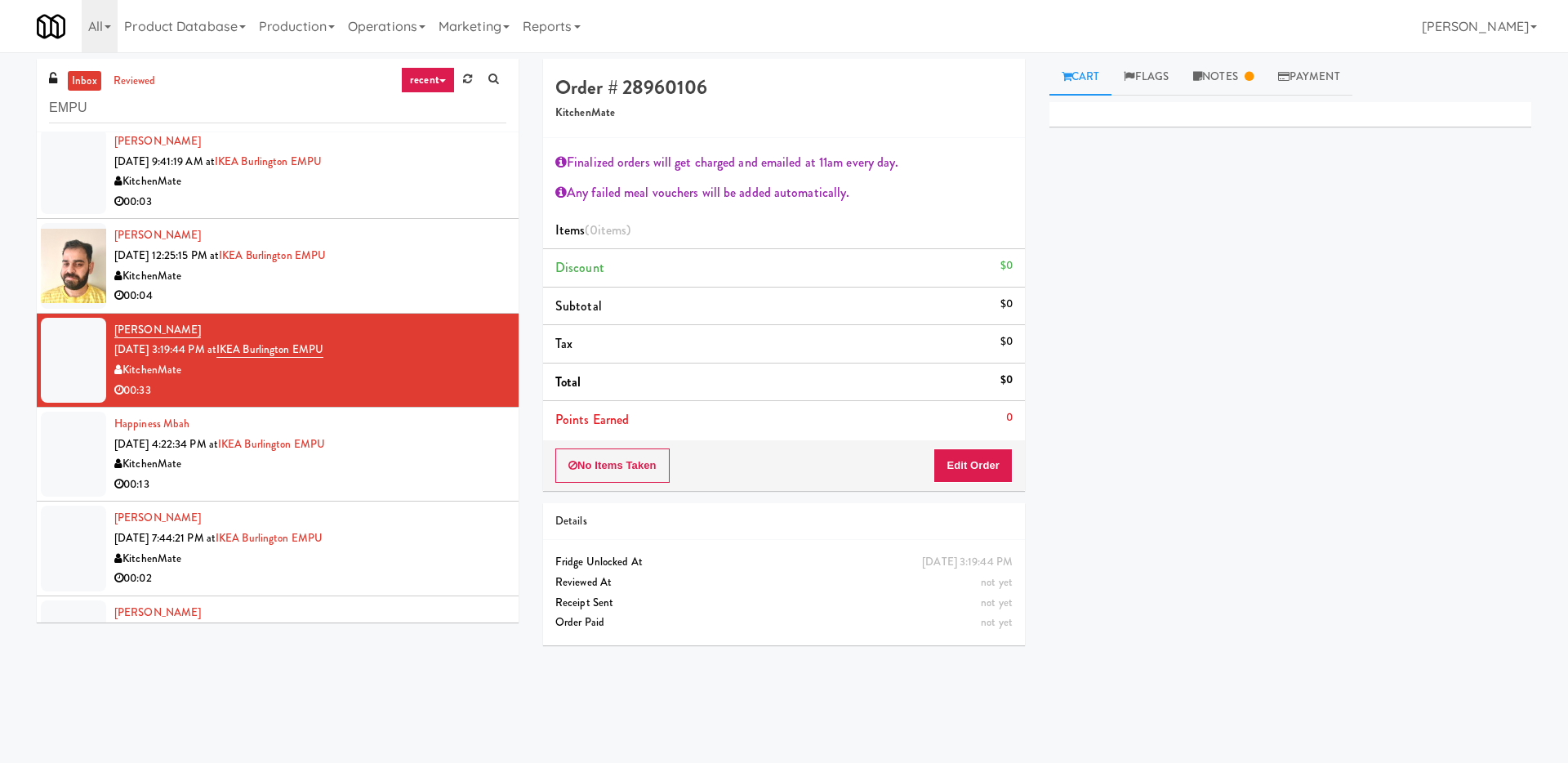
scroll to position [765, 0]
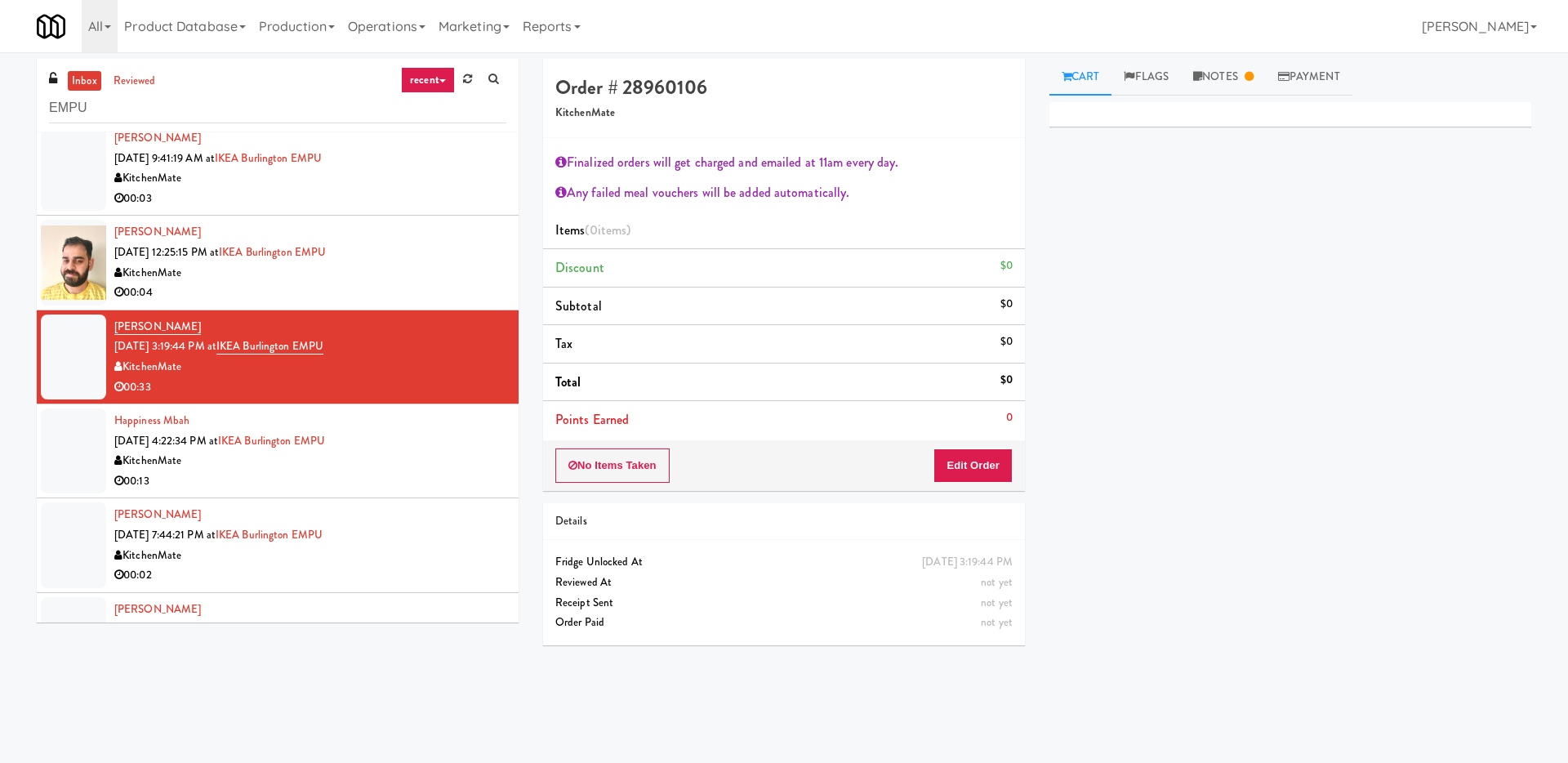
click at [432, 464] on div "KitchenMate" at bounding box center [310, 461] width 392 height 21
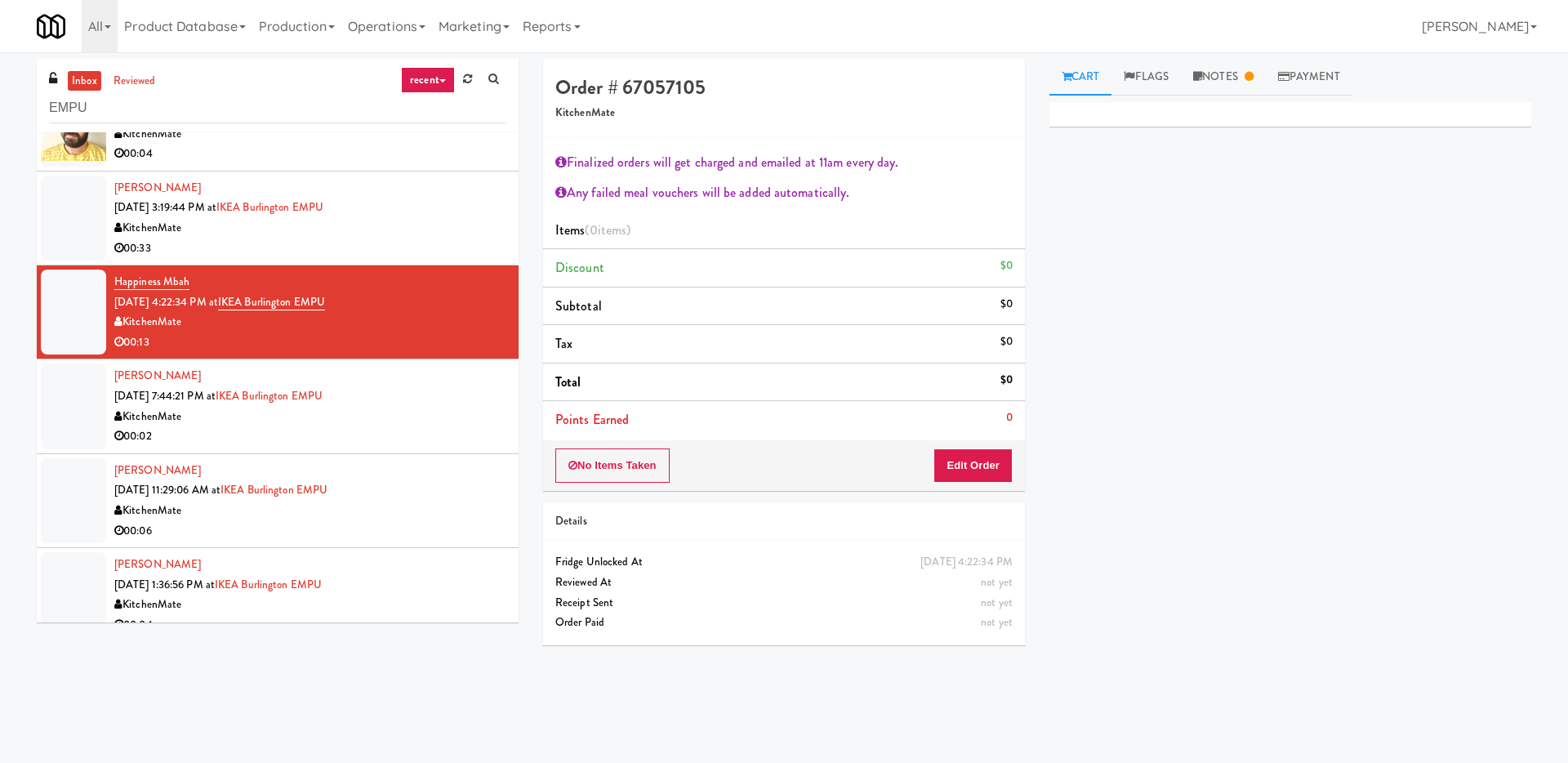
scroll to position [923, 0]
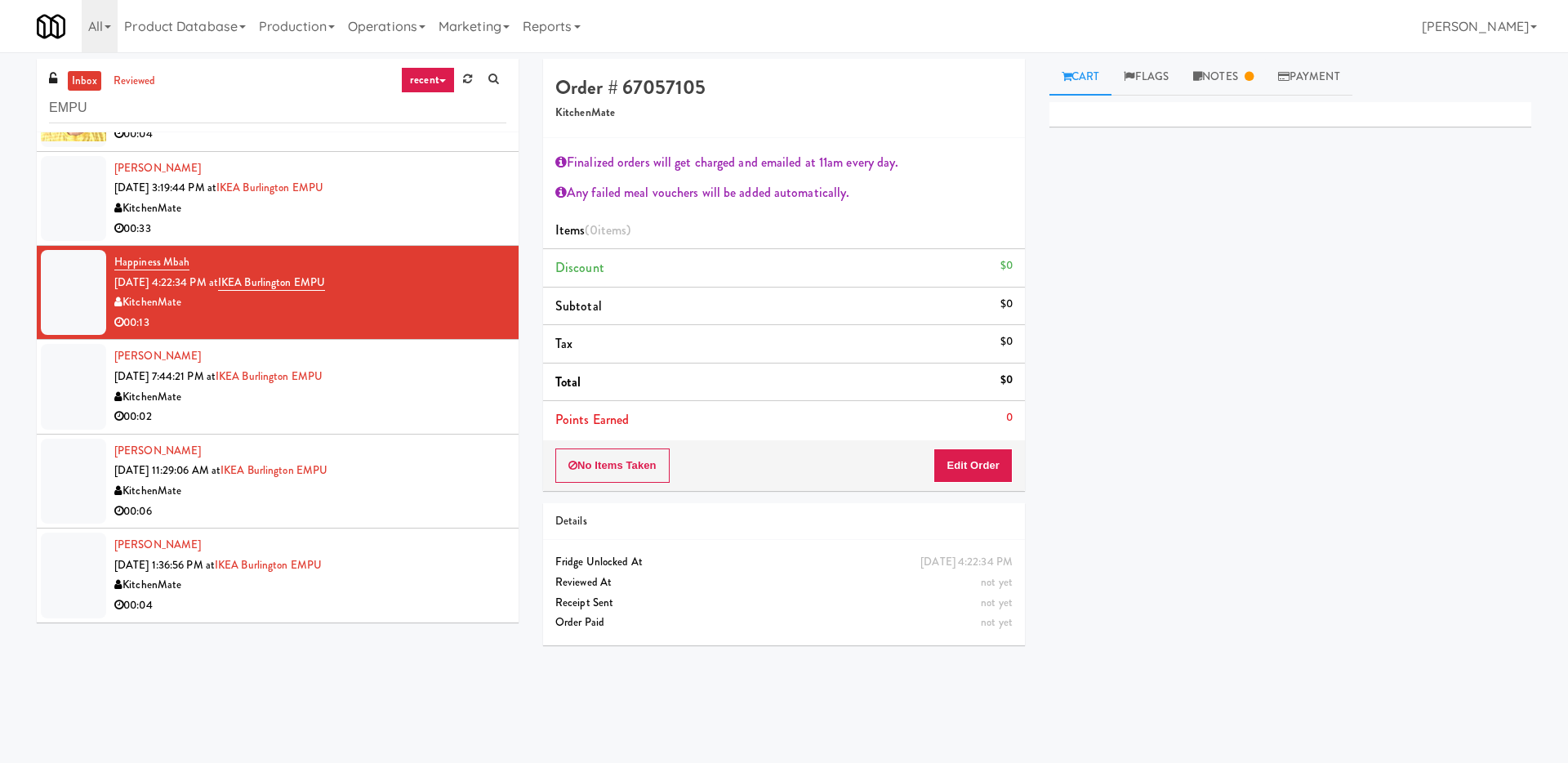
click at [450, 392] on div "KitchenMate" at bounding box center [310, 397] width 392 height 21
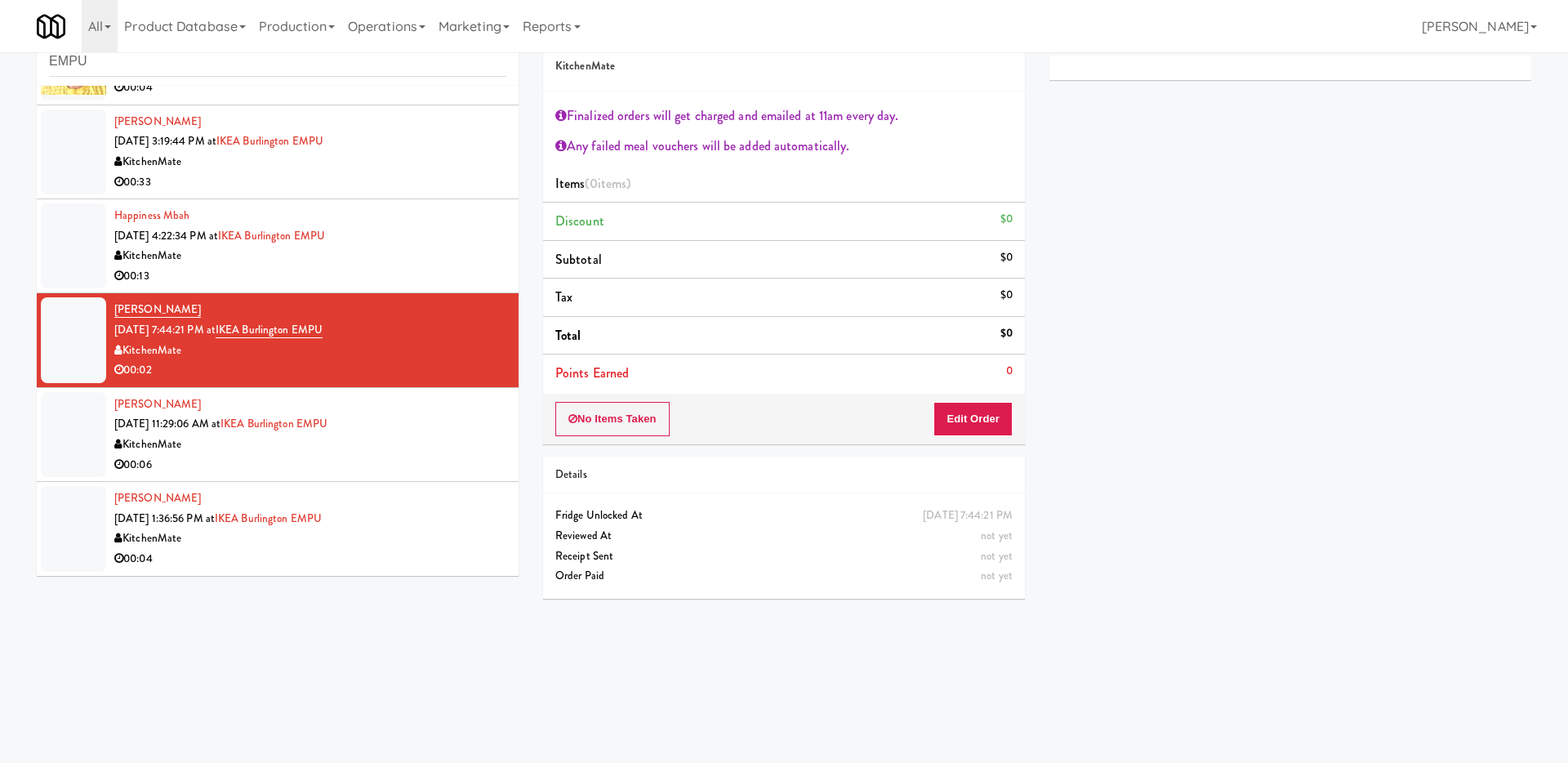
scroll to position [52, 0]
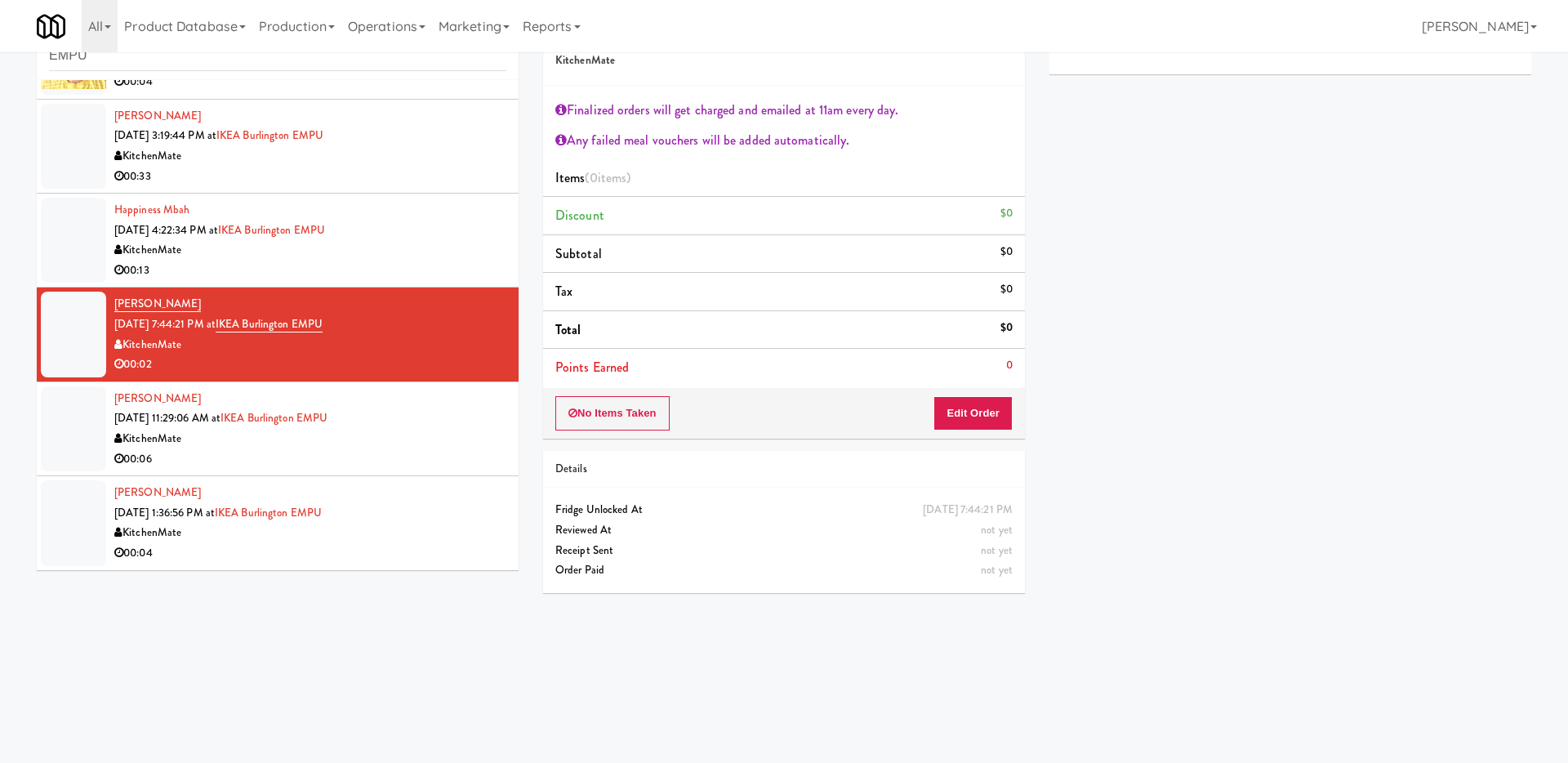
click at [449, 447] on div "KitchenMate" at bounding box center [310, 440] width 392 height 21
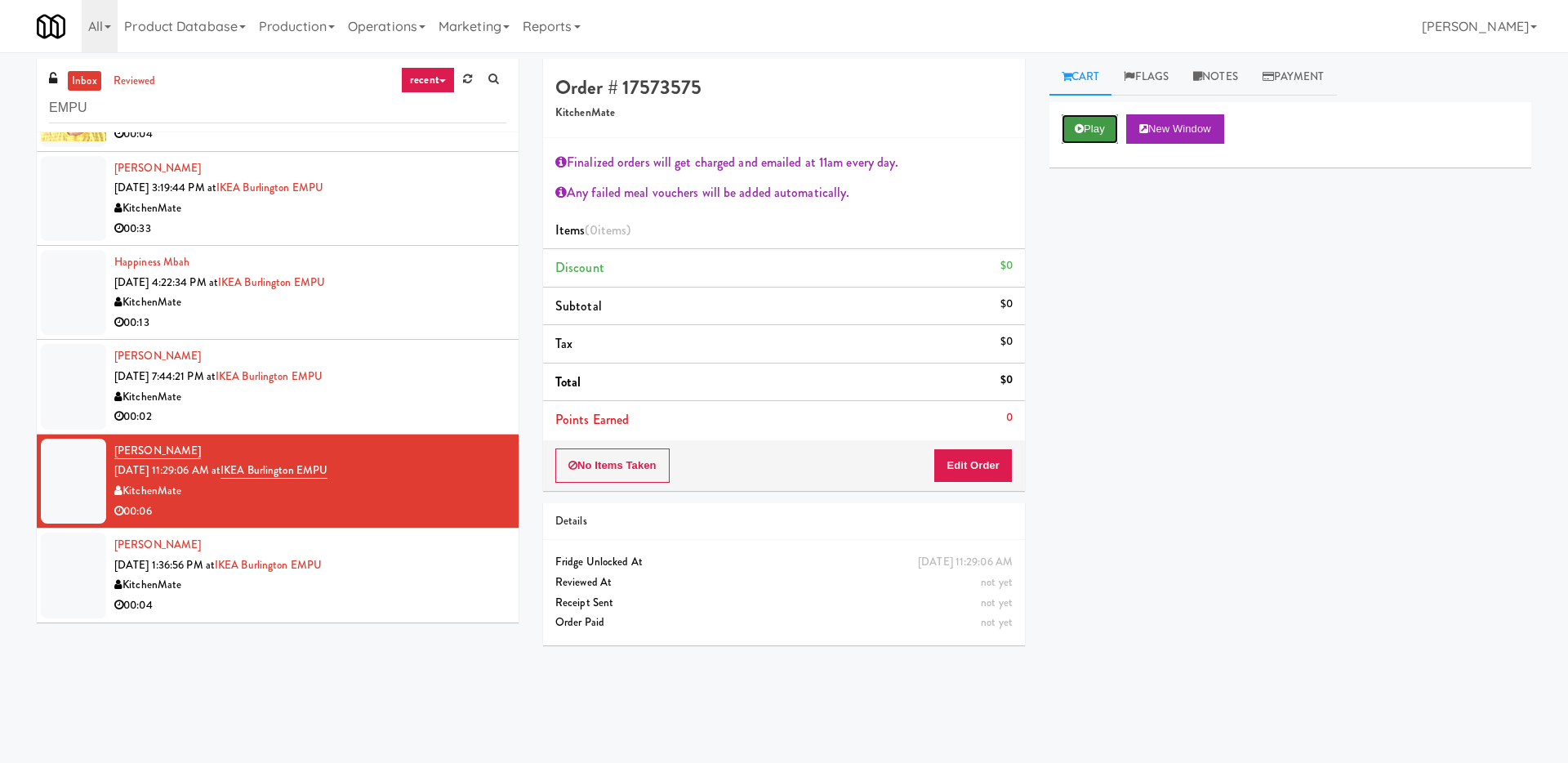
click at [1106, 122] on button "Play" at bounding box center [1090, 129] width 57 height 29
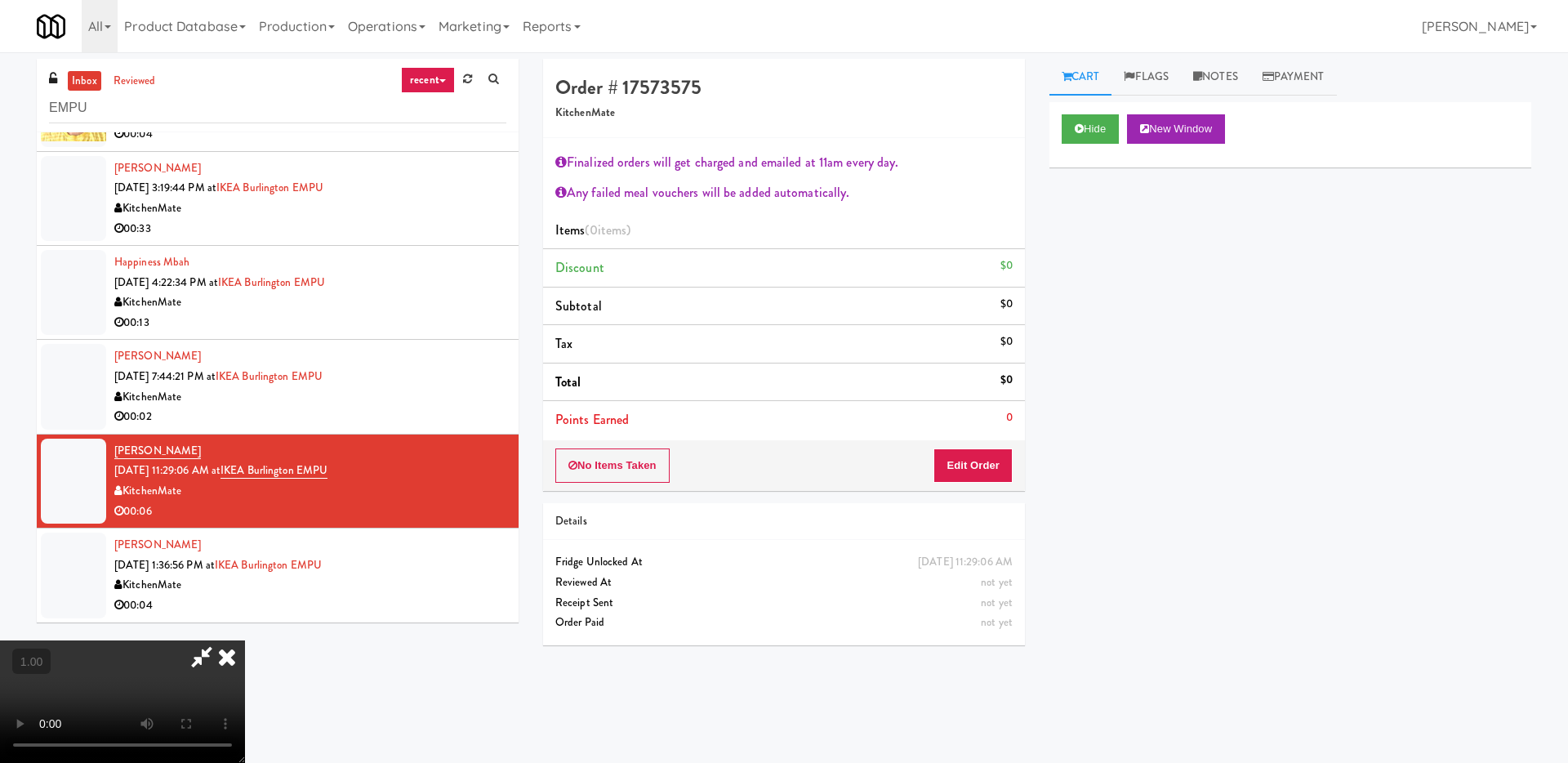
click at [245, 641] on icon at bounding box center [227, 657] width 36 height 33
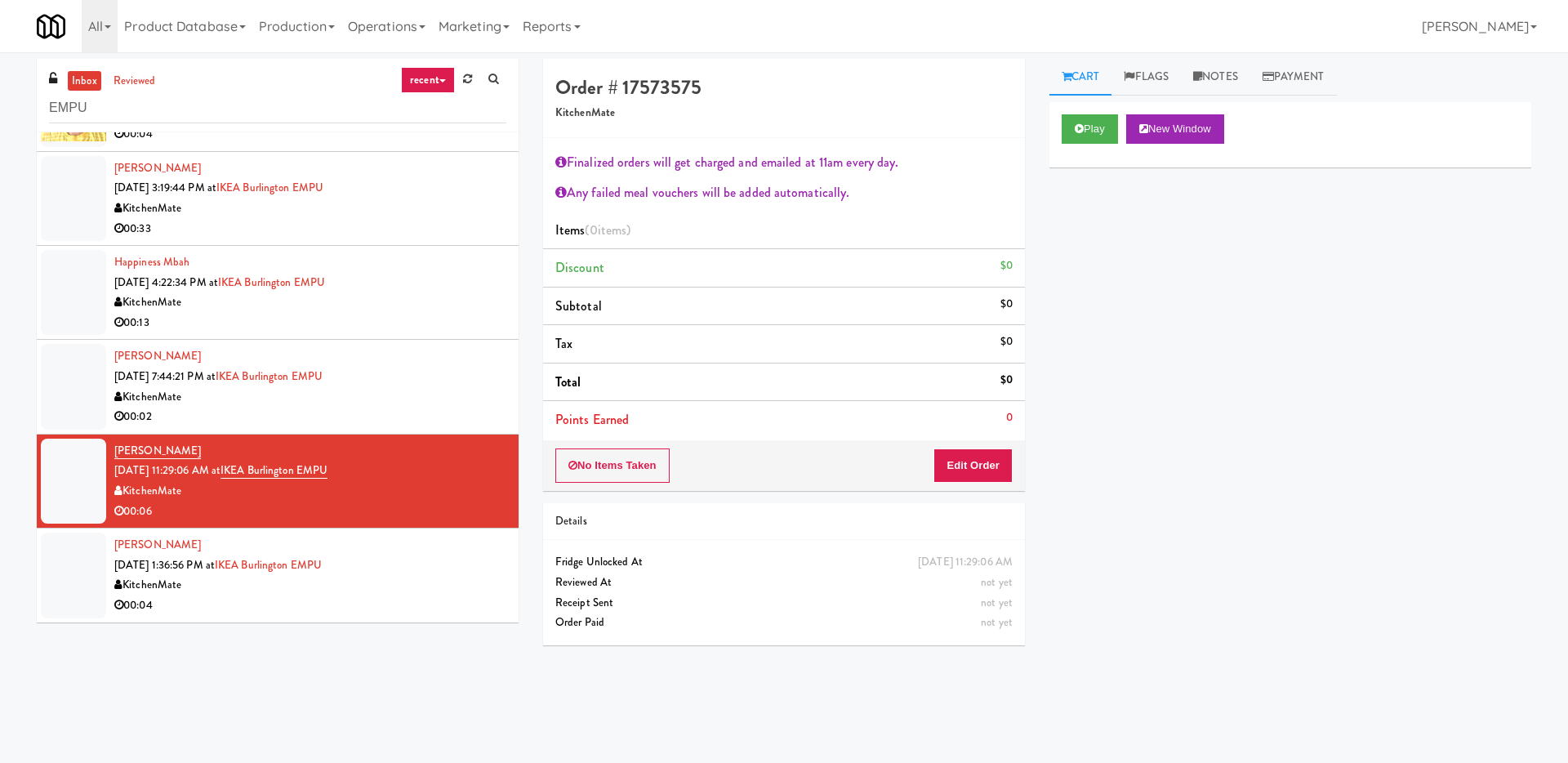
click at [378, 590] on div "KitchenMate" at bounding box center [310, 586] width 392 height 21
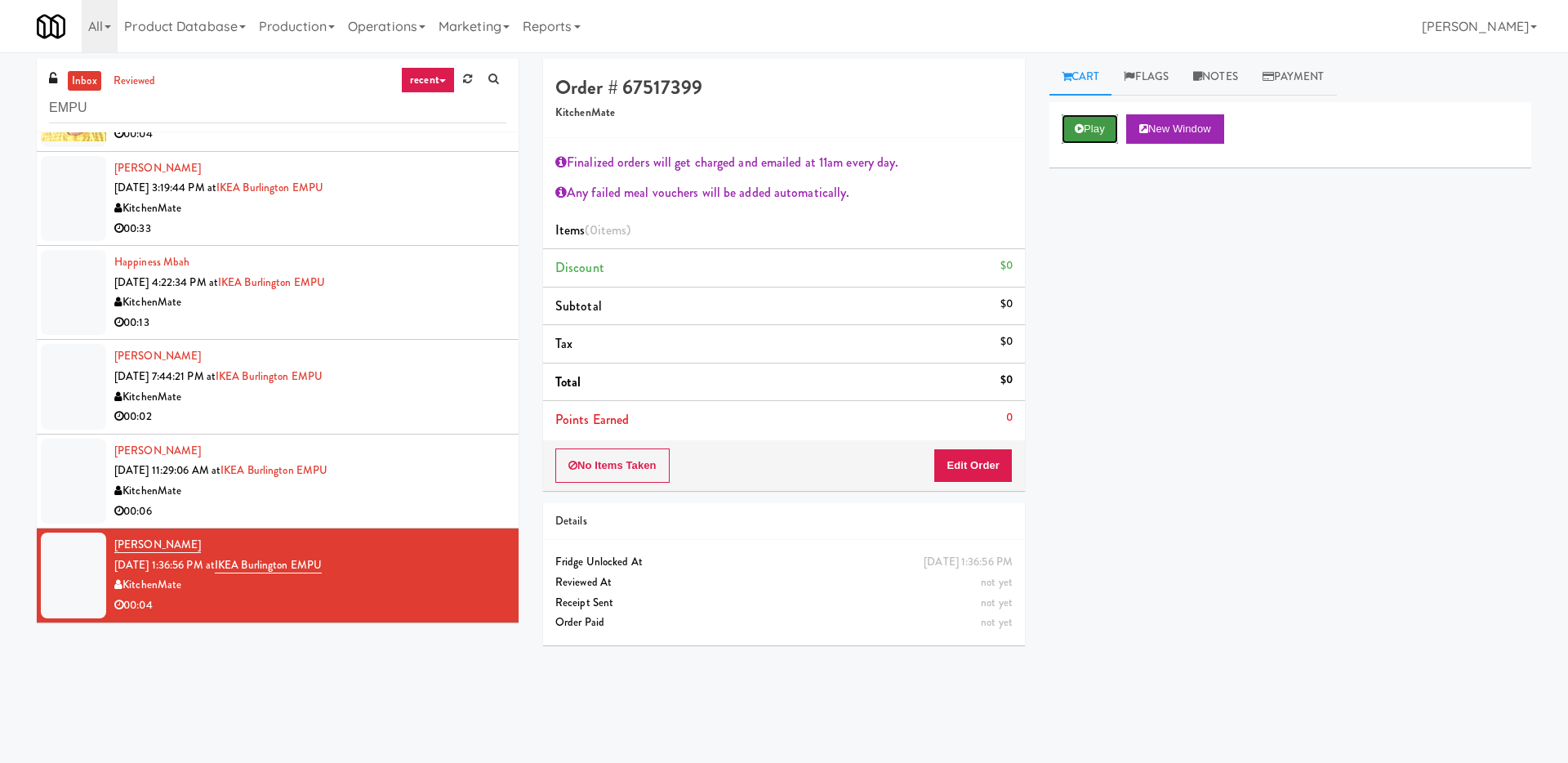
click at [1075, 119] on button "Play" at bounding box center [1090, 129] width 57 height 29
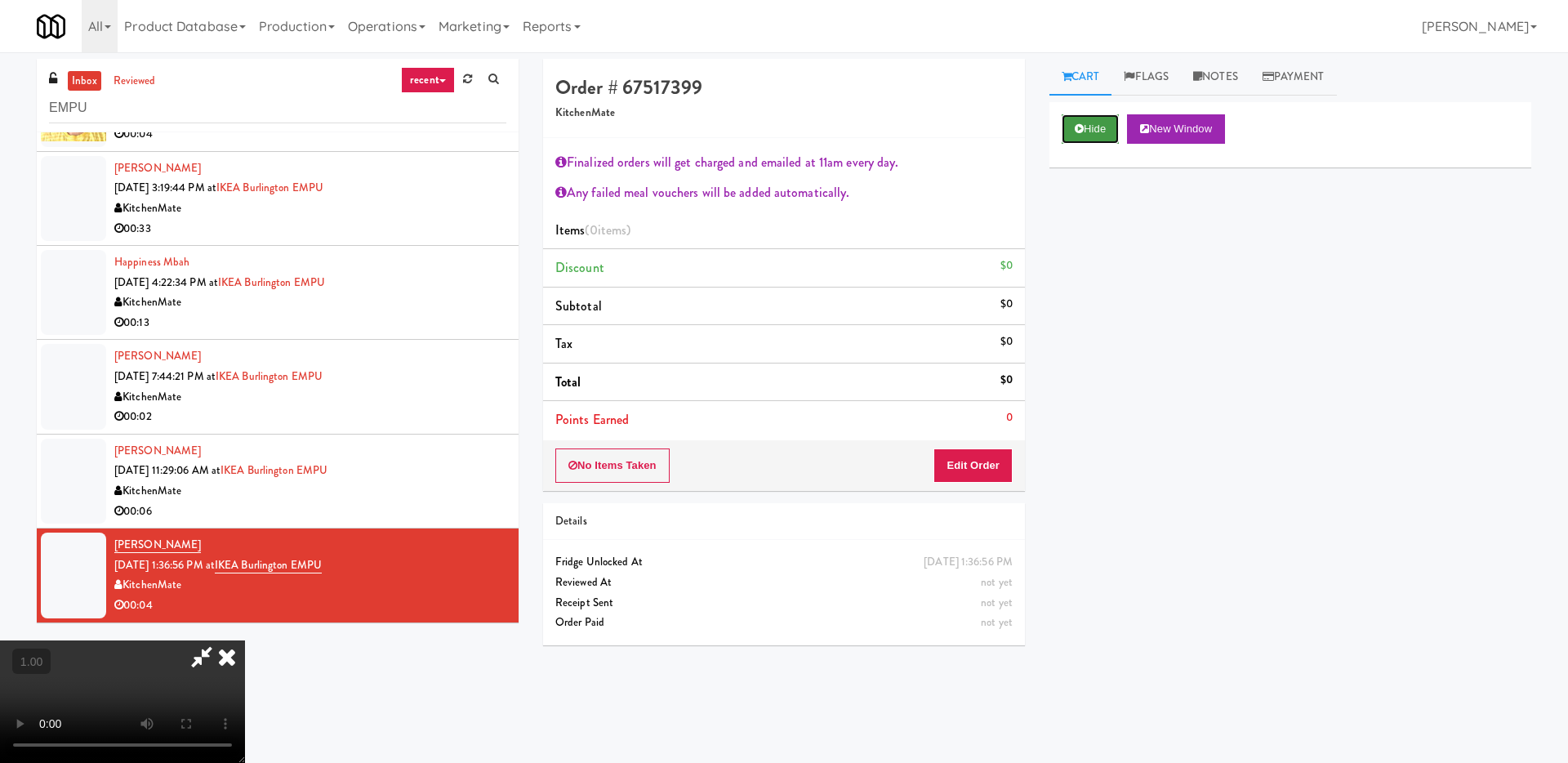
click at [1082, 125] on icon at bounding box center [1079, 128] width 9 height 10
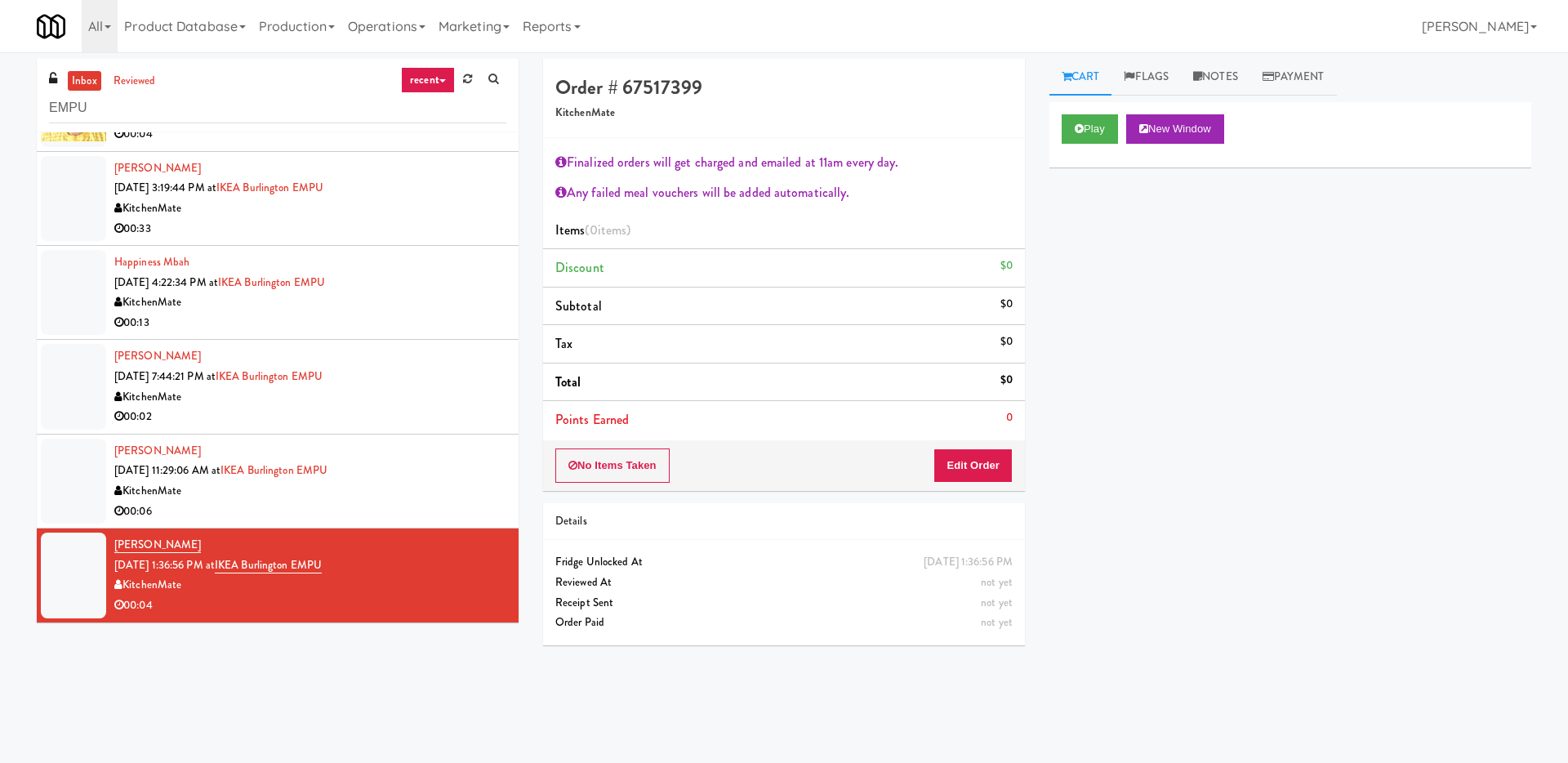
click at [405, 407] on div "00:02" at bounding box center [310, 417] width 392 height 21
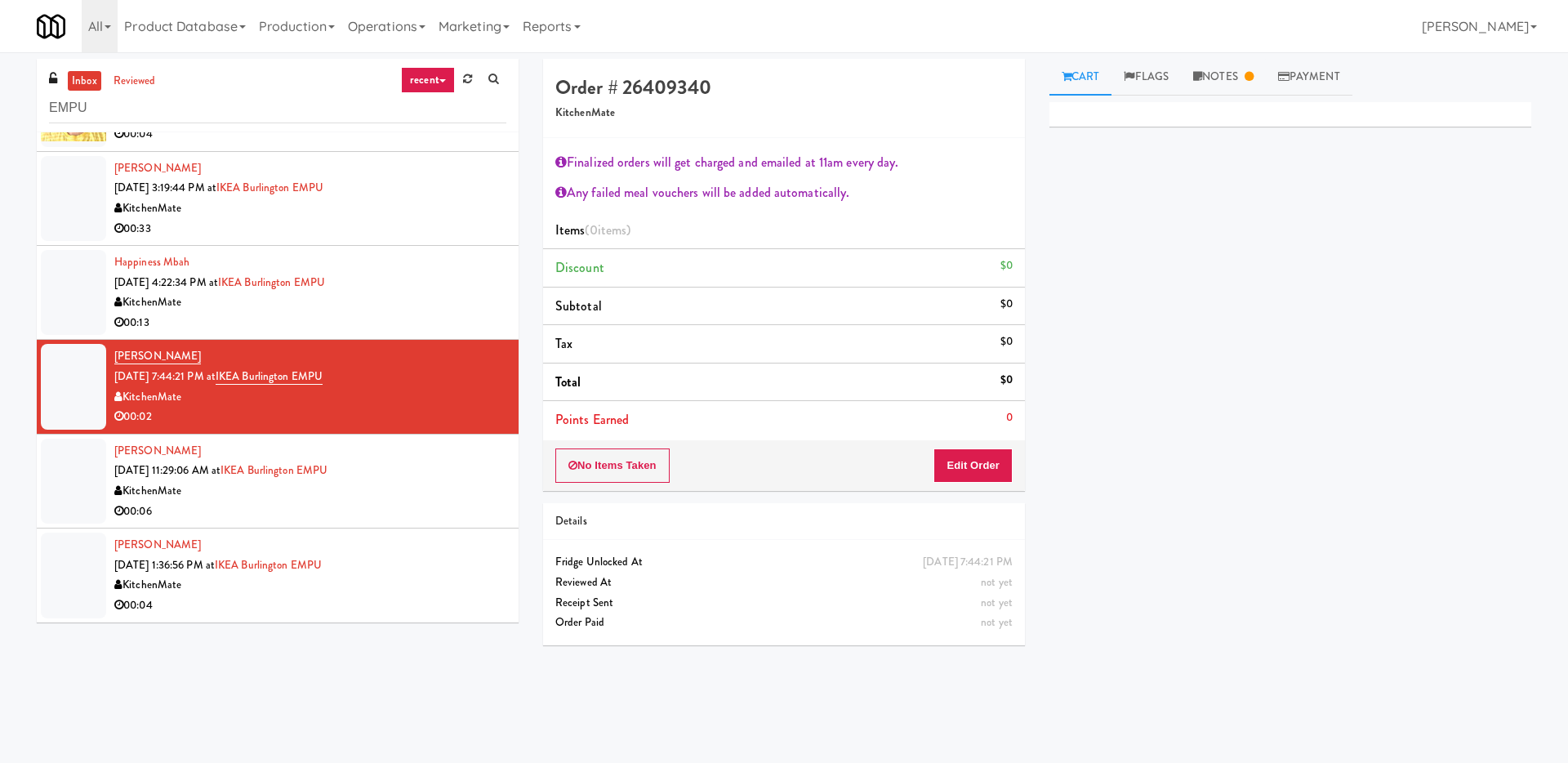
click at [334, 292] on div "KitchenMate" at bounding box center [310, 303] width 392 height 21
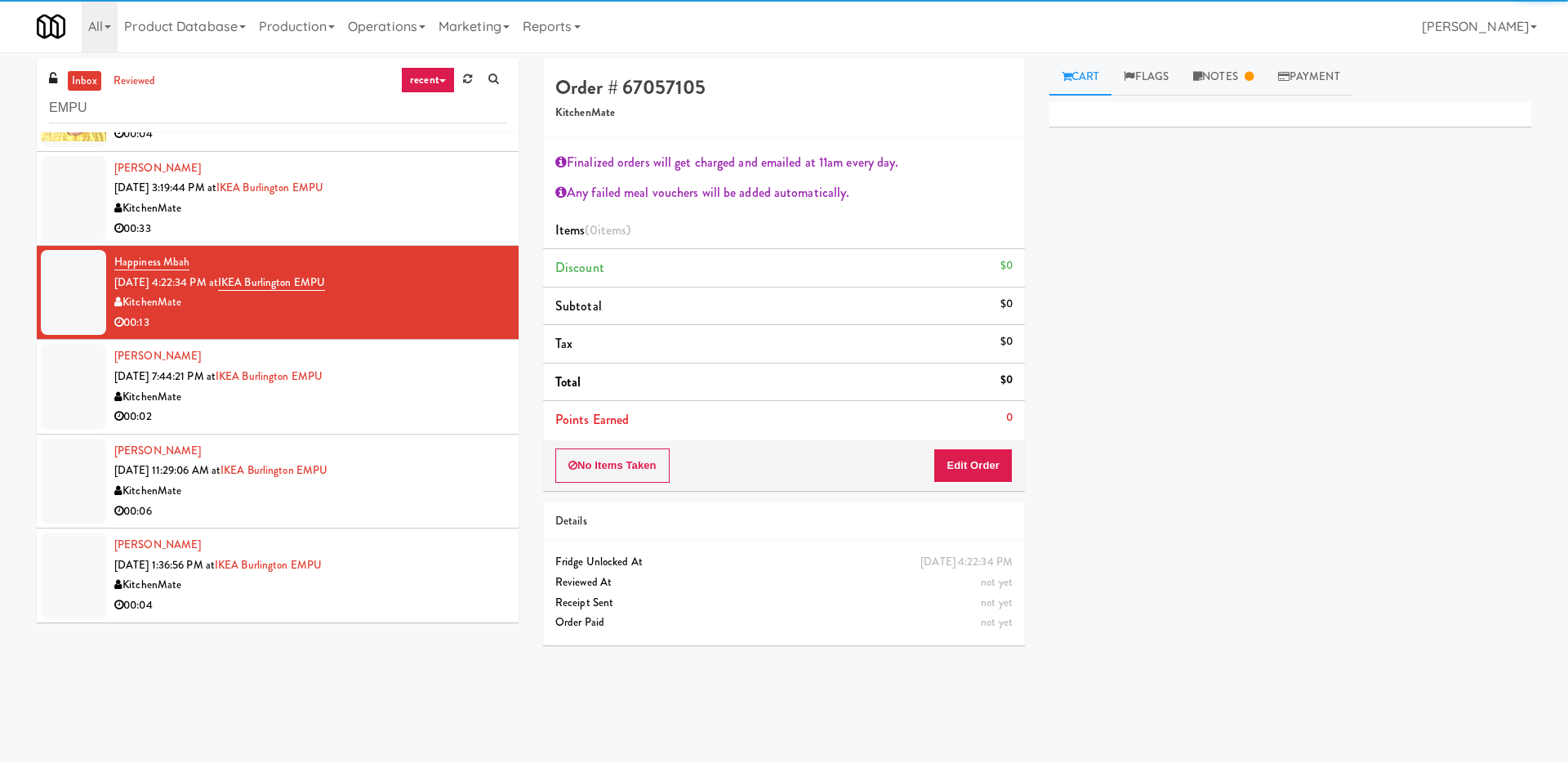
scroll to position [859, 0]
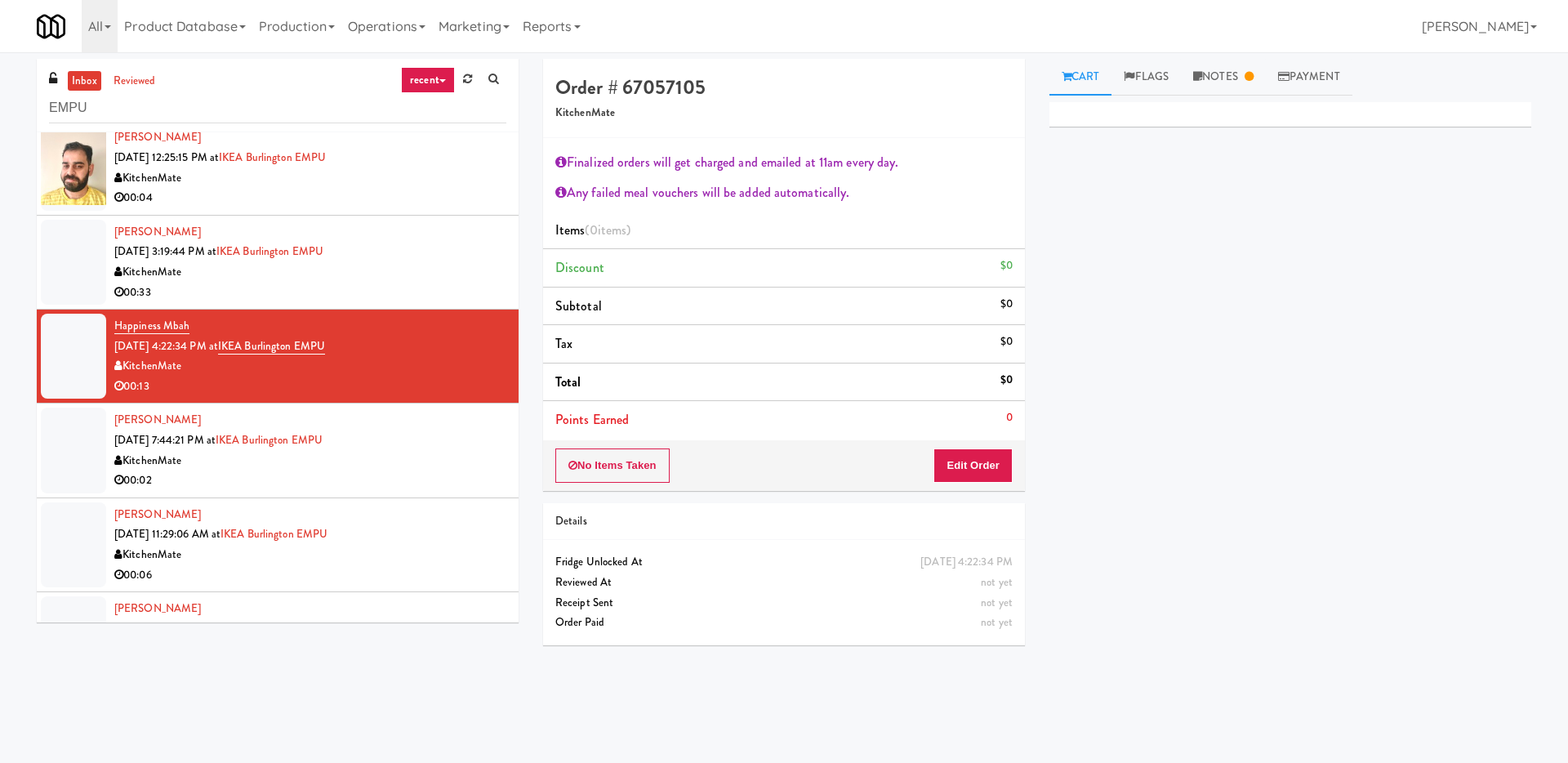
click at [383, 273] on div "KitchenMate" at bounding box center [310, 273] width 392 height 21
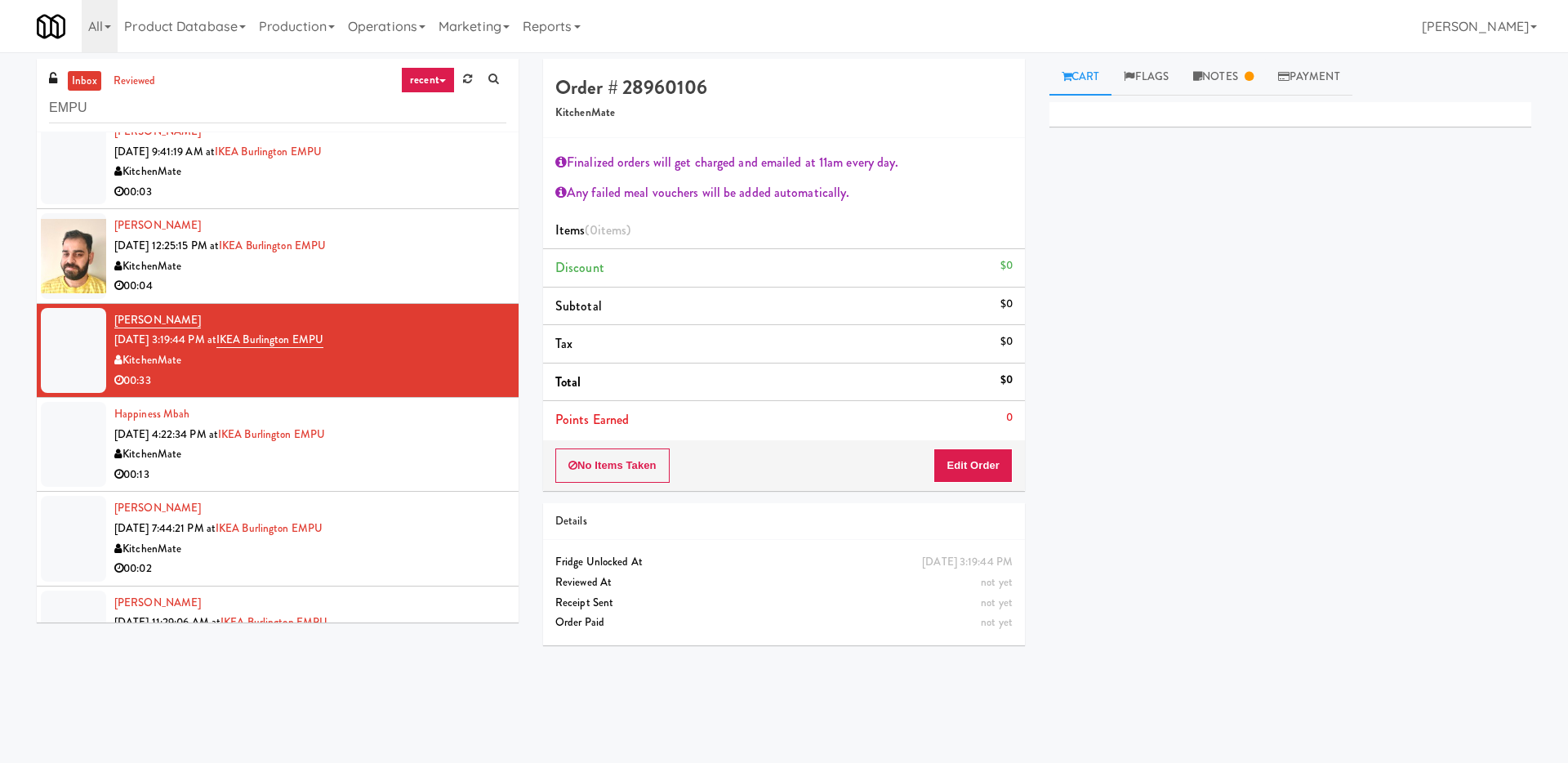
scroll to position [770, 0]
click at [420, 253] on div "Abhishek Sharma Aug 14, 2025 12:25:15 PM at IKEA Burlington EMPU KitchenMate 00…" at bounding box center [310, 257] width 392 height 80
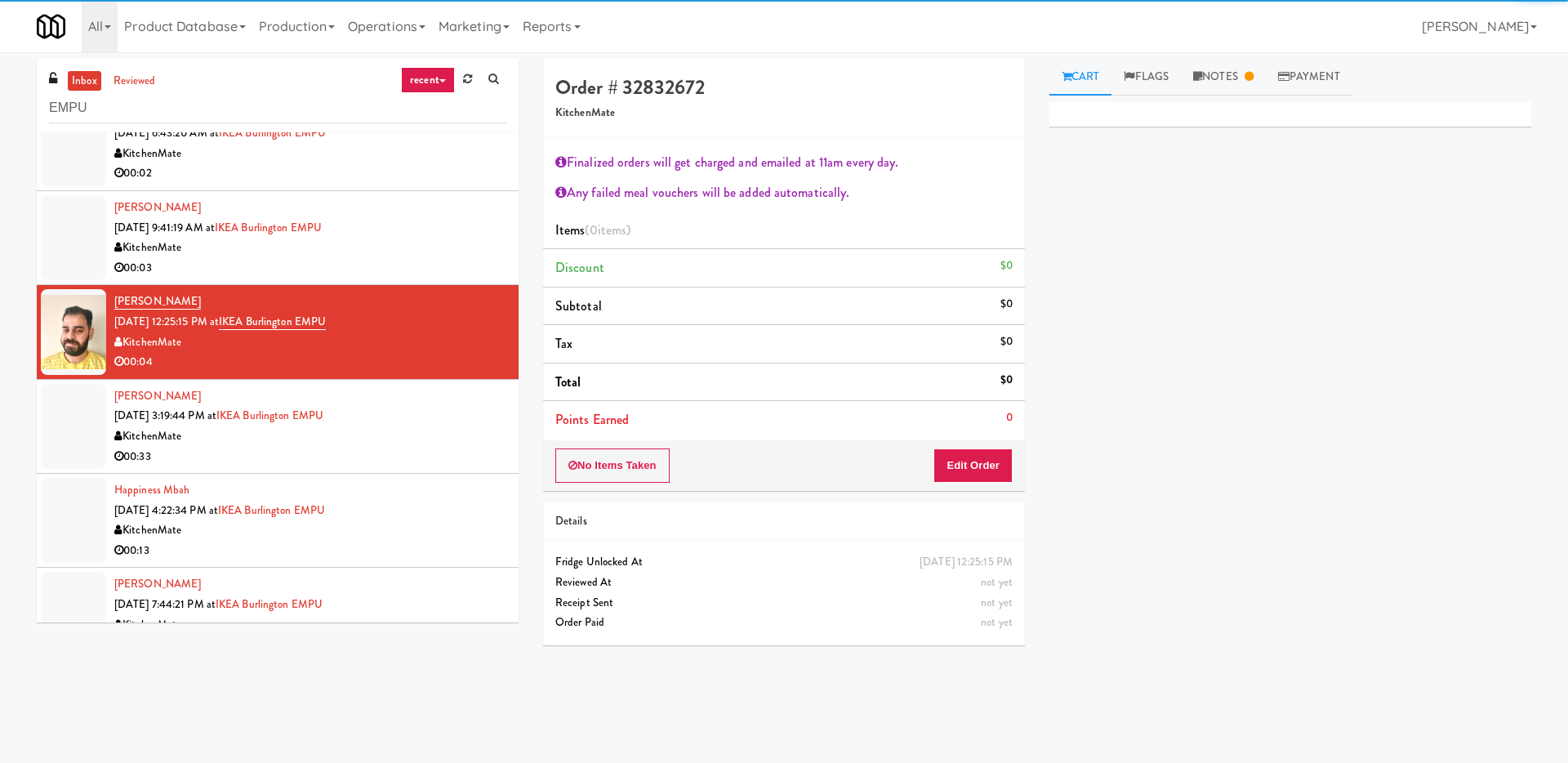
scroll to position [693, 0]
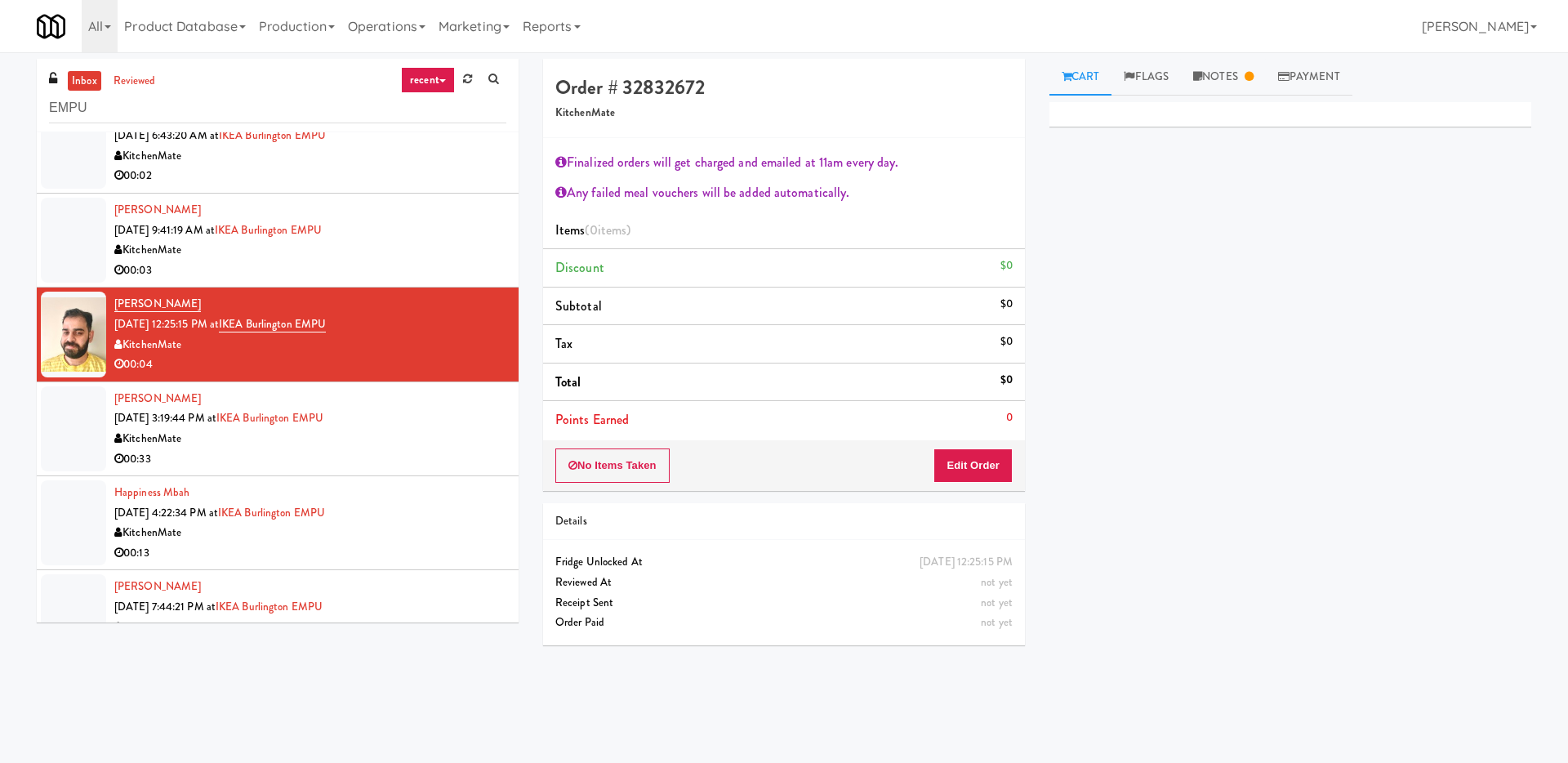
click at [451, 271] on div "00:03" at bounding box center [310, 271] width 392 height 21
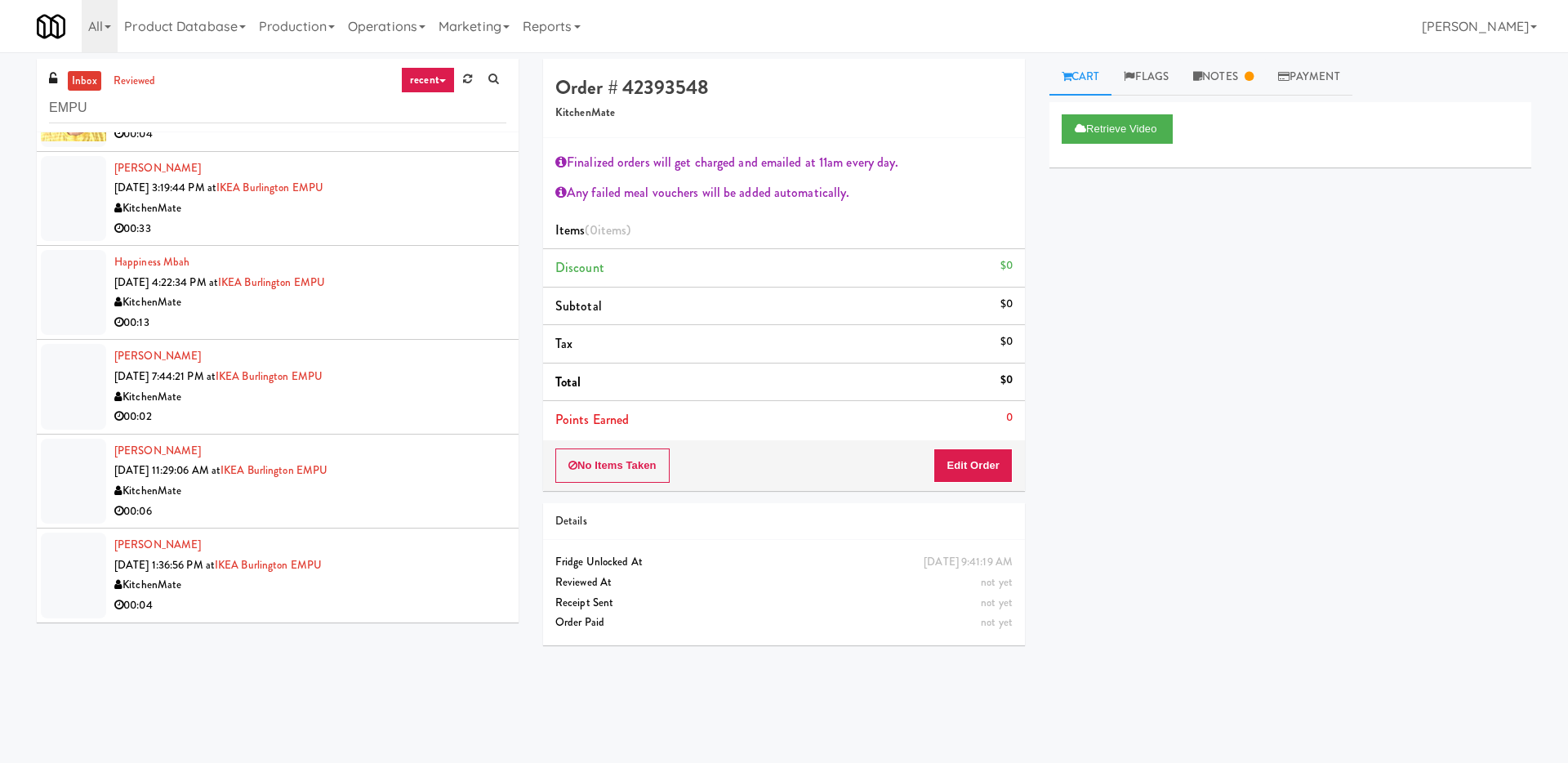
click at [1136, 263] on div "Retrieve Video Primary Flag Clear Flag if unable to determine what was taken or…" at bounding box center [1290, 409] width 481 height 612
click at [390, 26] on link "Operations" at bounding box center [386, 26] width 90 height 52
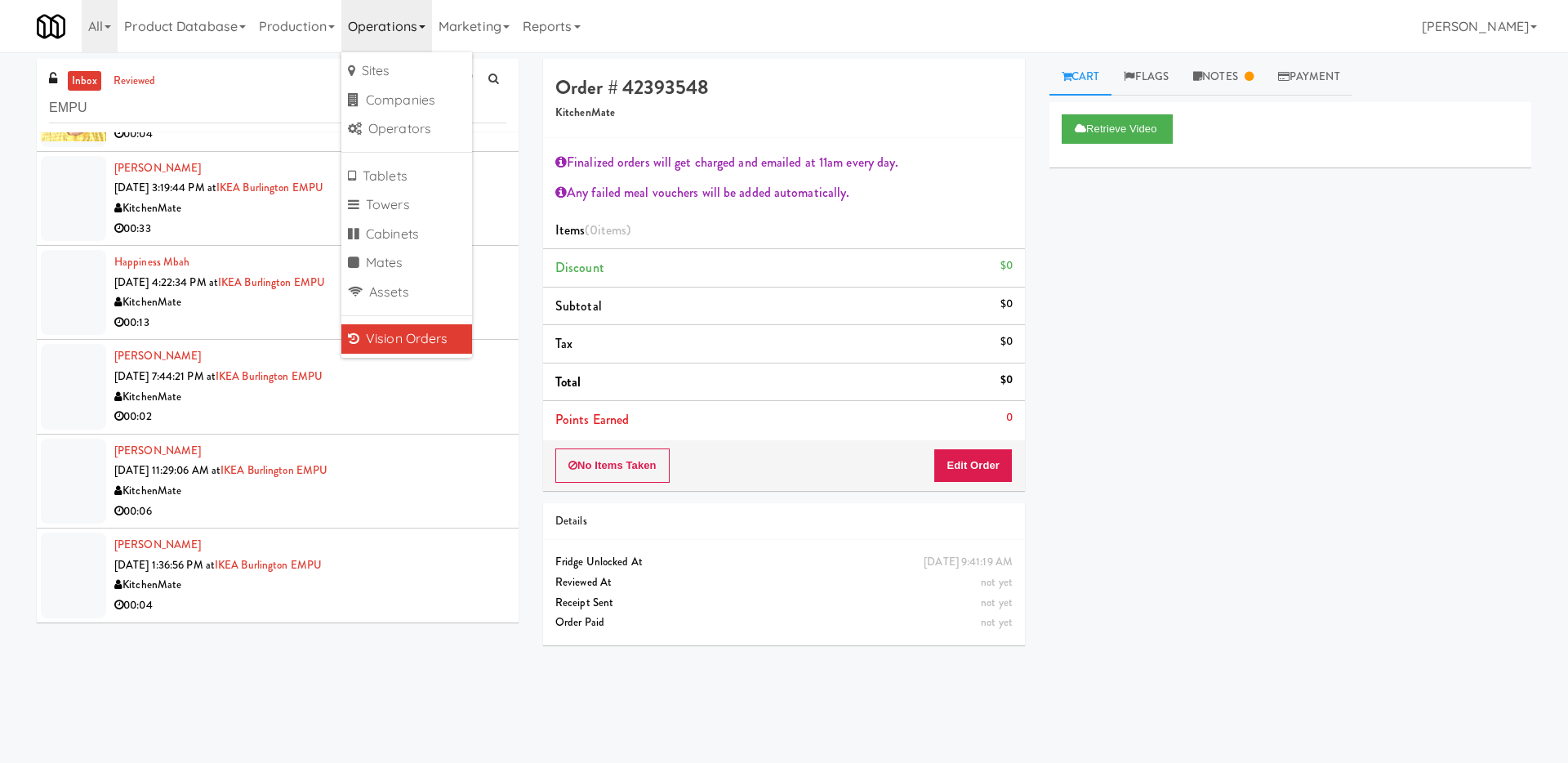
click at [1099, 261] on div "Retrieve Video Primary Flag Clear Flag if unable to determine what was taken or…" at bounding box center [1290, 409] width 481 height 612
